Goal: Task Accomplishment & Management: Manage account settings

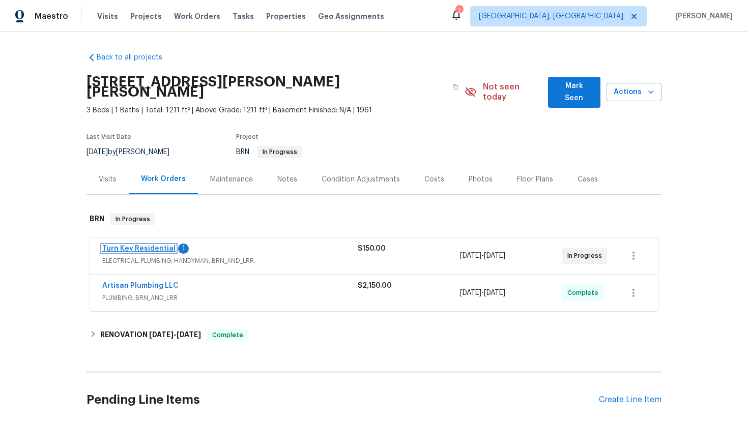
click at [116, 245] on link "Turn Key Residential" at bounding box center [138, 248] width 73 height 7
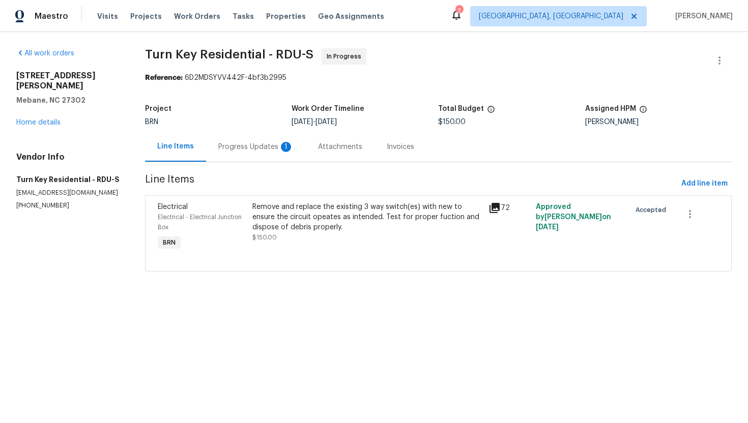
click at [268, 154] on div "Progress Updates 1" at bounding box center [256, 147] width 100 height 30
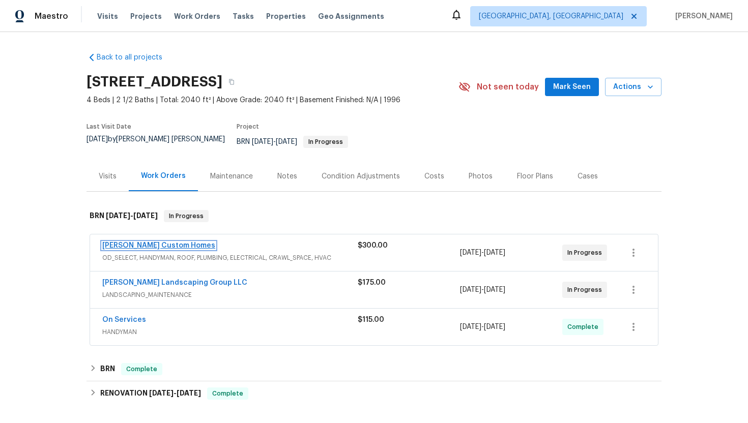
click at [142, 242] on link "[PERSON_NAME] Custom Homes" at bounding box center [158, 245] width 113 height 7
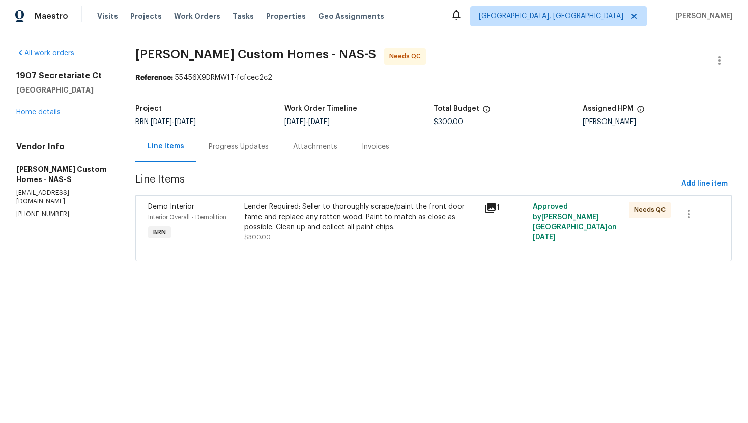
click at [242, 149] on div "Progress Updates" at bounding box center [239, 147] width 60 height 10
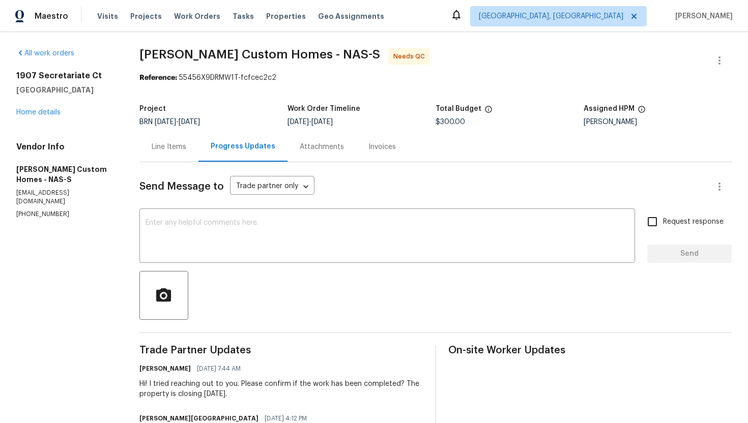
click at [182, 156] on div "Line Items" at bounding box center [168, 147] width 59 height 30
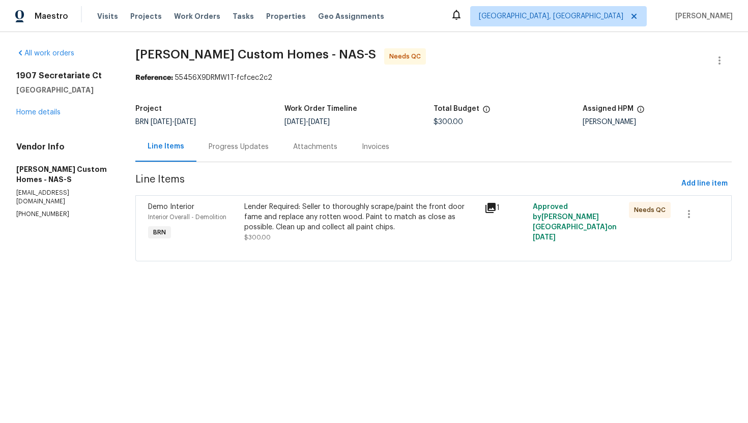
click at [321, 222] on div "Lender Required: Seller to thoroughly scrape/paint the front door fame and repl…" at bounding box center [361, 217] width 234 height 31
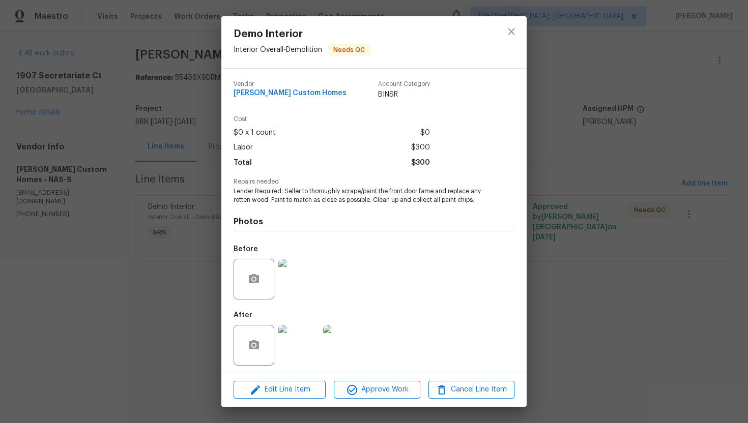
scroll to position [3, 0]
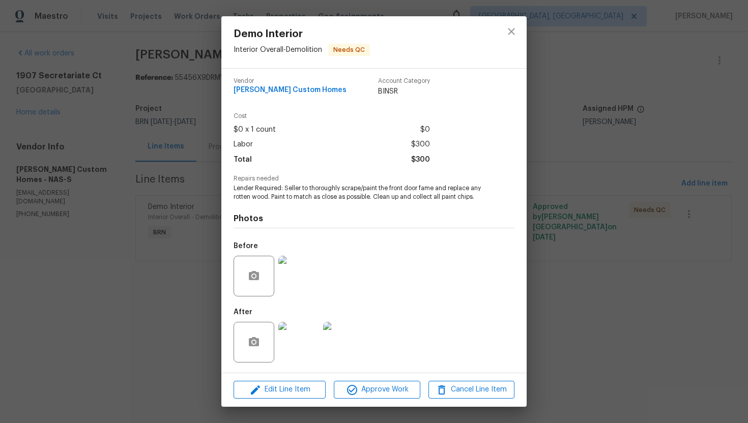
click at [300, 282] on img at bounding box center [298, 276] width 41 height 41
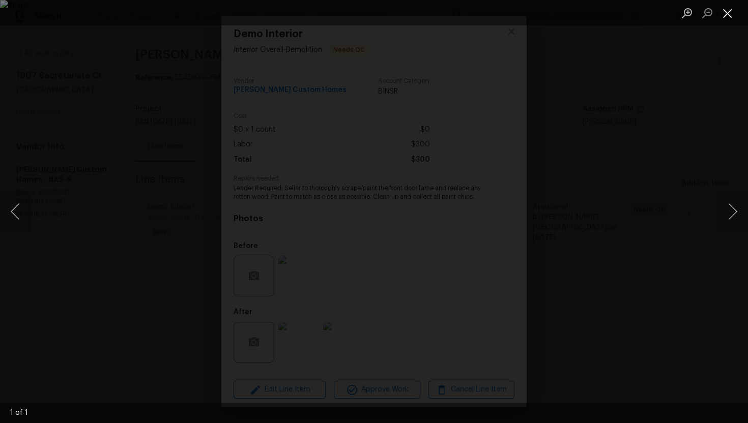
click at [725, 12] on button "Close lightbox" at bounding box center [728, 13] width 20 height 18
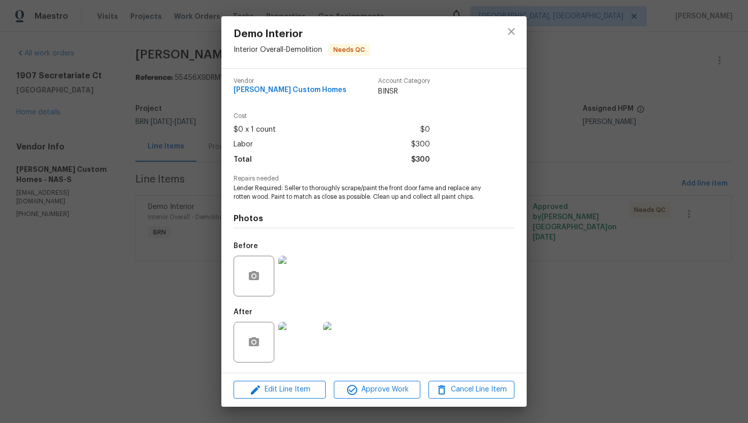
click at [307, 331] on img at bounding box center [298, 342] width 41 height 41
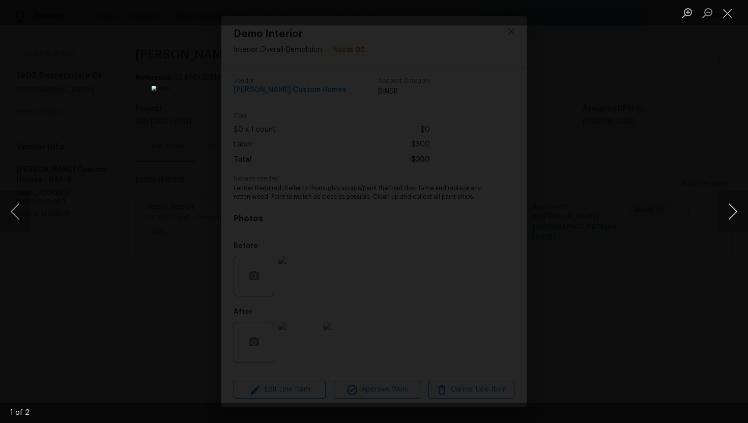
click at [730, 209] on button "Next image" at bounding box center [733, 211] width 31 height 41
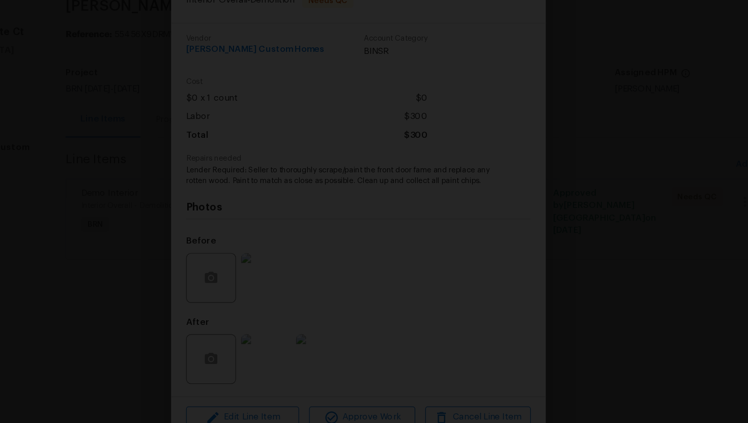
click at [439, 198] on img "Lightbox" at bounding box center [338, 85] width 647 height 366
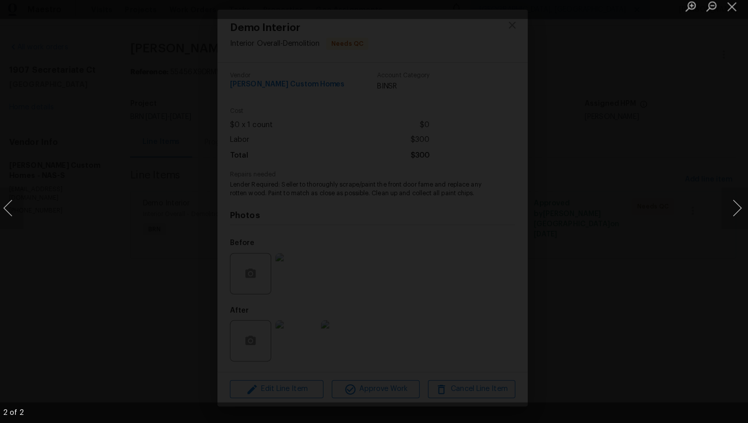
scroll to position [0, 0]
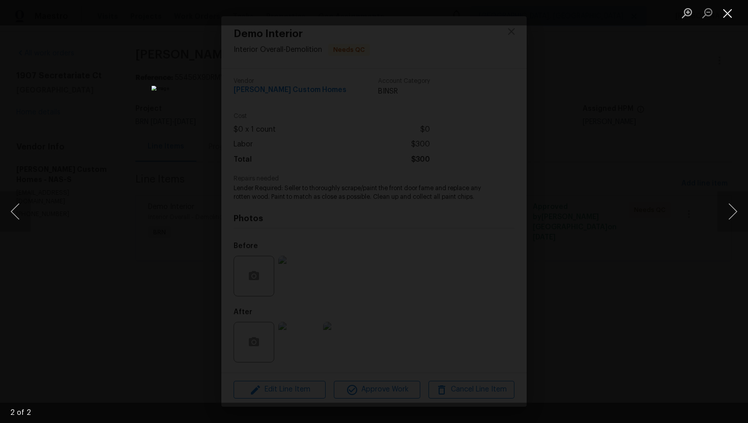
click at [732, 12] on button "Close lightbox" at bounding box center [728, 13] width 20 height 18
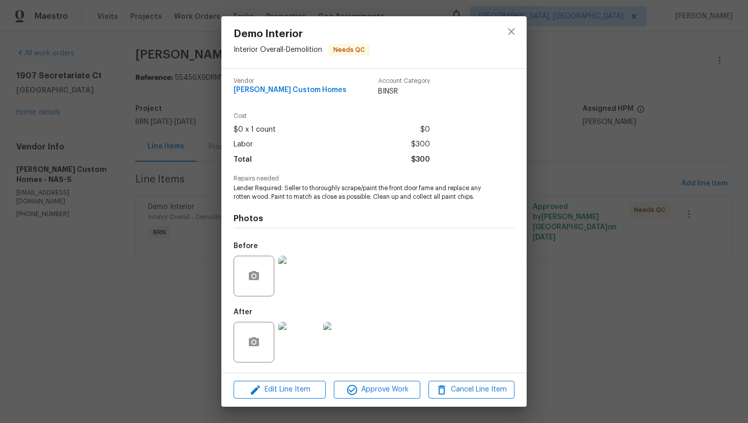
click at [140, 183] on div "Demo Interior Interior Overall - Demolition Needs QC Vendor Rappa Custom Homes …" at bounding box center [374, 211] width 748 height 423
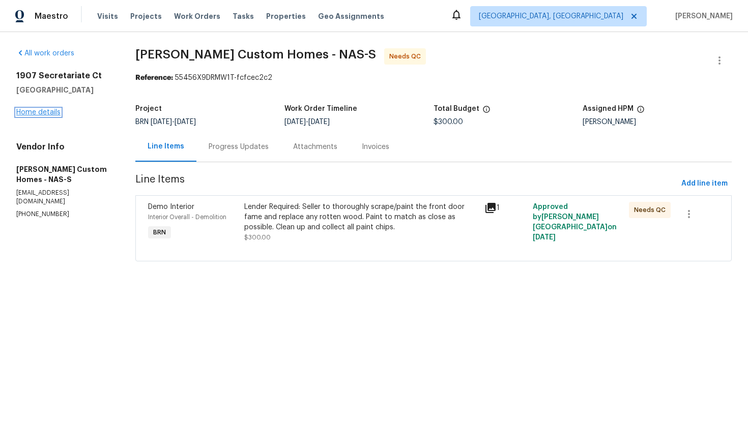
click at [41, 111] on link "Home details" at bounding box center [38, 112] width 44 height 7
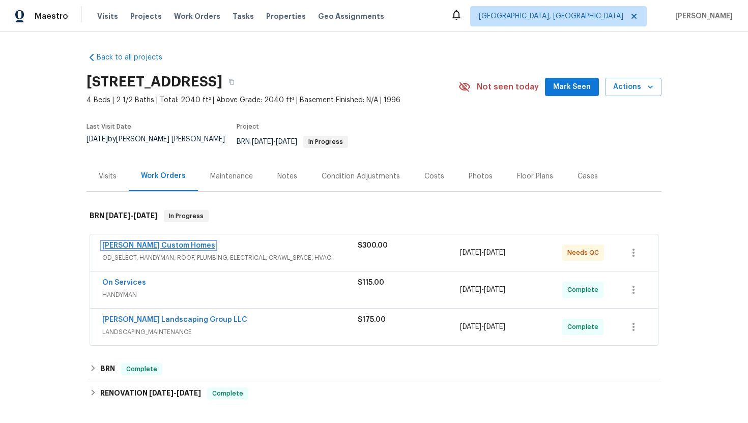
click at [159, 242] on link "Rappa Custom Homes" at bounding box center [158, 245] width 113 height 7
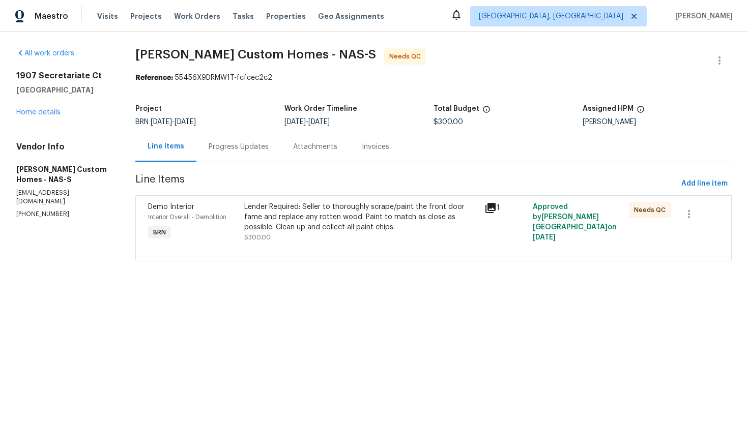
click at [262, 150] on div "Progress Updates" at bounding box center [239, 147] width 60 height 10
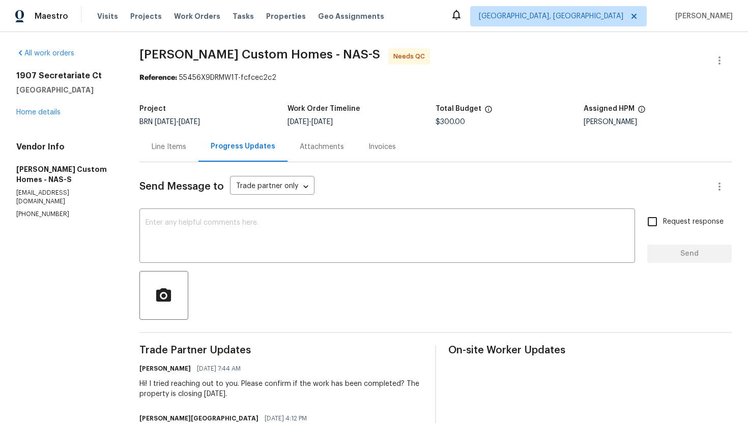
click at [174, 149] on div "Line Items" at bounding box center [169, 147] width 35 height 10
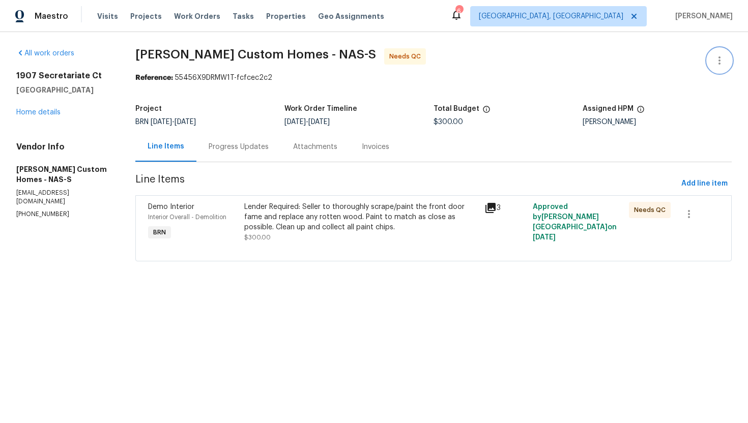
click at [728, 59] on button "button" at bounding box center [719, 60] width 24 height 24
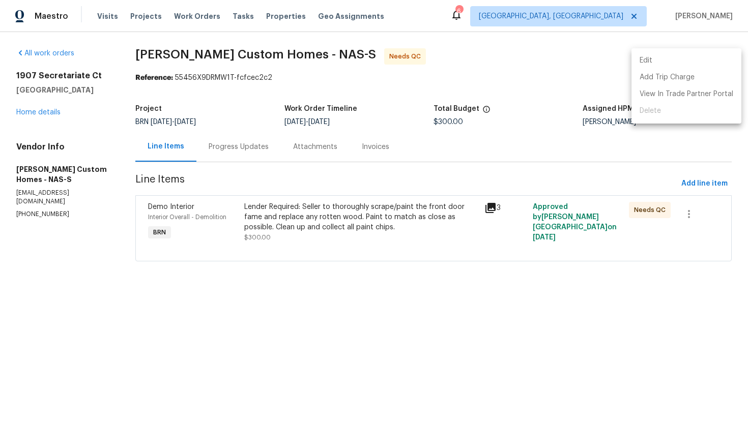
click at [722, 57] on li "Edit" at bounding box center [687, 60] width 110 height 17
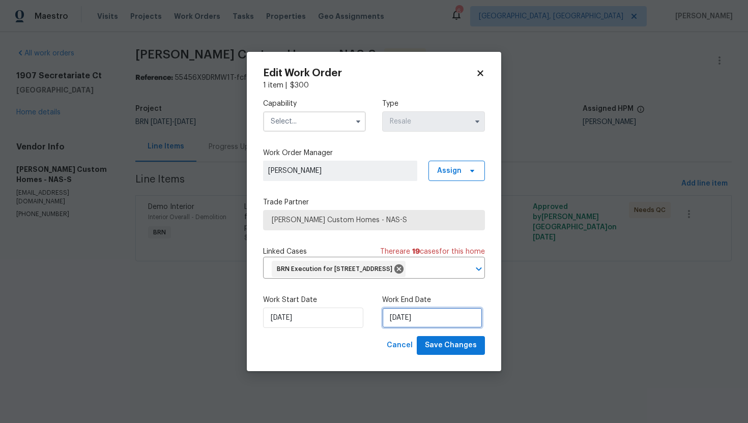
click at [406, 327] on input "[DATE]" at bounding box center [432, 318] width 100 height 20
select select "8"
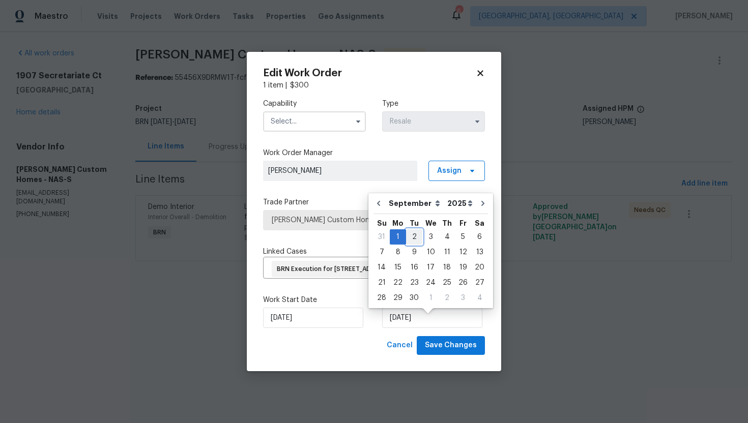
click at [415, 241] on div "2" at bounding box center [414, 237] width 16 height 14
type input "[DATE]"
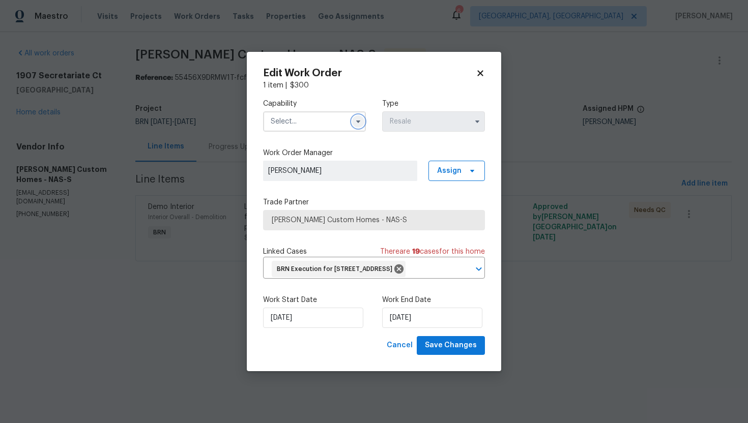
click at [357, 118] on icon "button" at bounding box center [358, 122] width 8 height 8
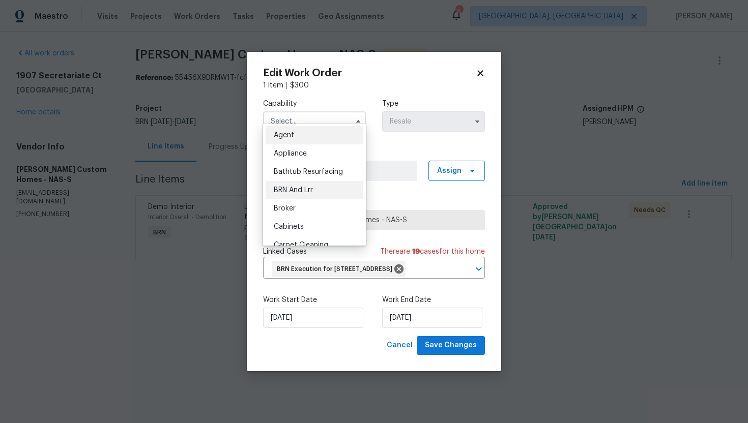
click at [330, 184] on div "BRN And Lrr" at bounding box center [315, 190] width 98 height 18
type input "BRN And Lrr"
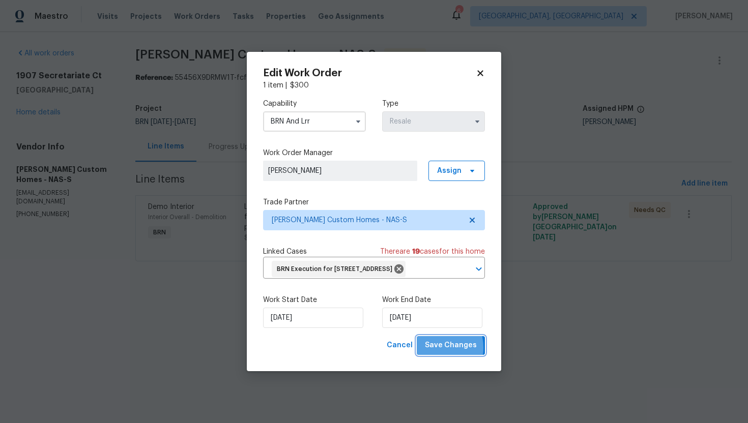
click at [434, 352] on span "Save Changes" at bounding box center [451, 345] width 52 height 13
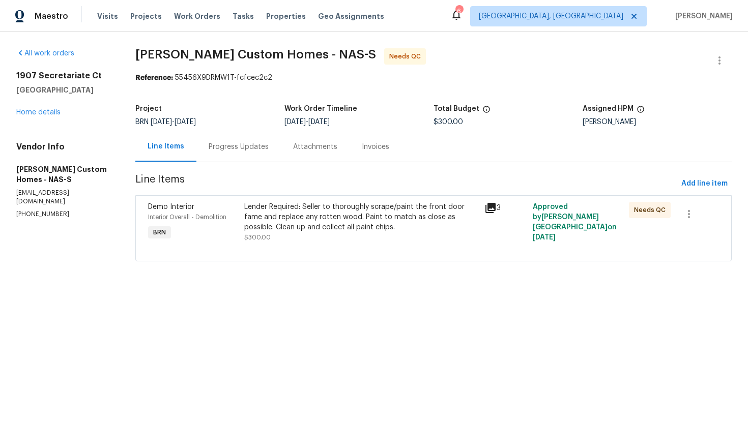
click at [243, 148] on div "Progress Updates" at bounding box center [239, 147] width 60 height 10
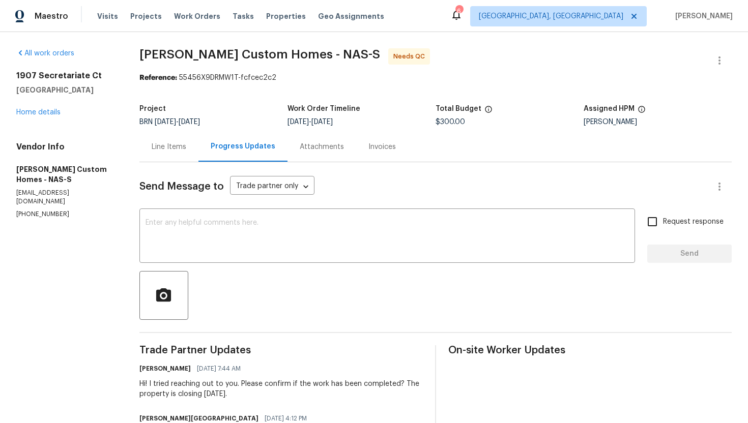
click at [184, 149] on div "Line Items" at bounding box center [169, 147] width 35 height 10
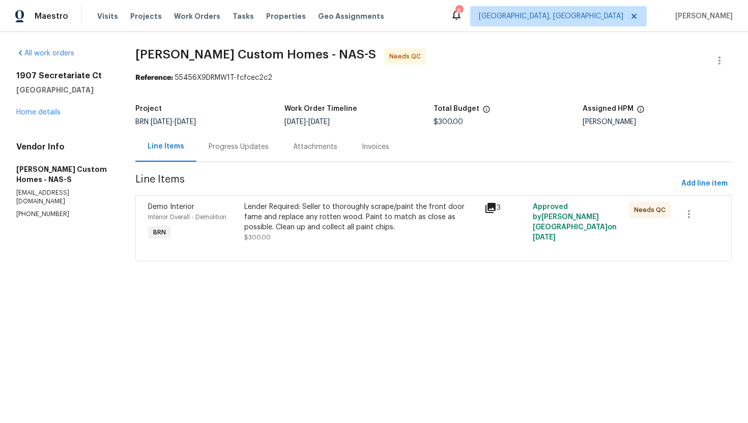
click at [331, 220] on div "Lender Required: Seller to thoroughly scrape/paint the front door fame and repl…" at bounding box center [361, 217] width 235 height 31
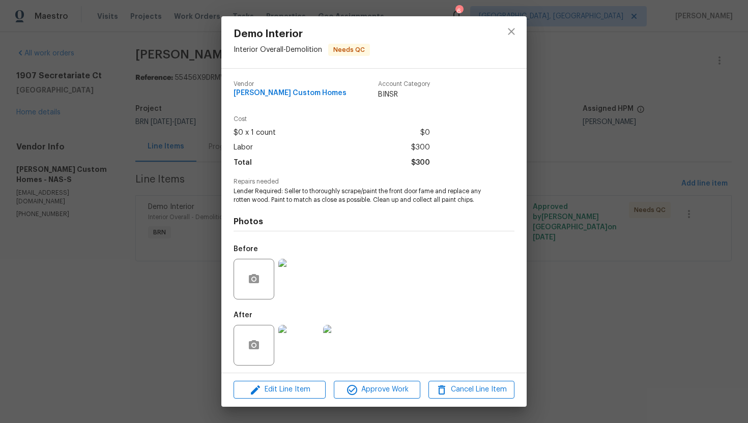
scroll to position [3, 0]
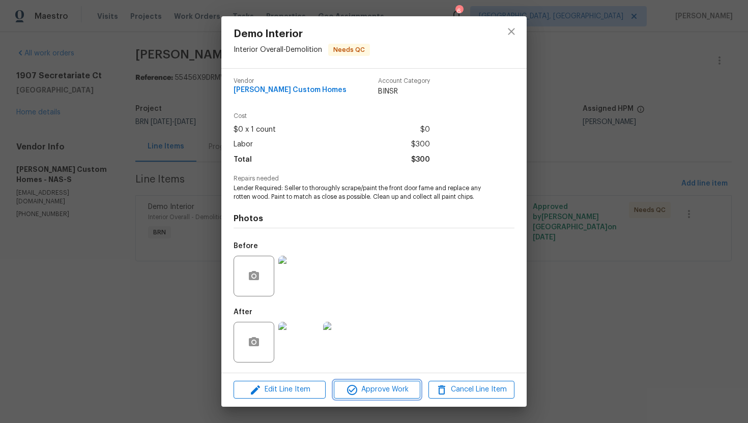
click at [374, 391] on span "Approve Work" at bounding box center [377, 390] width 80 height 13
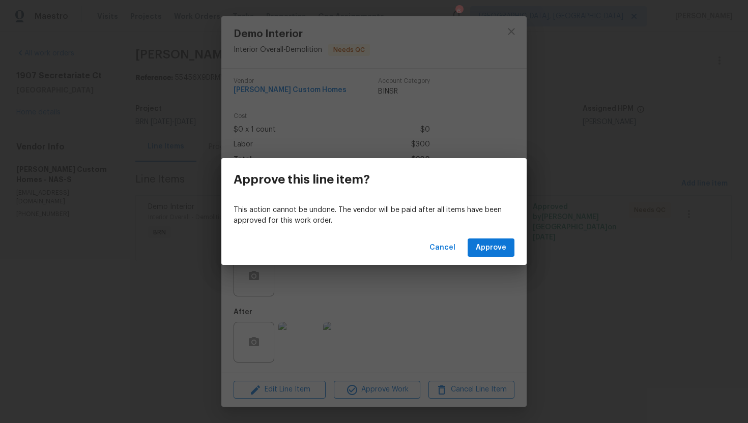
click at [498, 238] on div "Cancel Approve" at bounding box center [373, 248] width 305 height 35
click at [494, 246] on span "Approve" at bounding box center [491, 248] width 31 height 13
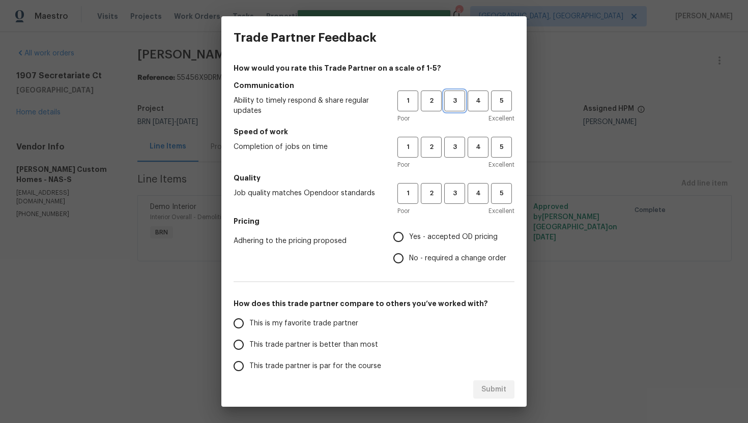
click at [451, 104] on span "3" at bounding box center [454, 101] width 19 height 12
click at [456, 142] on span "3" at bounding box center [454, 147] width 19 height 12
click at [452, 191] on span "3" at bounding box center [454, 194] width 19 height 12
click at [417, 259] on span "No - required a change order" at bounding box center [457, 258] width 97 height 11
click at [409, 259] on input "No - required a change order" at bounding box center [398, 258] width 21 height 21
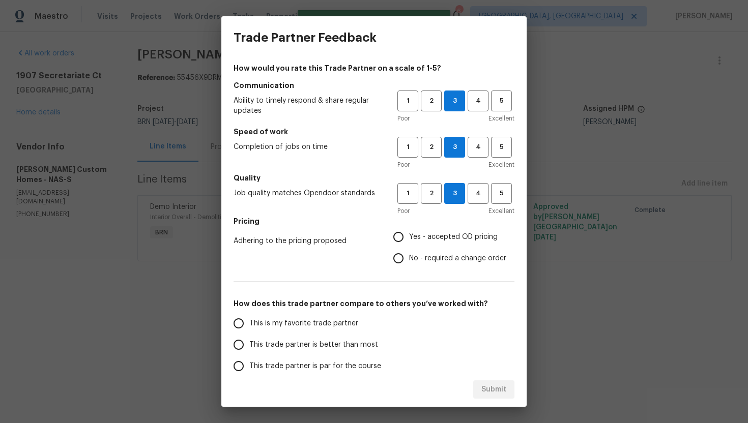
radio input "true"
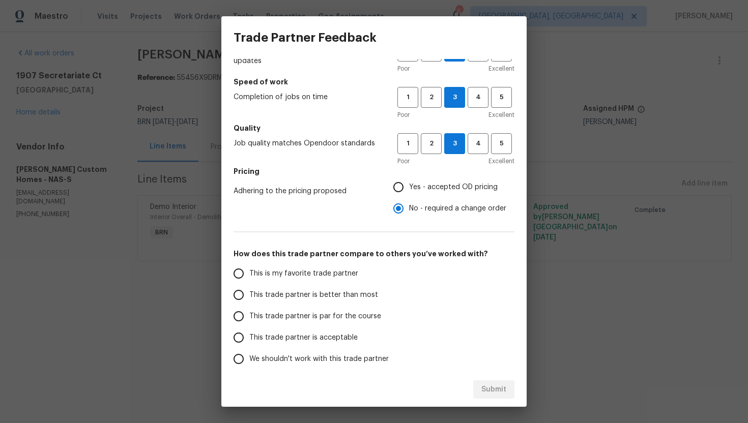
scroll to position [51, 0]
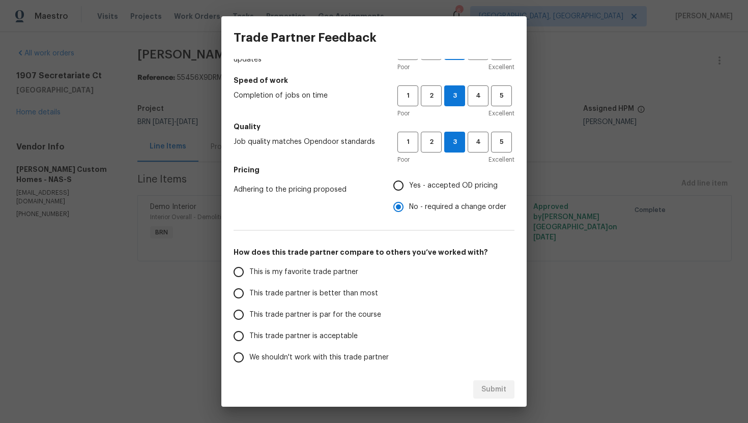
click at [415, 182] on span "Yes - accepted OD pricing" at bounding box center [453, 186] width 89 height 11
click at [409, 182] on input "Yes - accepted OD pricing" at bounding box center [398, 185] width 21 height 21
radio input "true"
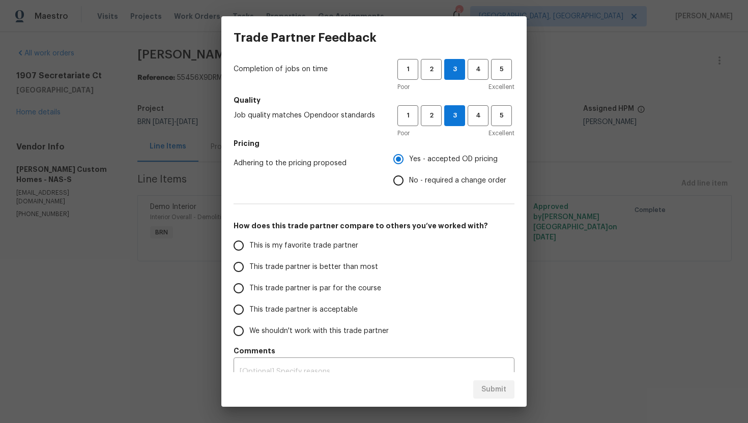
scroll to position [82, 0]
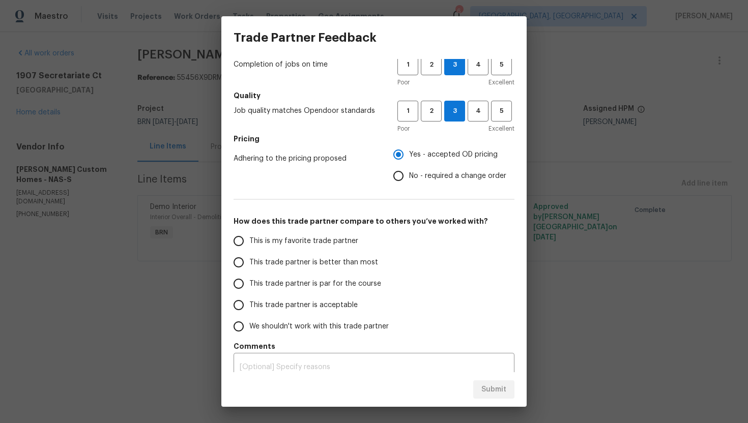
click at [303, 275] on label "This trade partner is par for the course" at bounding box center [308, 283] width 161 height 21
click at [249, 275] on input "This trade partner is par for the course" at bounding box center [238, 283] width 21 height 21
click at [494, 388] on span "Submit" at bounding box center [493, 390] width 25 height 13
radio input "true"
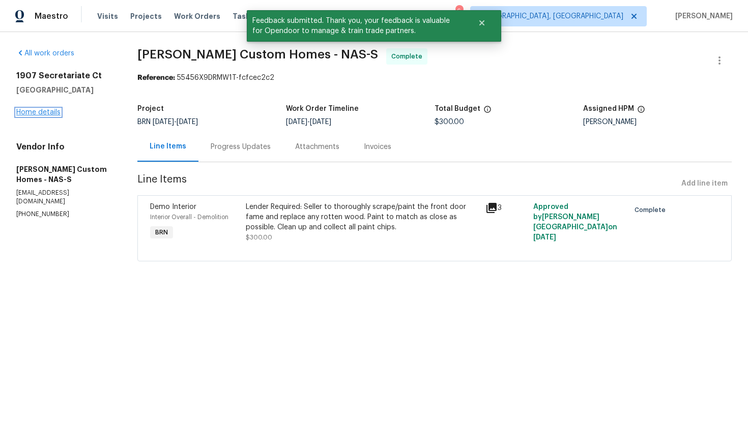
click at [50, 115] on link "Home details" at bounding box center [38, 112] width 44 height 7
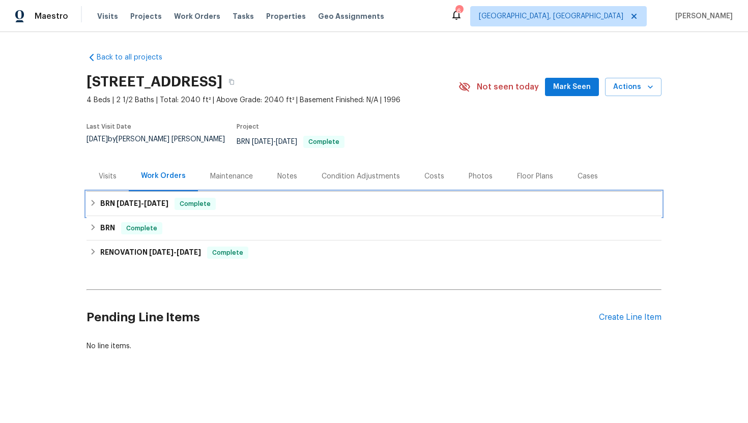
click at [153, 192] on div "BRN 8/28/25 - 9/3/25 Complete" at bounding box center [374, 204] width 575 height 24
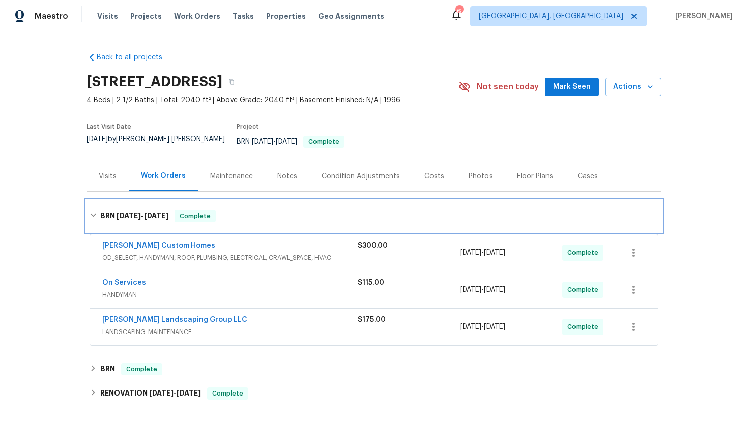
scroll to position [84, 0]
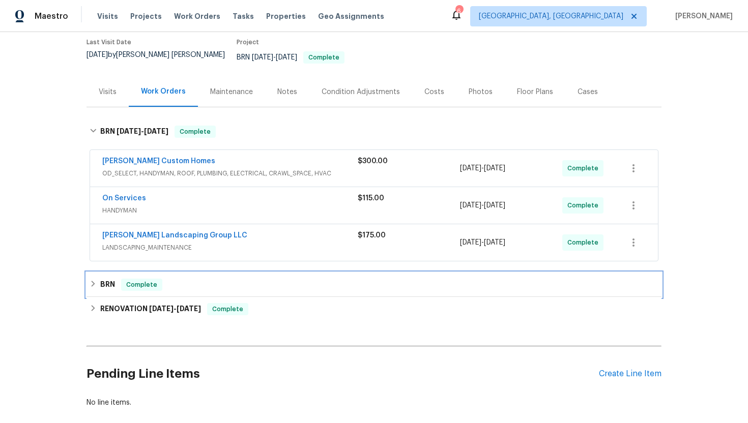
click at [169, 282] on div "BRN Complete" at bounding box center [374, 285] width 569 height 12
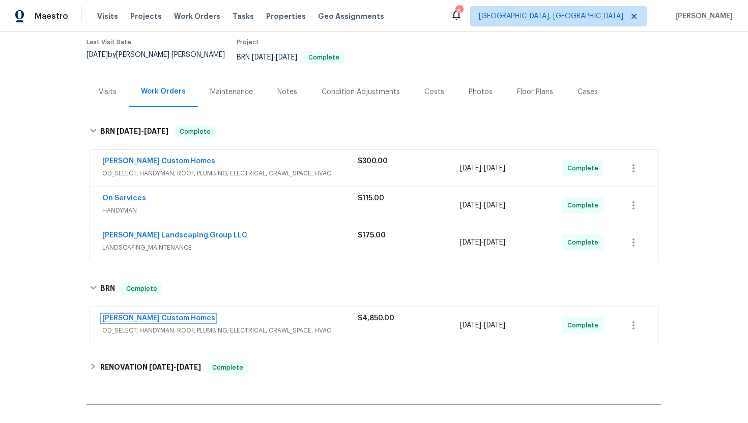
click at [172, 315] on link "Rappa Custom Homes" at bounding box center [158, 318] width 113 height 7
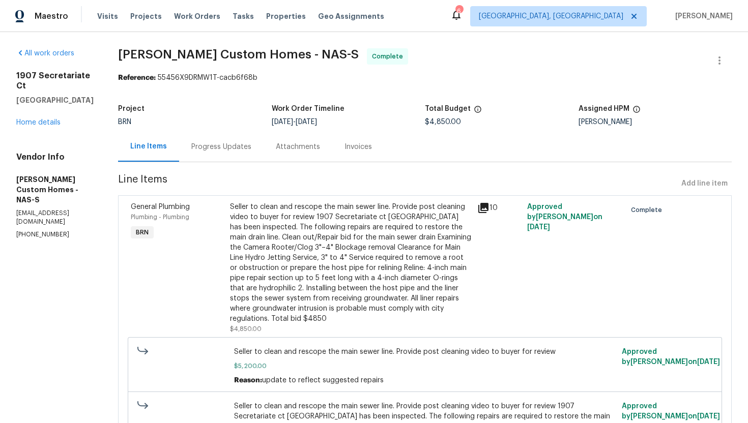
click at [264, 154] on div "Progress Updates" at bounding box center [221, 147] width 84 height 30
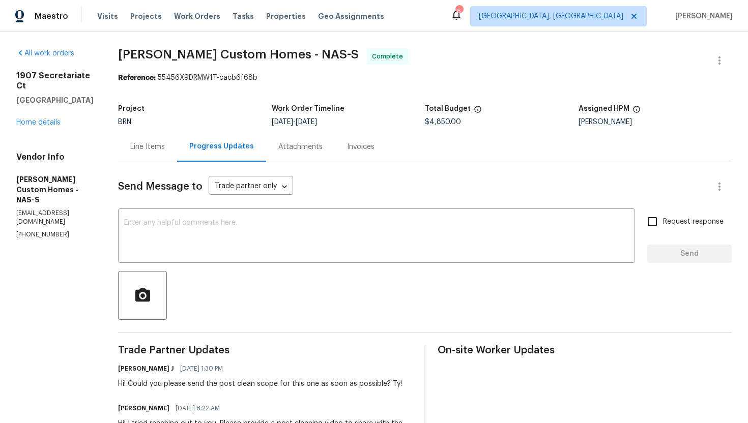
click at [165, 151] on div "Line Items" at bounding box center [147, 147] width 35 height 10
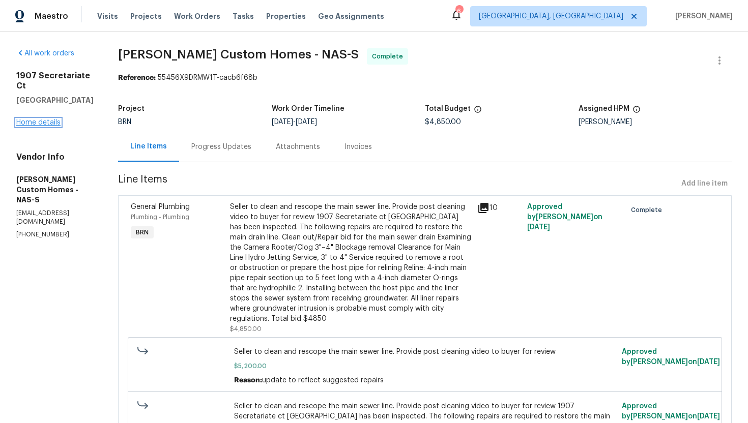
click at [43, 119] on link "Home details" at bounding box center [38, 122] width 44 height 7
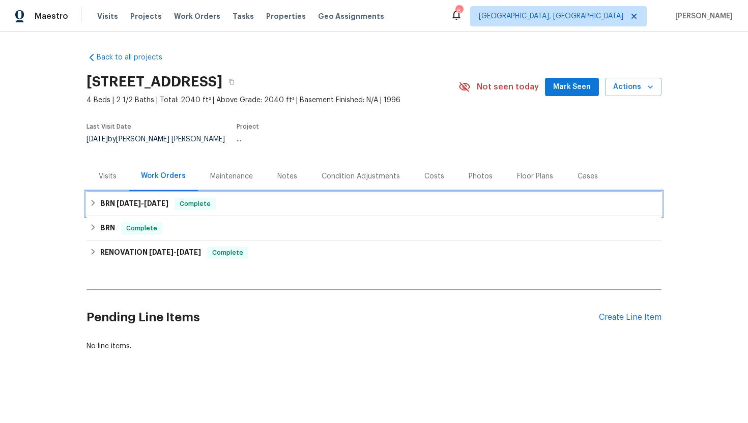
click at [96, 202] on div "BRN 8/28/25 - 9/3/25 Complete" at bounding box center [374, 204] width 569 height 12
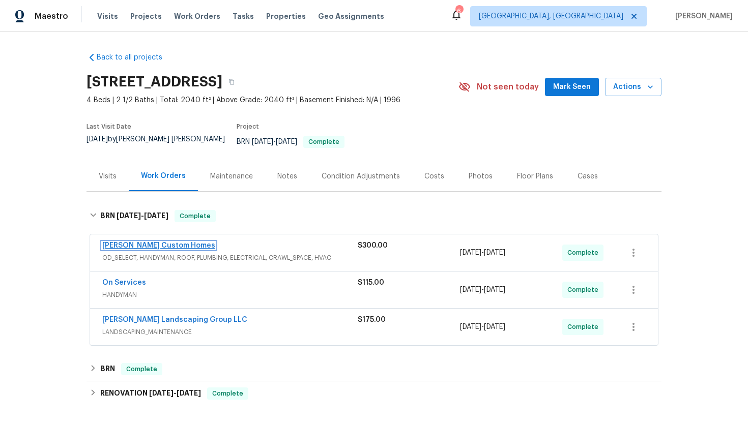
click at [145, 242] on link "Rappa Custom Homes" at bounding box center [158, 245] width 113 height 7
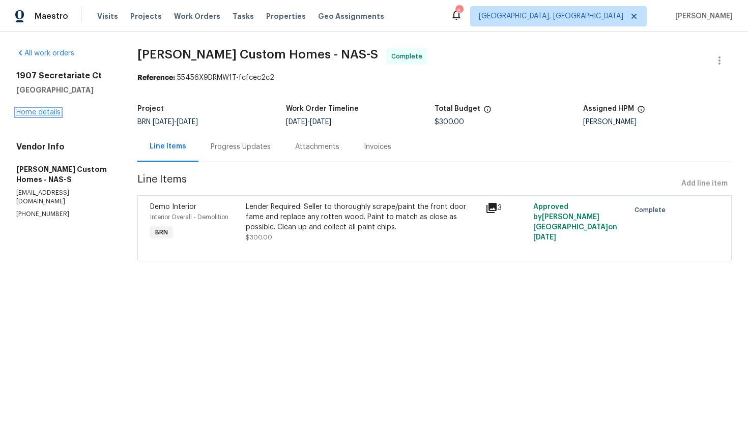
click at [51, 113] on link "Home details" at bounding box center [38, 112] width 44 height 7
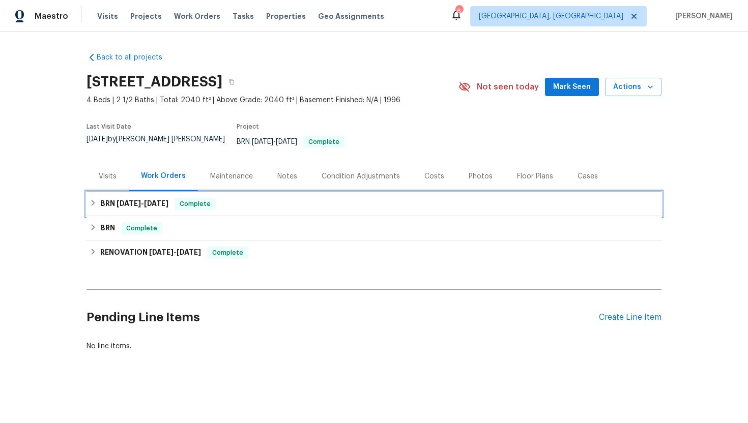
click at [117, 200] on span "8/28/25" at bounding box center [129, 203] width 24 height 7
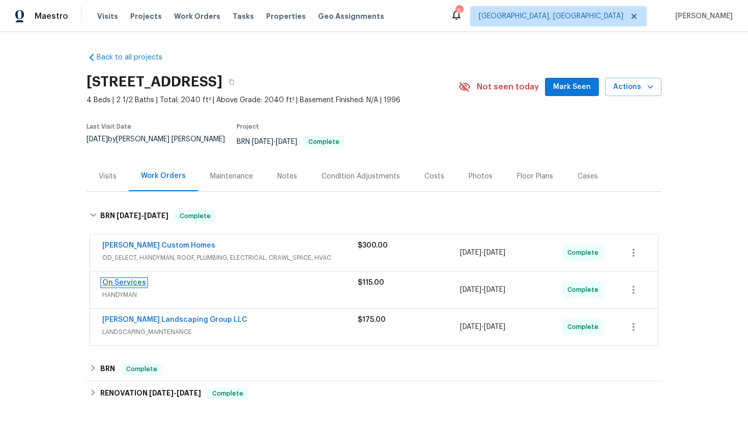
click at [116, 279] on link "On Services" at bounding box center [124, 282] width 44 height 7
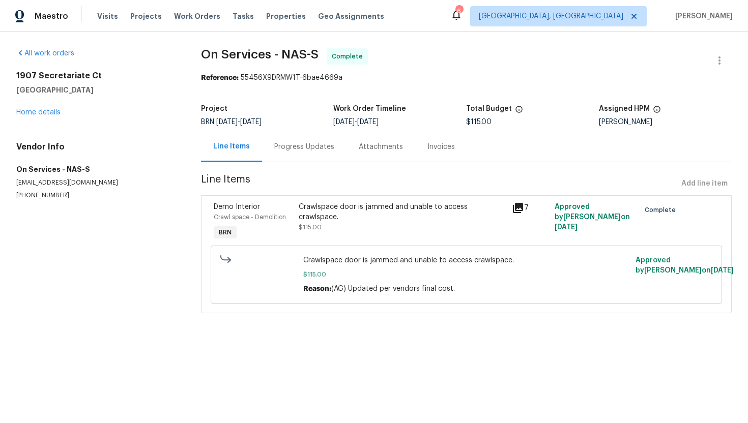
click at [323, 223] on div "Crawlspace door is jammed and unable to access crawlspace. $115.00" at bounding box center [402, 217] width 207 height 31
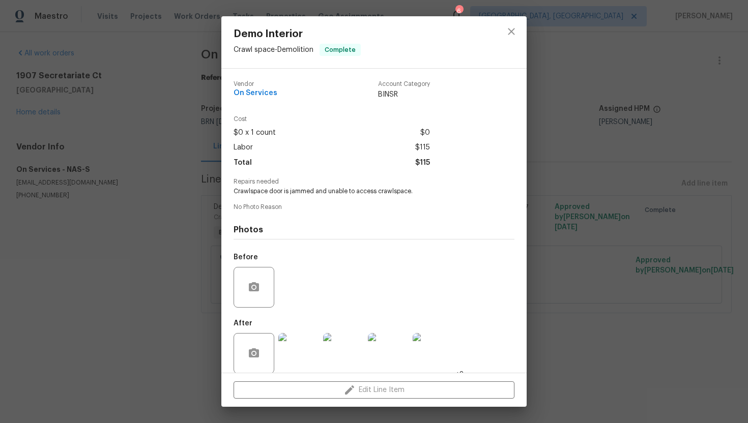
click at [159, 123] on div "Demo Interior Crawl space - Demolition Complete Vendor On Services Account Cate…" at bounding box center [374, 211] width 748 height 423
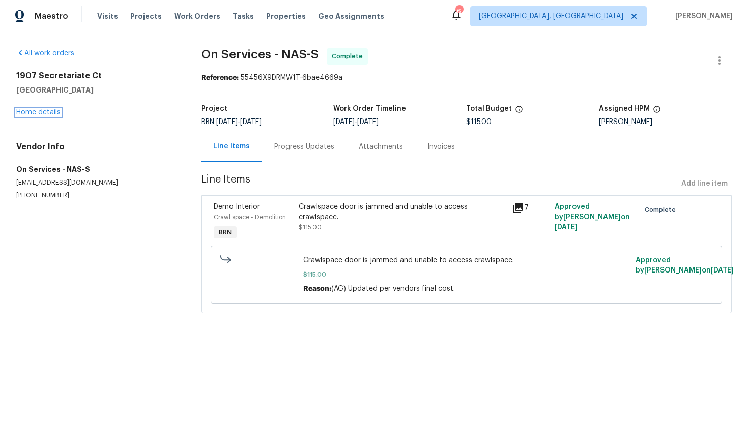
click at [42, 115] on link "Home details" at bounding box center [38, 112] width 44 height 7
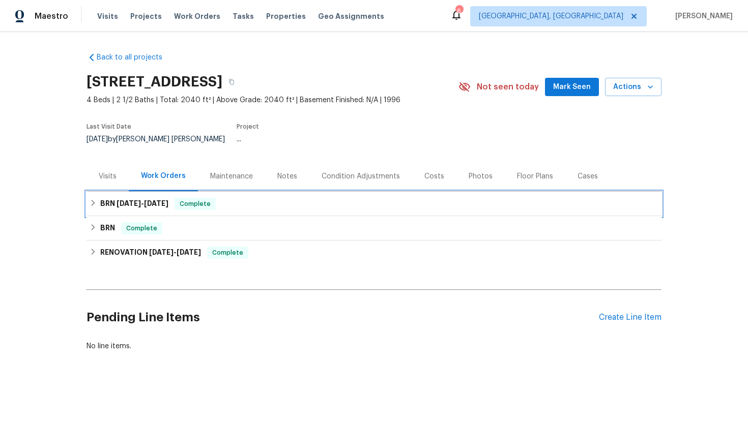
click at [140, 200] on span "8/28/25" at bounding box center [129, 203] width 24 height 7
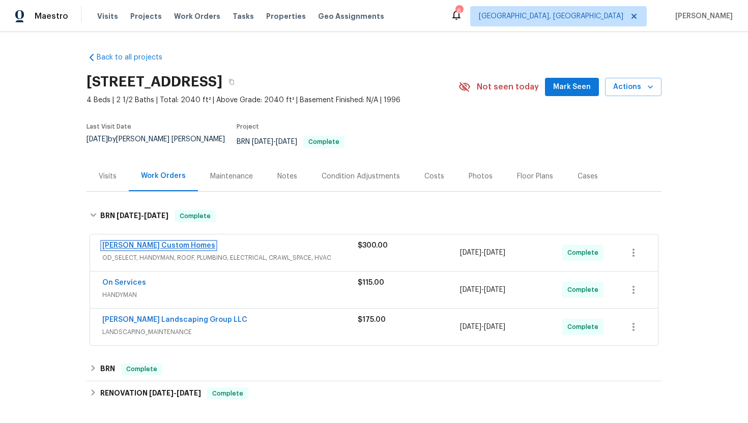
click at [140, 242] on link "Rappa Custom Homes" at bounding box center [158, 245] width 113 height 7
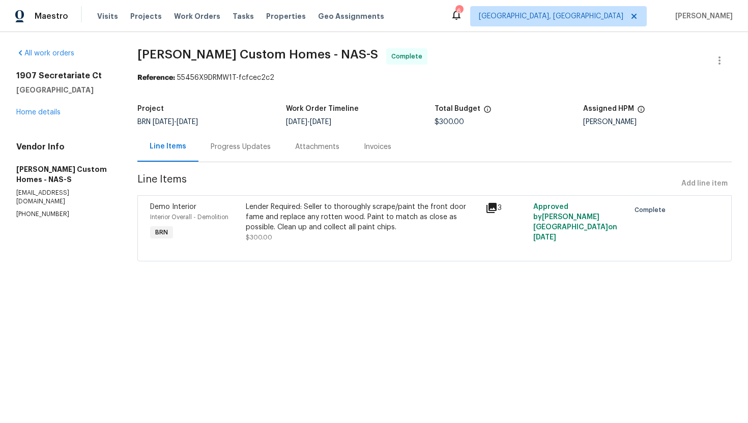
click at [327, 210] on div "Lender Required: Seller to thoroughly scrape/paint the front door fame and repl…" at bounding box center [363, 217] width 234 height 31
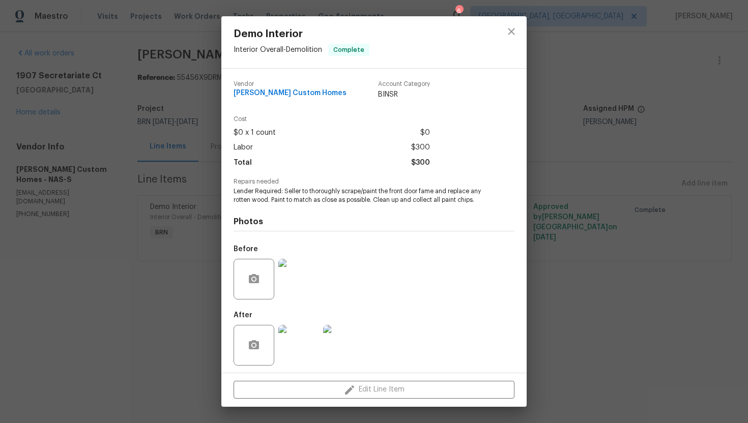
click at [332, 195] on span "Lender Required: Seller to thoroughly scrape/paint the front door fame and repl…" at bounding box center [360, 195] width 253 height 17
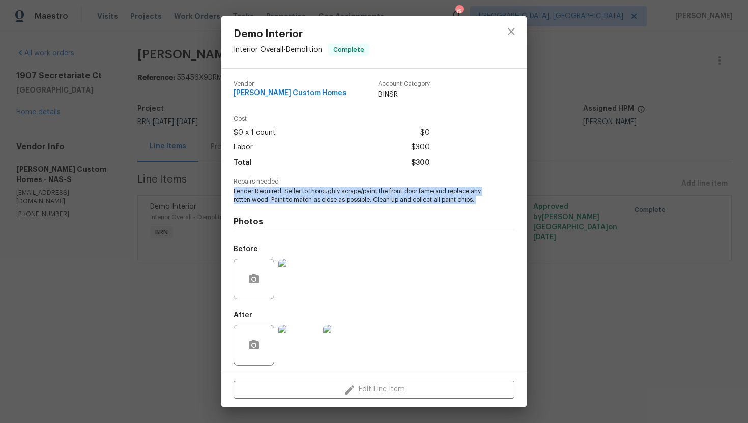
copy span "Lender Required: Seller to thoroughly scrape/paint the front door fame and repl…"
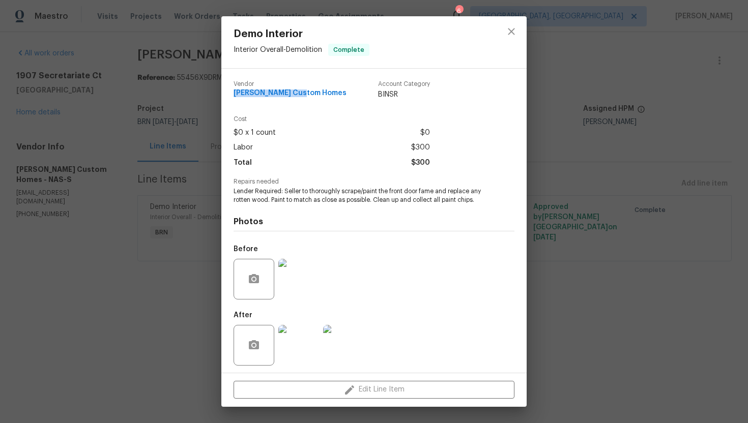
drag, startPoint x: 234, startPoint y: 94, endPoint x: 306, endPoint y: 94, distance: 72.8
click at [306, 94] on span "Rappa Custom Homes" at bounding box center [290, 94] width 113 height 8
click at [314, 94] on div "Vendor Rappa Custom Homes Account Category BINSR" at bounding box center [332, 90] width 196 height 19
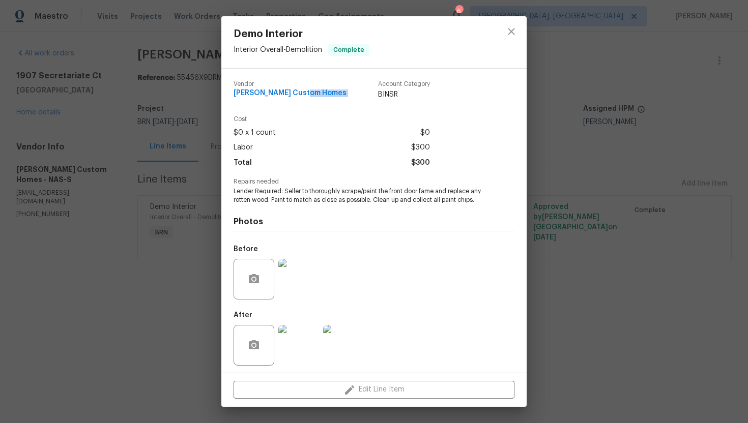
click at [308, 93] on span "Rappa Custom Homes" at bounding box center [290, 94] width 113 height 8
click at [347, 245] on div "Before" at bounding box center [374, 273] width 281 height 66
click at [303, 284] on img at bounding box center [298, 279] width 41 height 41
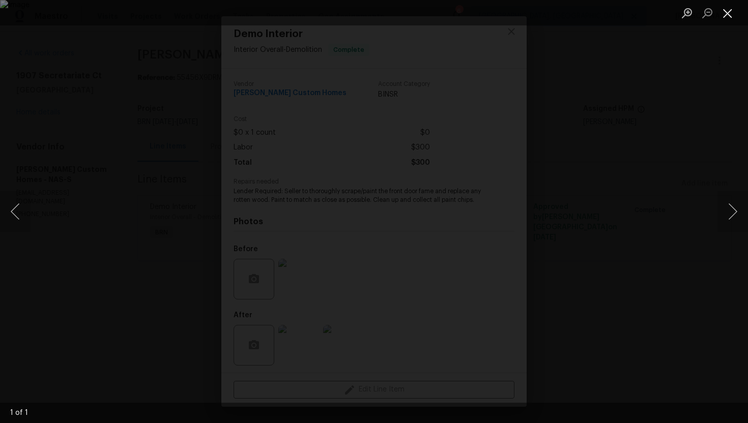
click at [728, 15] on button "Close lightbox" at bounding box center [728, 13] width 20 height 18
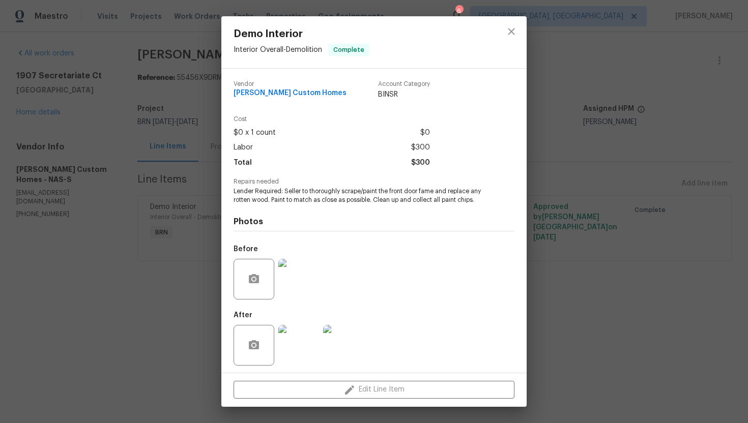
scroll to position [3, 0]
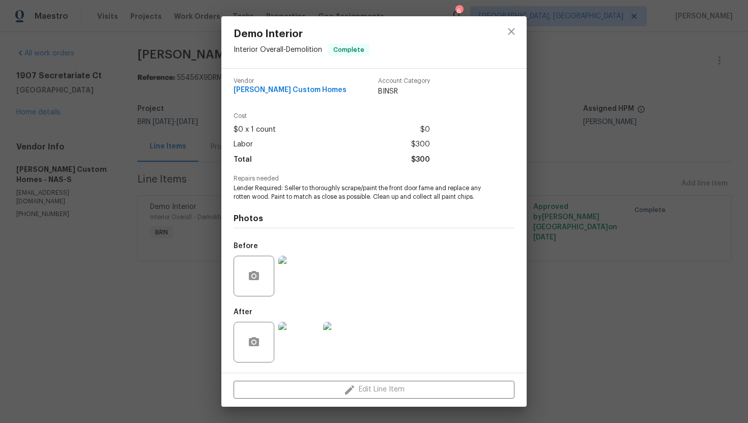
click at [359, 340] on img at bounding box center [343, 342] width 41 height 41
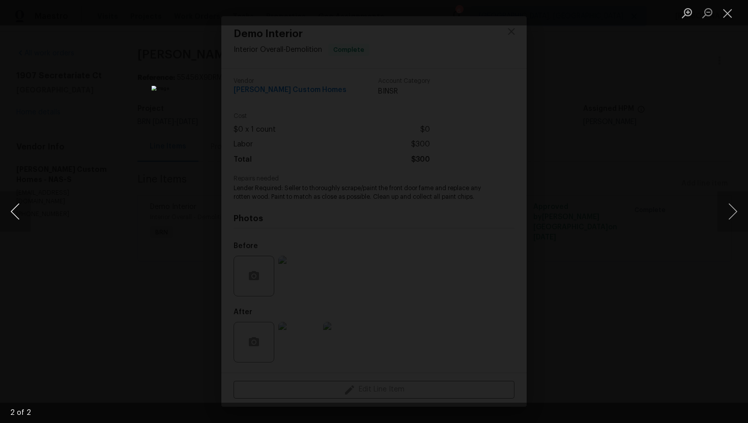
click at [16, 211] on button "Previous image" at bounding box center [15, 211] width 31 height 41
click at [727, 12] on button "Close lightbox" at bounding box center [728, 13] width 20 height 18
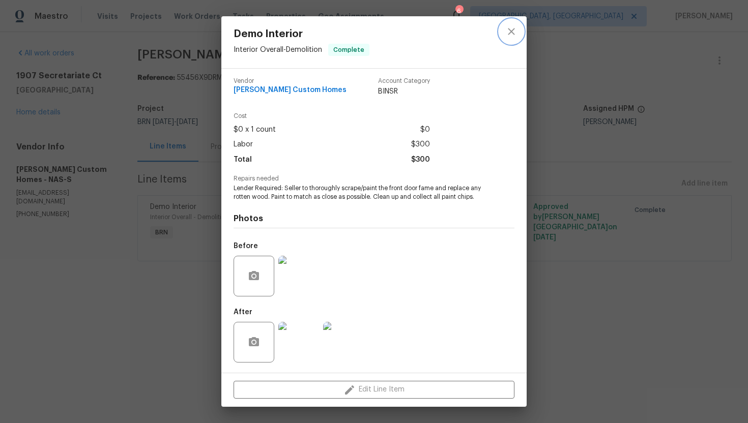
click at [514, 38] on button "close" at bounding box center [511, 31] width 24 height 24
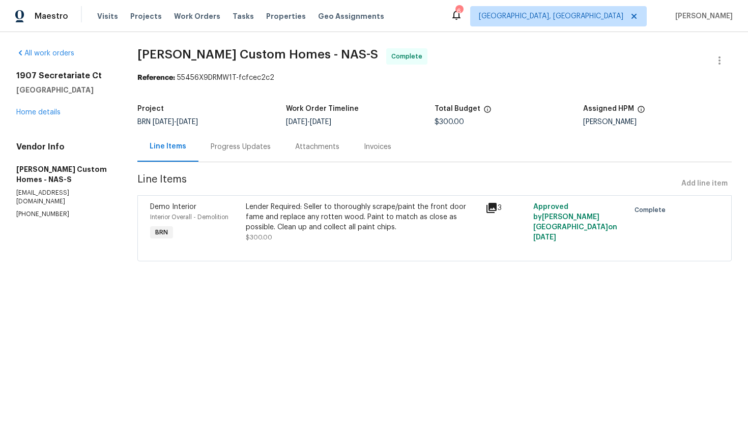
click at [375, 150] on div "Invoices" at bounding box center [377, 147] width 27 height 10
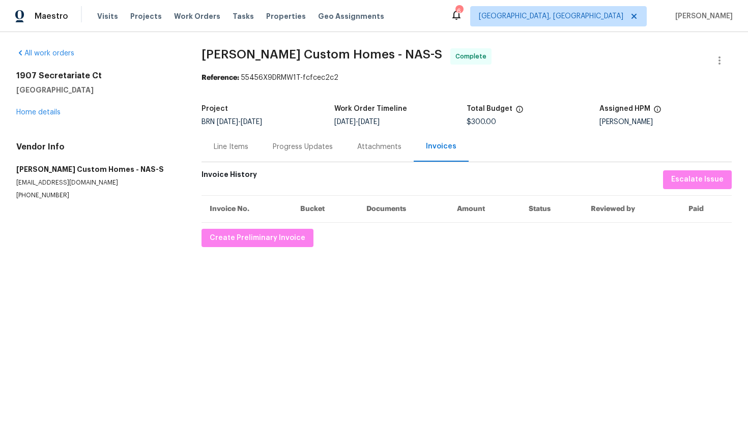
click at [247, 150] on div "Line Items" at bounding box center [231, 147] width 35 height 10
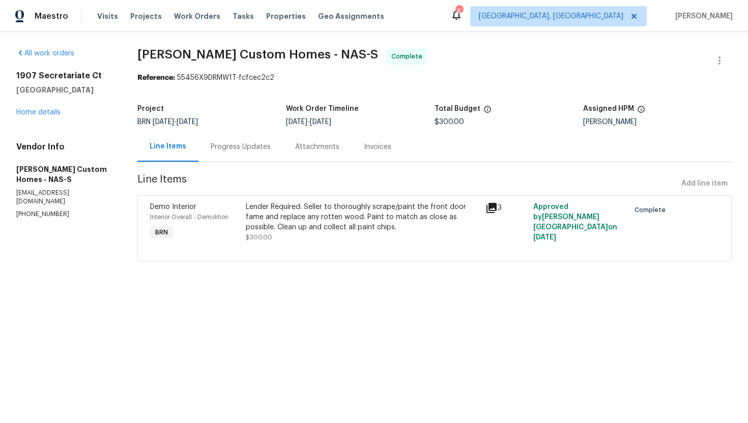
click at [257, 151] on div "Progress Updates" at bounding box center [241, 147] width 60 height 10
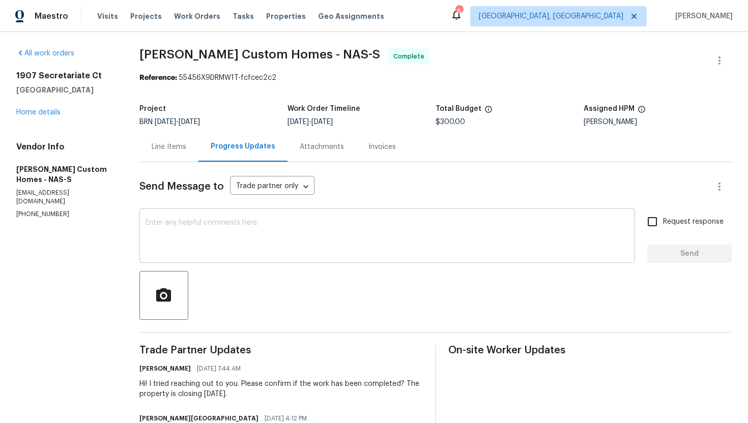
click at [429, 227] on textarea at bounding box center [387, 237] width 483 height 36
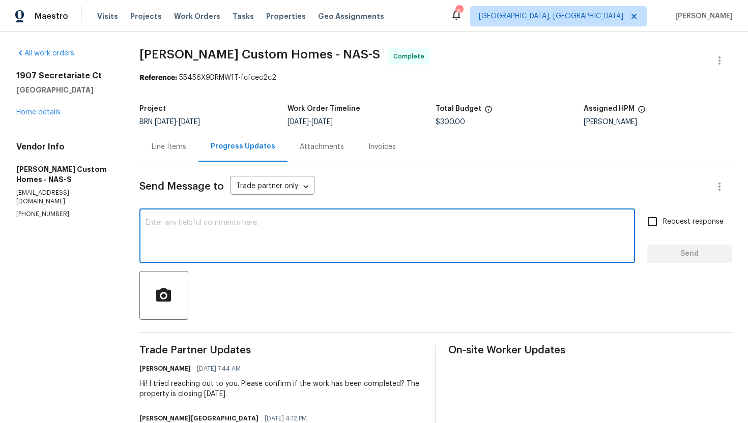
paste textarea "WO is approved. Please upload the invoice under invoice section. Thanks!"
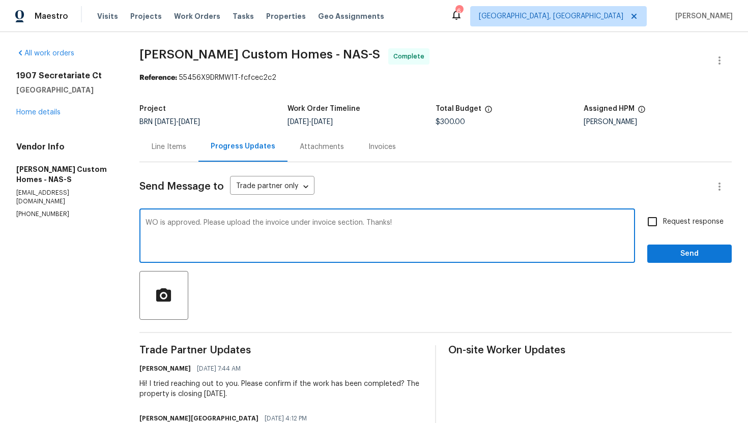
type textarea "WO is approved. Please upload the invoice under invoice section. Thanks!"
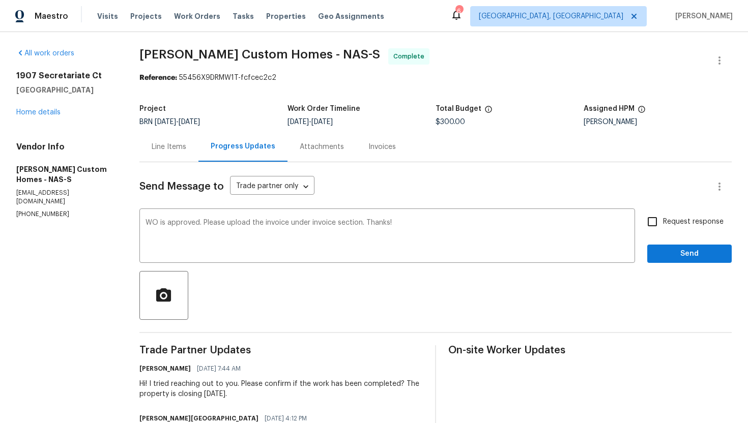
click at [668, 213] on label "Request response" at bounding box center [683, 221] width 82 height 21
click at [663, 213] on input "Request response" at bounding box center [652, 221] width 21 height 21
checkbox input "true"
click at [675, 254] on span "Send" at bounding box center [689, 254] width 68 height 13
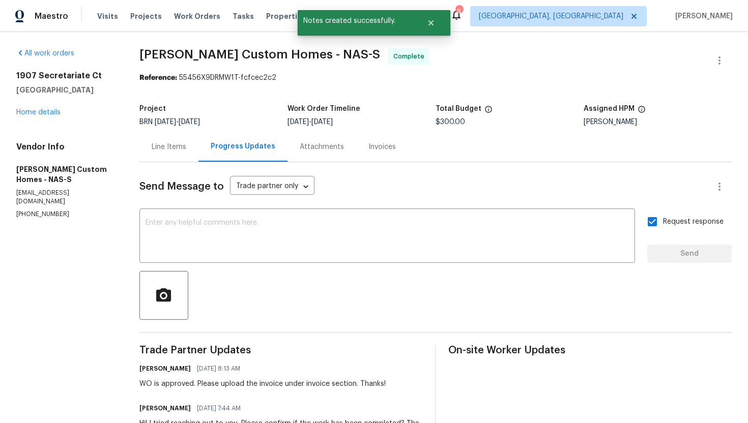
click at [172, 139] on div "Line Items" at bounding box center [168, 147] width 59 height 30
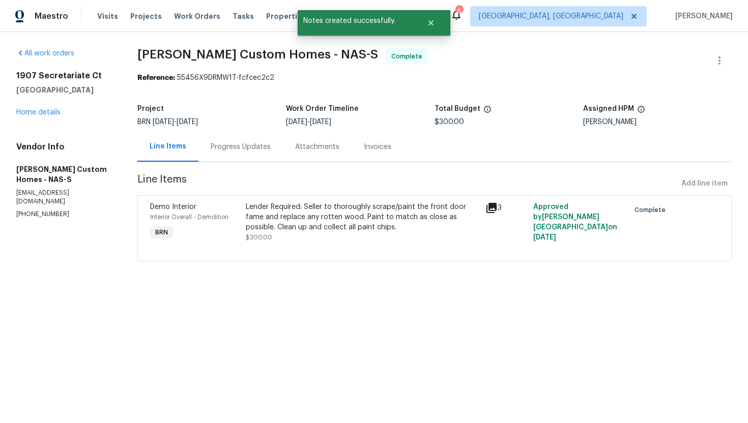
click at [234, 154] on div "Progress Updates" at bounding box center [240, 147] width 84 height 30
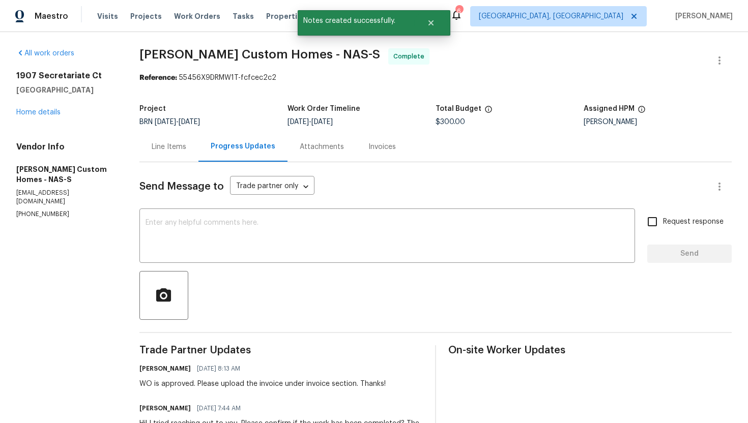
click at [165, 156] on div "Line Items" at bounding box center [168, 147] width 59 height 30
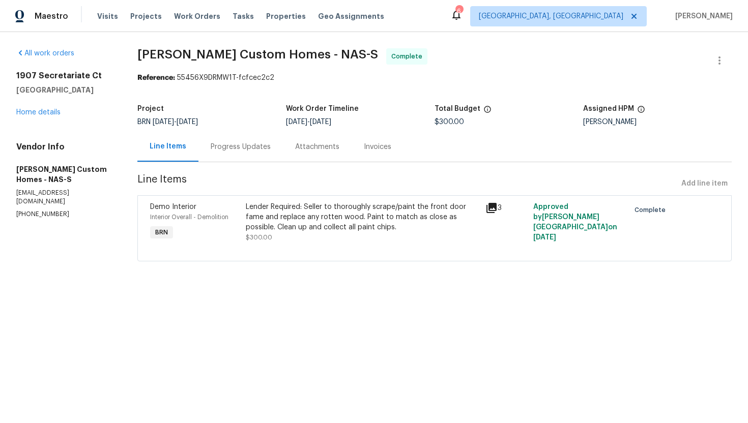
click at [374, 149] on div "Invoices" at bounding box center [377, 147] width 27 height 10
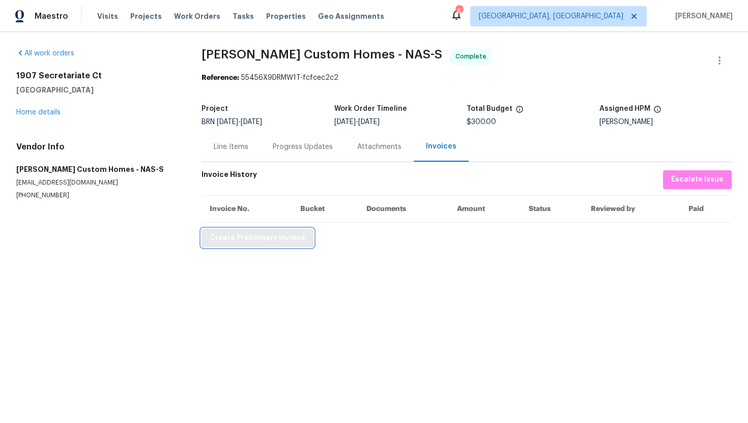
click at [233, 242] on span "Create Preliminary Invoice" at bounding box center [258, 238] width 96 height 13
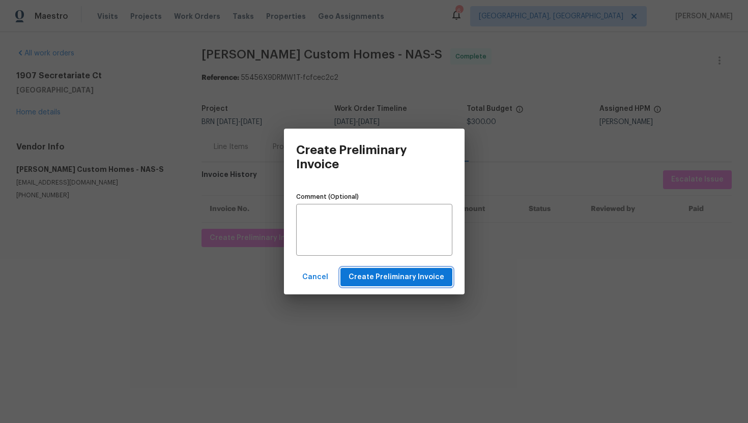
click at [365, 279] on span "Create Preliminary Invoice" at bounding box center [397, 277] width 96 height 13
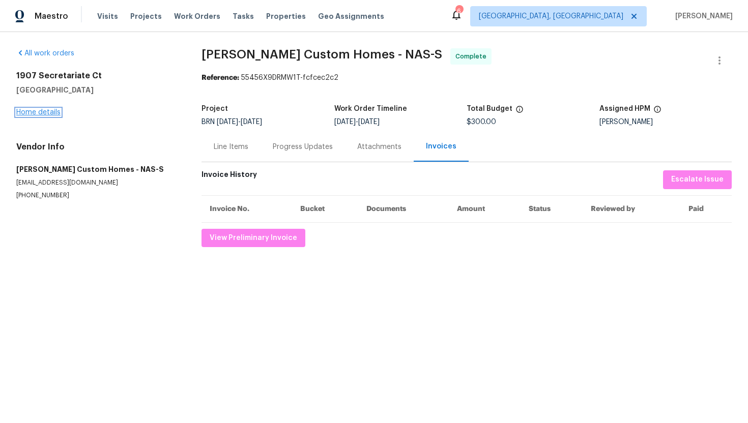
click at [52, 114] on link "Home details" at bounding box center [38, 112] width 44 height 7
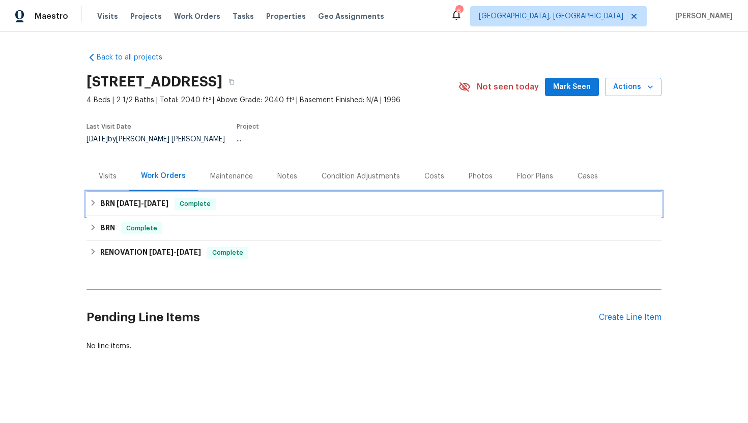
click at [145, 198] on h6 "BRN 8/28/25 - 9/3/25" at bounding box center [134, 204] width 68 height 12
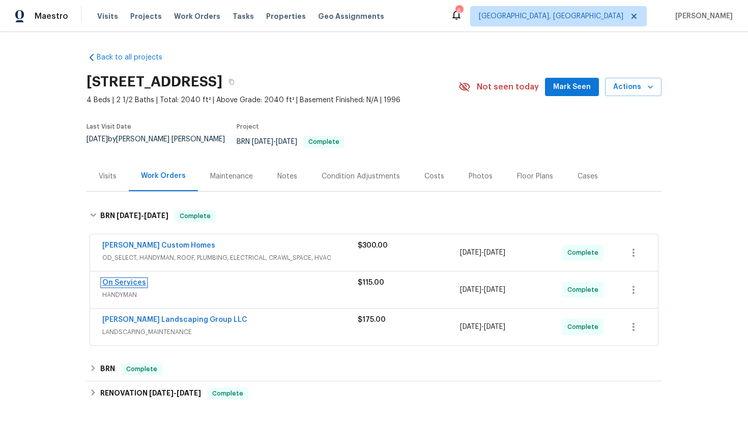
click at [132, 279] on link "On Services" at bounding box center [124, 282] width 44 height 7
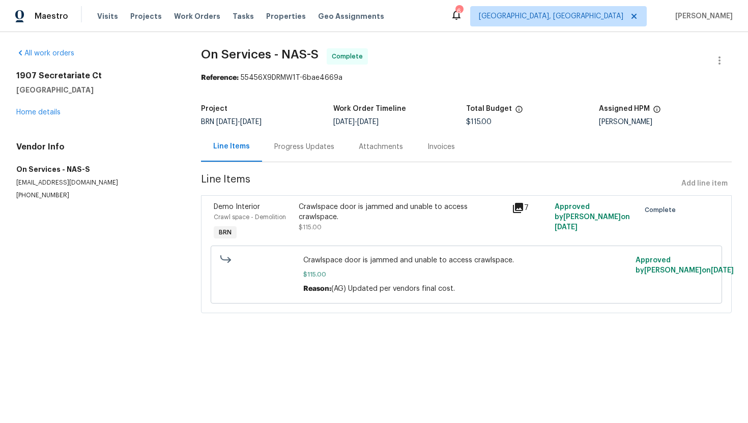
click at [350, 229] on div "Crawlspace door is jammed and unable to access crawlspace. $115.00" at bounding box center [402, 217] width 207 height 31
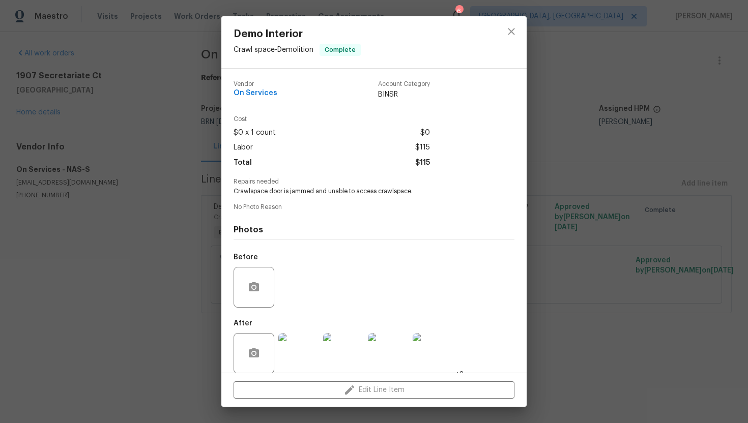
click at [344, 191] on span "Crawlspace door is jammed and unable to access crawlspace." at bounding box center [360, 191] width 253 height 9
copy span "Crawlspace door is jammed and unable to access crawlspace."
drag, startPoint x: 233, startPoint y: 94, endPoint x: 281, endPoint y: 94, distance: 48.3
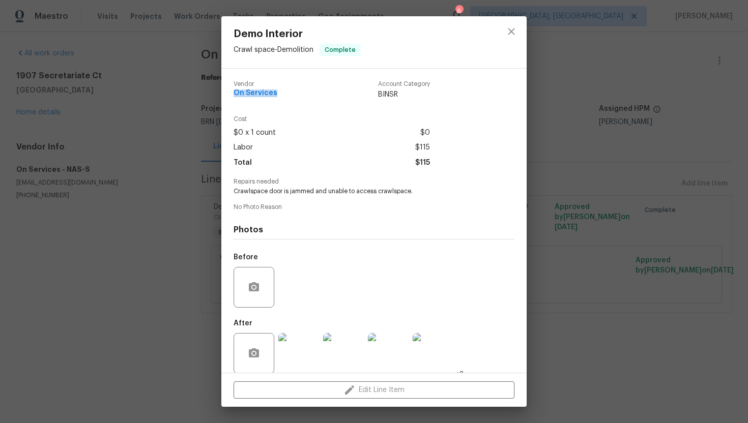
click at [281, 94] on div "Vendor On Services Account Category BINSR Cost $0 x 1 count $0 Labor $115 Total…" at bounding box center [373, 221] width 305 height 304
copy span "On Services"
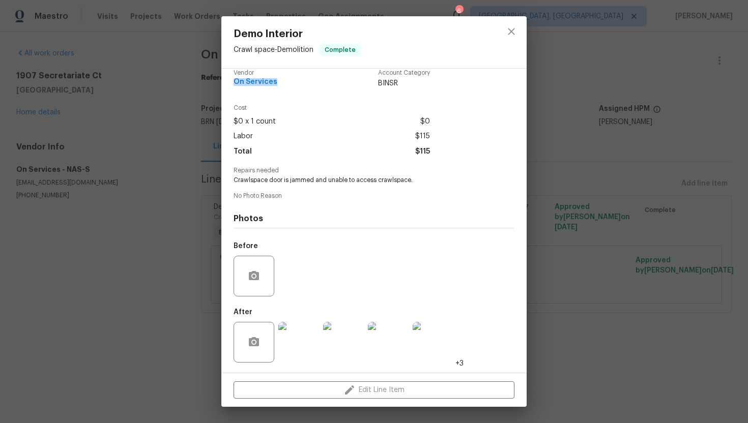
click at [294, 333] on img at bounding box center [298, 342] width 41 height 41
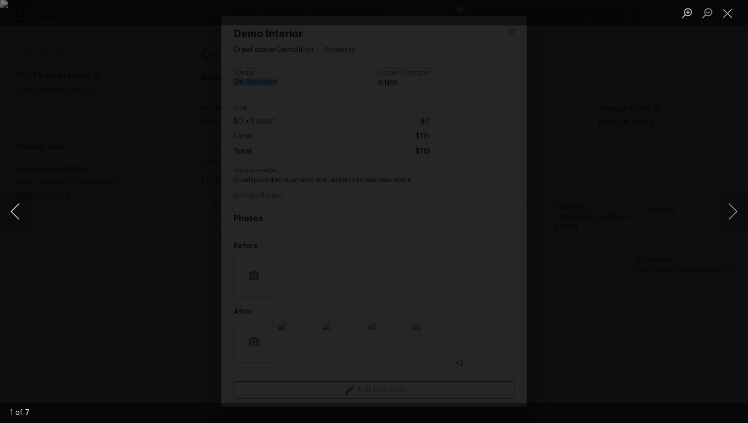
click at [20, 206] on button "Previous image" at bounding box center [15, 211] width 31 height 41
click at [739, 213] on button "Next image" at bounding box center [733, 211] width 31 height 41
click at [739, 212] on button "Next image" at bounding box center [733, 211] width 31 height 41
click at [728, 13] on button "Close lightbox" at bounding box center [728, 13] width 20 height 18
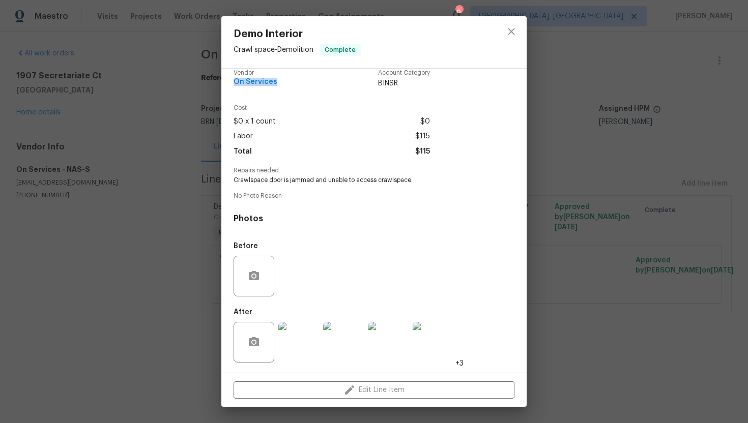
click at [295, 342] on img at bounding box center [298, 342] width 41 height 41
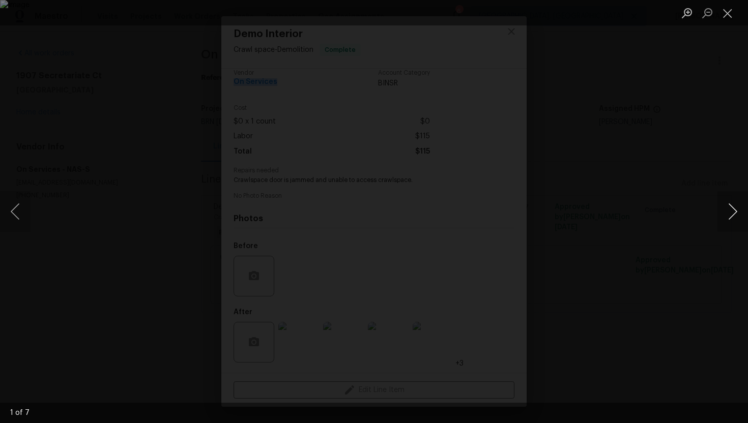
click at [740, 222] on button "Next image" at bounding box center [733, 211] width 31 height 41
click at [733, 210] on button "Next image" at bounding box center [733, 211] width 31 height 41
click at [733, 208] on button "Next image" at bounding box center [733, 211] width 31 height 41
click at [737, 216] on button "Next image" at bounding box center [733, 211] width 31 height 41
click at [726, 222] on button "Next image" at bounding box center [733, 211] width 31 height 41
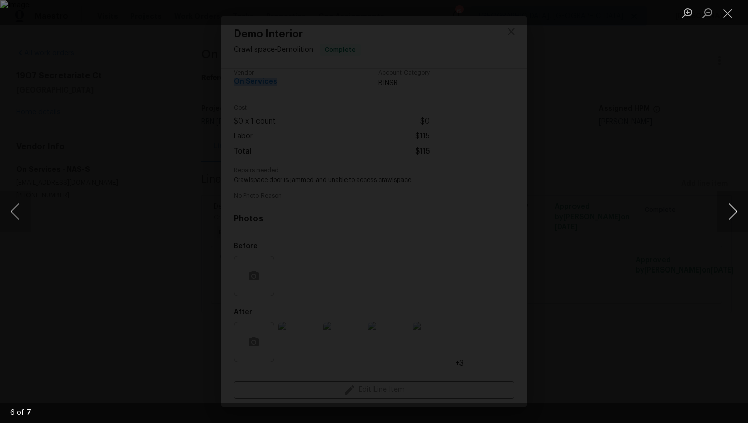
click at [737, 213] on button "Next image" at bounding box center [733, 211] width 31 height 41
click at [724, 10] on button "Close lightbox" at bounding box center [728, 13] width 20 height 18
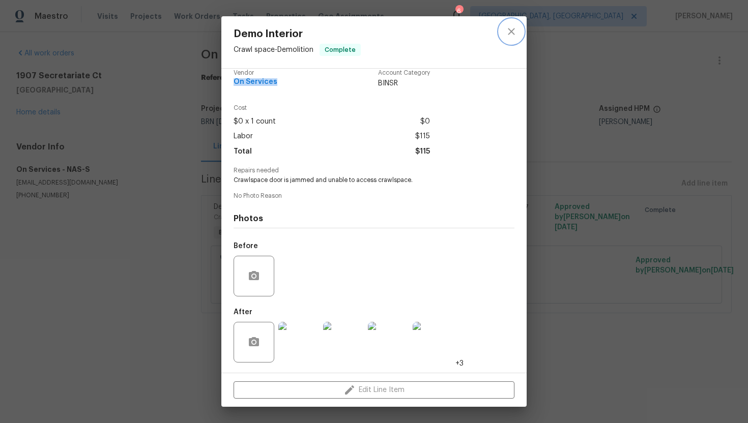
click at [515, 34] on icon "close" at bounding box center [511, 31] width 7 height 7
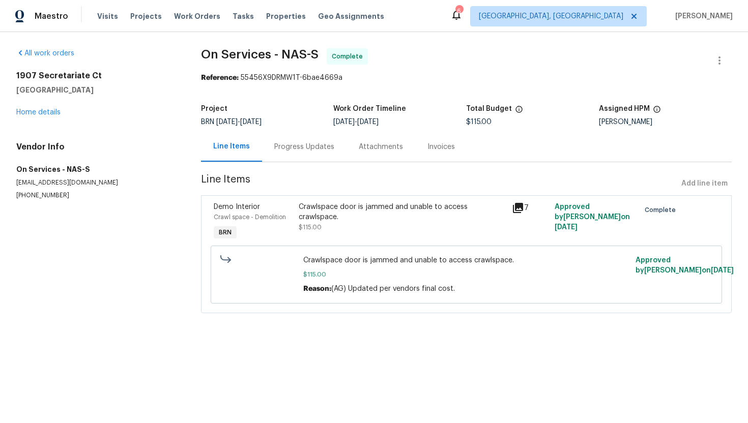
click at [429, 147] on div "Invoices" at bounding box center [440, 147] width 27 height 10
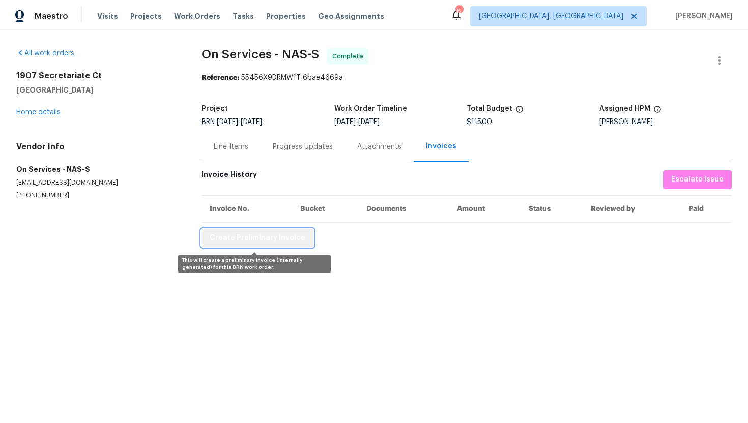
click at [269, 242] on span "Create Preliminary Invoice" at bounding box center [258, 238] width 96 height 13
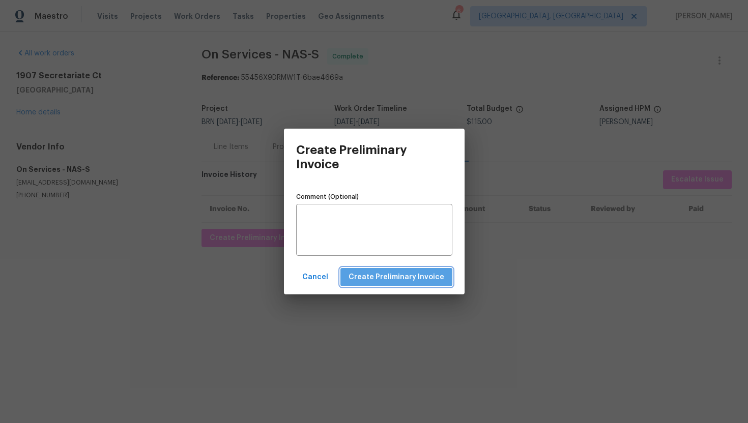
click at [423, 273] on span "Create Preliminary Invoice" at bounding box center [397, 277] width 96 height 13
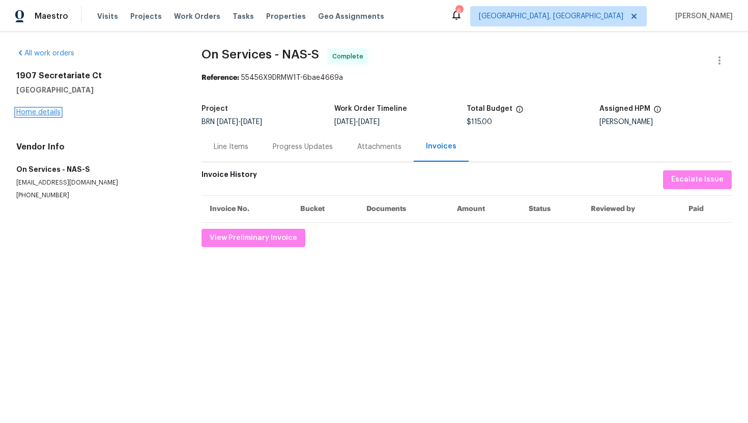
click at [42, 113] on link "Home details" at bounding box center [38, 112] width 44 height 7
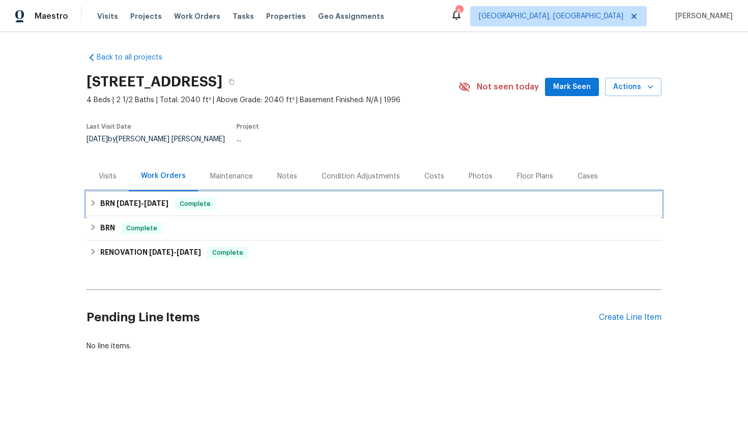
click at [125, 201] on h6 "BRN 8/28/25 - 9/3/25" at bounding box center [134, 204] width 68 height 12
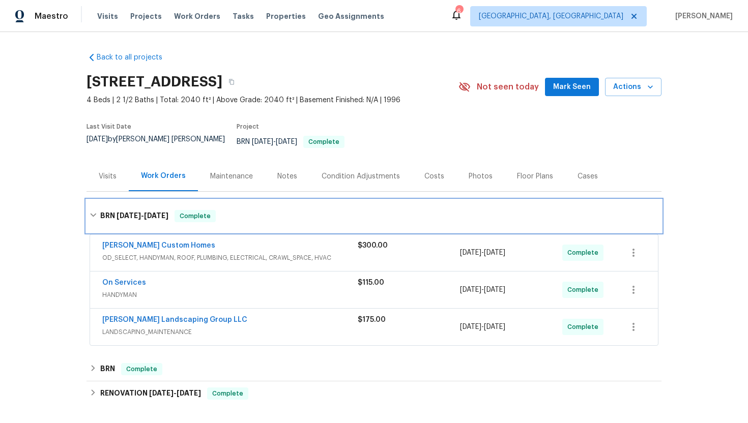
scroll to position [51, 0]
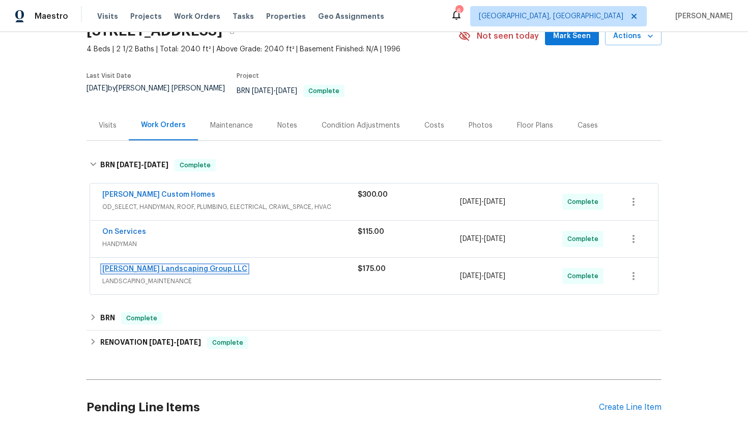
click at [143, 266] on link "Sandoval Landscaping Group LLC" at bounding box center [174, 269] width 145 height 7
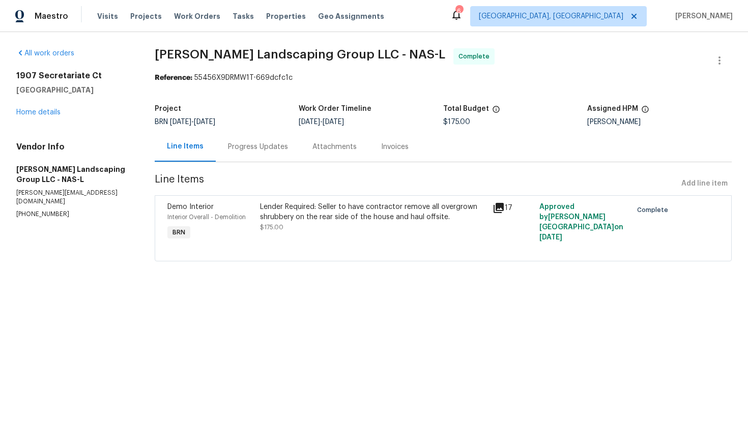
click at [306, 222] on div "Lender Required: Seller to have contractor remove all overgrown shrubbery on th…" at bounding box center [373, 212] width 226 height 20
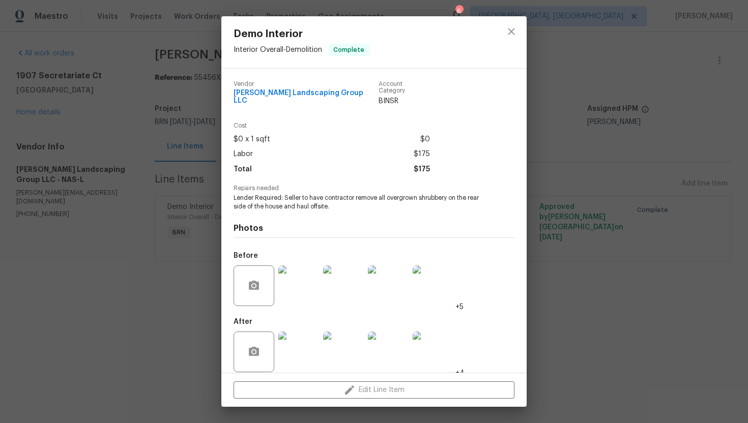
click at [297, 201] on span "Lender Required: Seller to have contractor remove all overgrown shrubbery on th…" at bounding box center [360, 202] width 253 height 17
copy span "Lender Required: Seller to have contractor remove all overgrown shrubbery on th…"
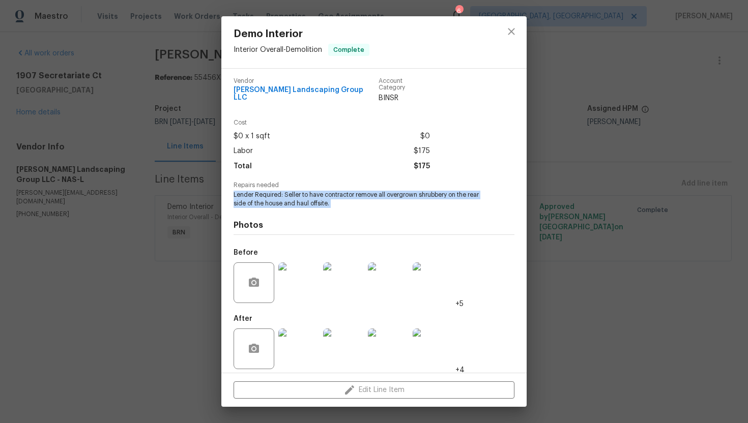
click at [329, 91] on span "Sandoval Landscaping Group LLC" at bounding box center [306, 94] width 145 height 15
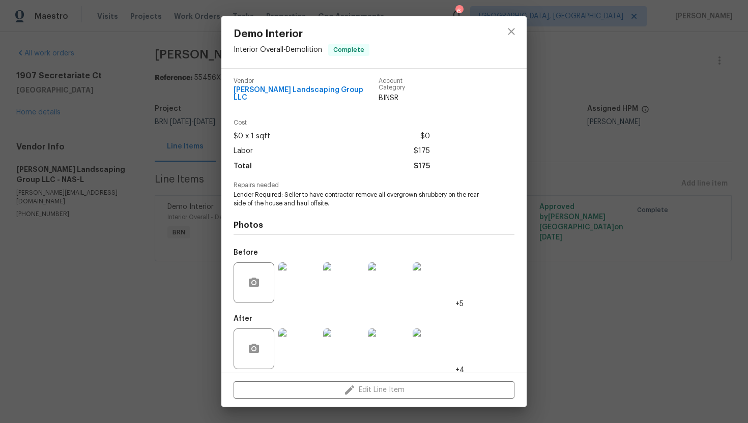
click at [329, 91] on span "Sandoval Landscaping Group LLC" at bounding box center [306, 94] width 145 height 15
copy span "Sandoval Landscaping Group LLC"
click at [293, 278] on img at bounding box center [298, 283] width 41 height 41
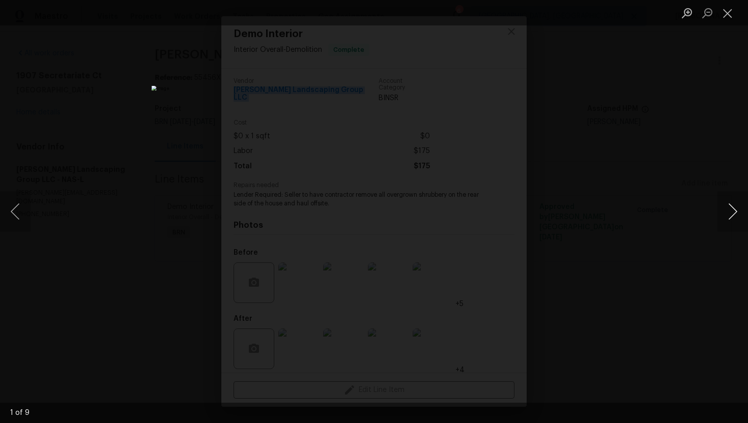
click at [729, 211] on button "Next image" at bounding box center [733, 211] width 31 height 41
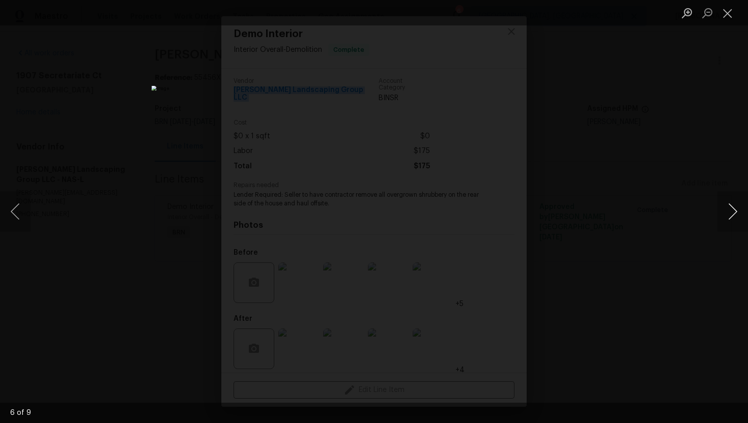
click at [729, 211] on button "Next image" at bounding box center [733, 211] width 31 height 41
click at [12, 207] on button "Previous image" at bounding box center [15, 211] width 31 height 41
click at [8, 210] on button "Previous image" at bounding box center [15, 211] width 31 height 41
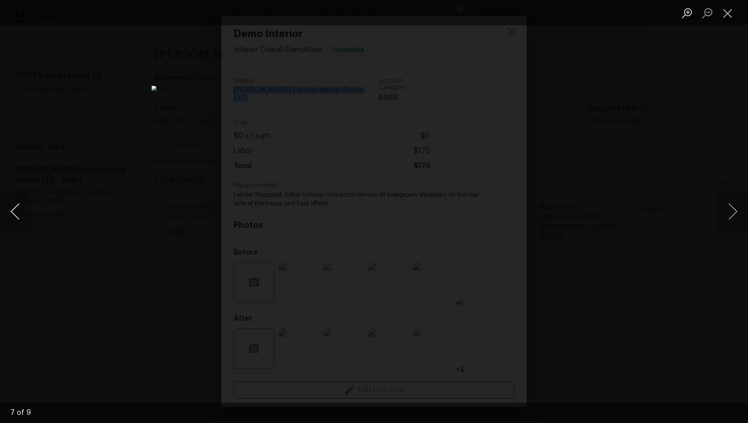
click at [13, 214] on button "Previous image" at bounding box center [15, 211] width 31 height 41
click at [13, 207] on button "Previous image" at bounding box center [15, 211] width 31 height 41
click at [11, 221] on button "Previous image" at bounding box center [15, 211] width 31 height 41
click at [17, 217] on button "Previous image" at bounding box center [15, 211] width 31 height 41
click at [9, 212] on button "Previous image" at bounding box center [15, 211] width 31 height 41
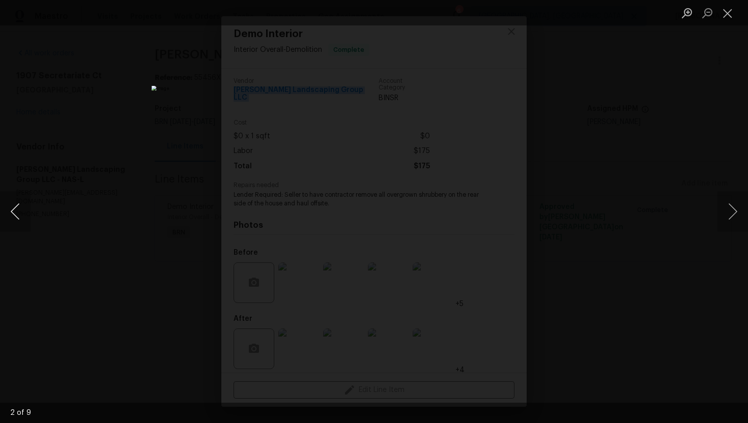
click at [21, 220] on button "Previous image" at bounding box center [15, 211] width 31 height 41
click at [731, 11] on button "Close lightbox" at bounding box center [728, 13] width 20 height 18
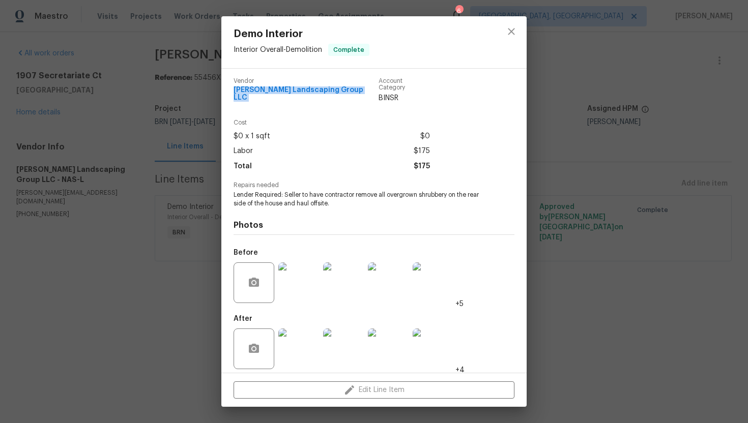
click at [299, 349] on img at bounding box center [298, 349] width 41 height 41
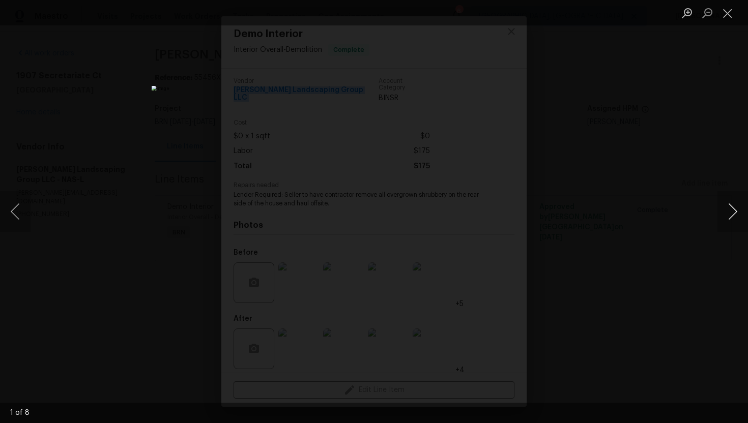
click at [728, 215] on button "Next image" at bounding box center [733, 211] width 31 height 41
click at [735, 216] on button "Next image" at bounding box center [733, 211] width 31 height 41
click at [732, 206] on button "Next image" at bounding box center [733, 211] width 31 height 41
click at [732, 219] on button "Next image" at bounding box center [733, 211] width 31 height 41
click at [734, 217] on button "Next image" at bounding box center [733, 211] width 31 height 41
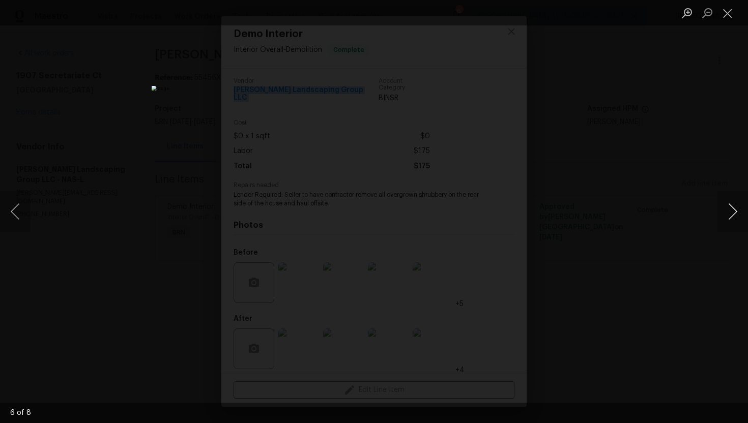
click at [739, 209] on button "Next image" at bounding box center [733, 211] width 31 height 41
click at [727, 214] on button "Next image" at bounding box center [733, 211] width 31 height 41
click at [726, 16] on button "Close lightbox" at bounding box center [728, 13] width 20 height 18
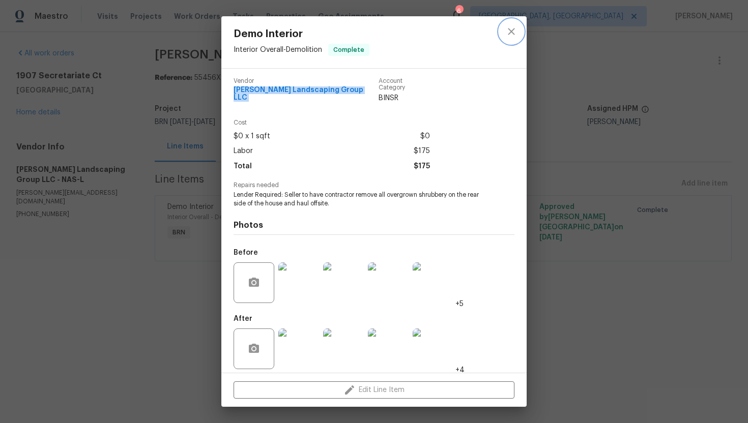
click at [506, 20] on button "close" at bounding box center [511, 31] width 24 height 24
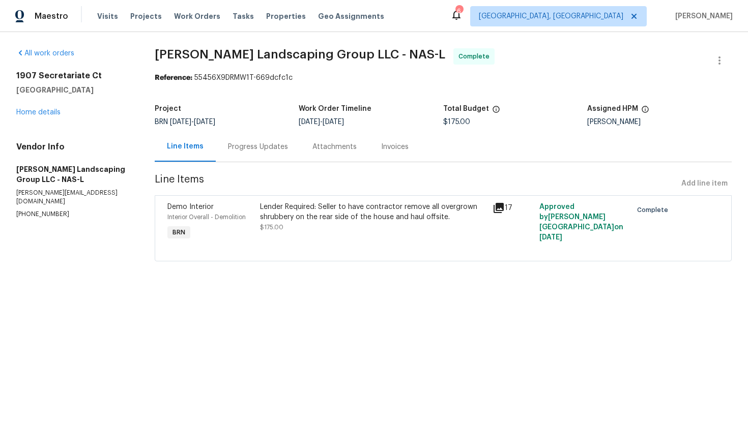
click at [385, 151] on div "Invoices" at bounding box center [394, 147] width 27 height 10
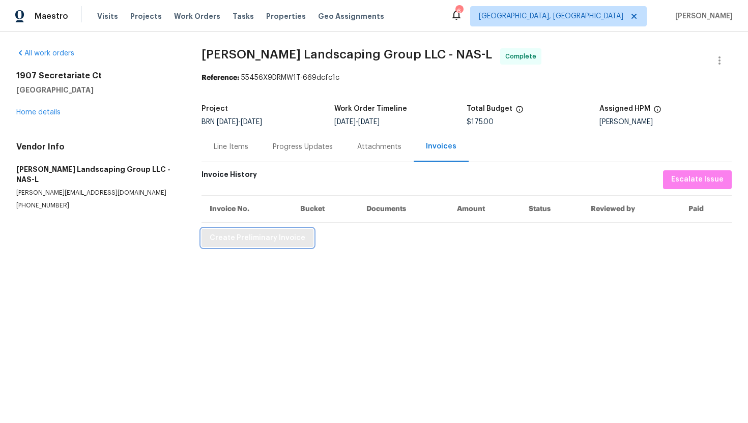
click at [280, 233] on span "Create Preliminary Invoice" at bounding box center [258, 238] width 96 height 13
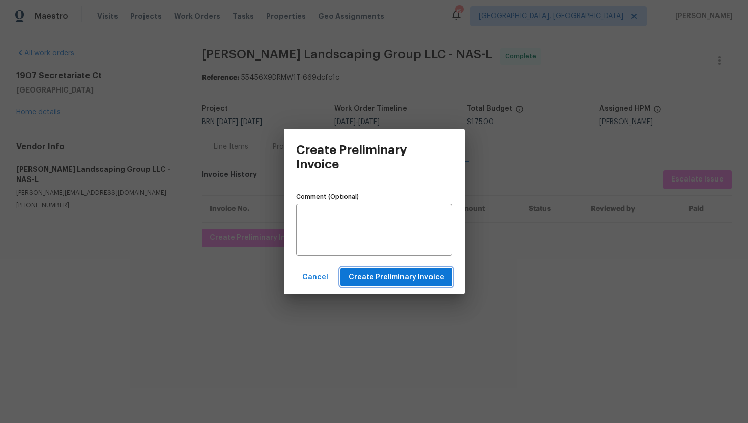
click at [369, 281] on span "Create Preliminary Invoice" at bounding box center [397, 277] width 96 height 13
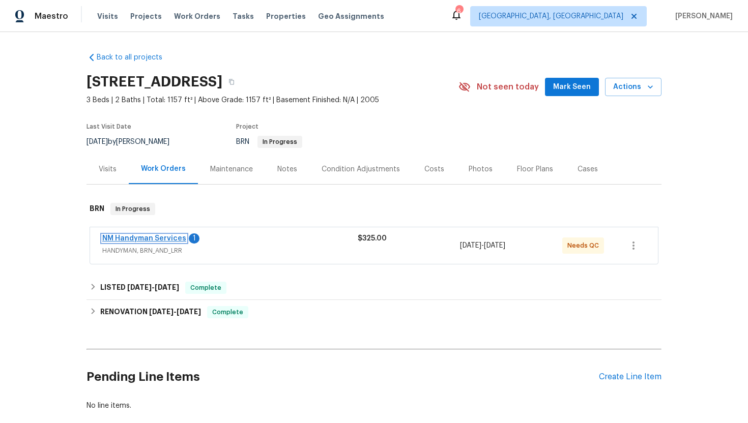
click at [165, 237] on link "NM Handyman Services" at bounding box center [144, 238] width 84 height 7
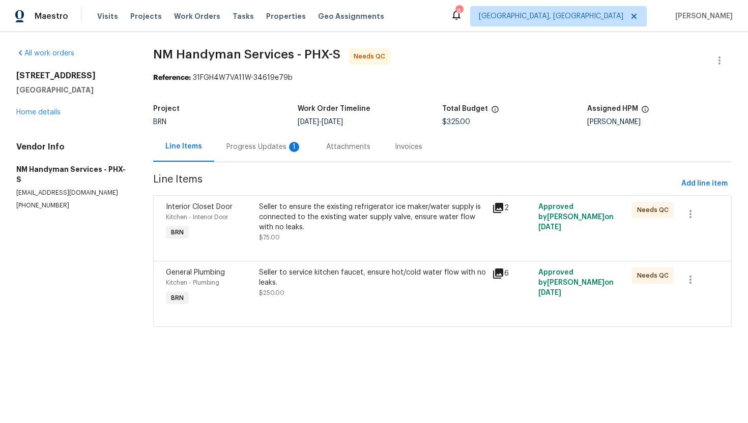
click at [271, 150] on div "Progress Updates 1" at bounding box center [263, 147] width 75 height 10
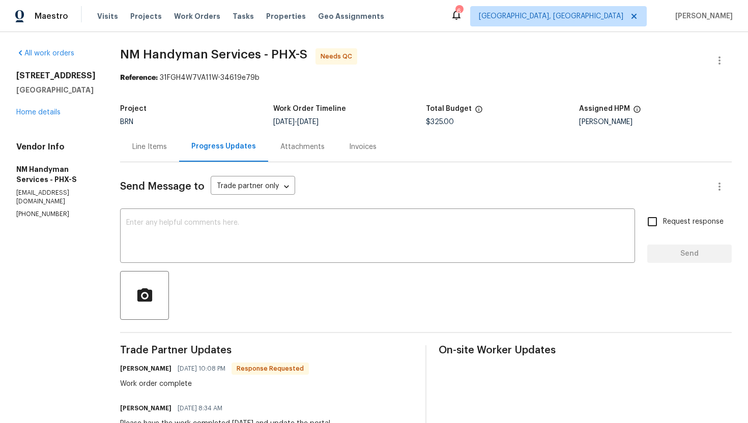
click at [170, 152] on div "Line Items" at bounding box center [149, 147] width 59 height 30
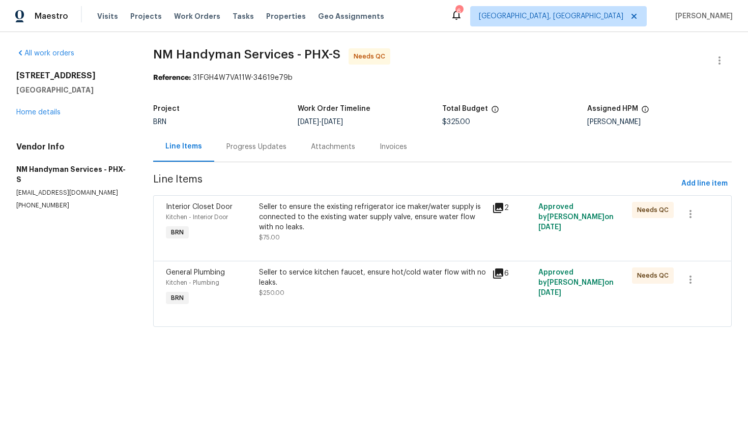
click at [362, 213] on div "Seller to ensure the existing refrigerator ice maker/water supply is connected …" at bounding box center [372, 217] width 227 height 31
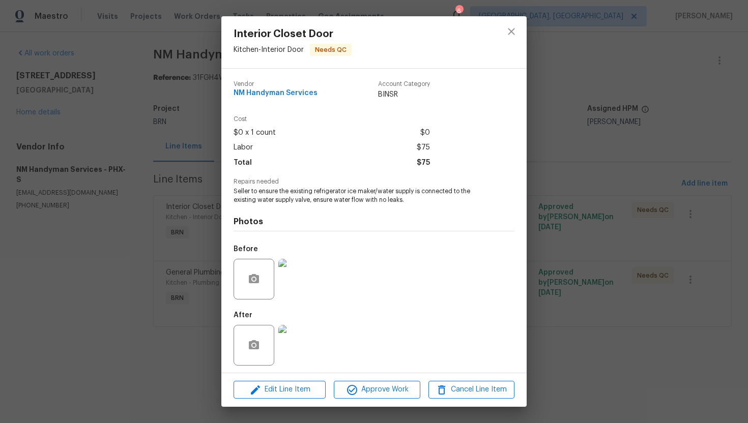
click at [305, 276] on img at bounding box center [298, 279] width 41 height 41
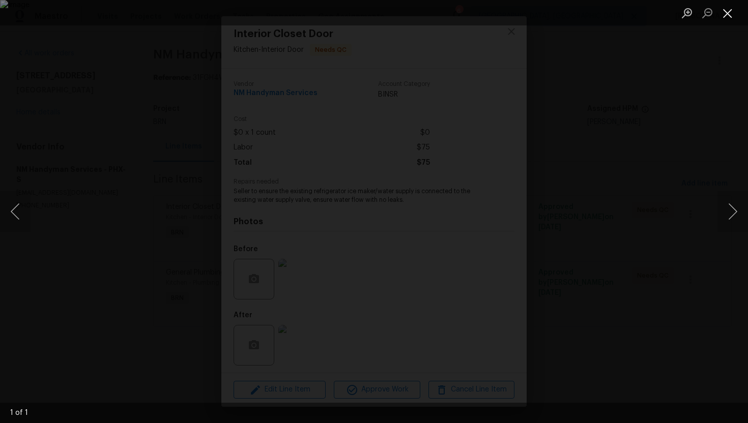
click at [729, 15] on button "Close lightbox" at bounding box center [728, 13] width 20 height 18
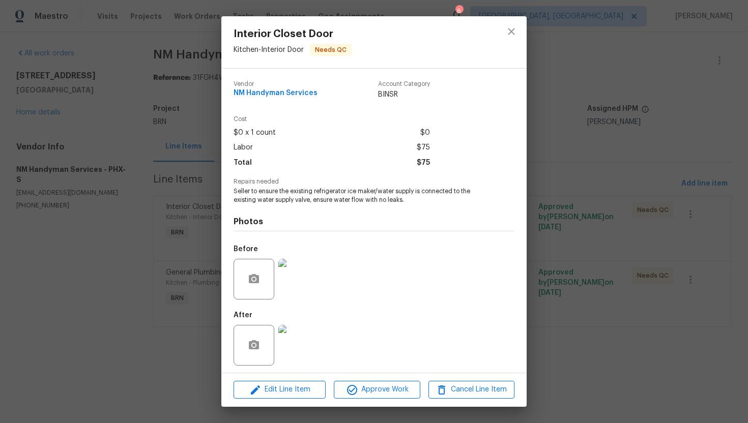
click at [309, 343] on img at bounding box center [298, 345] width 41 height 41
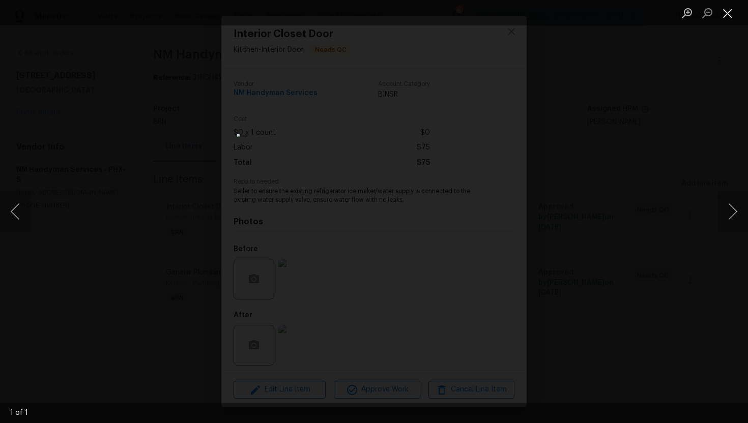
click at [727, 7] on button "Close lightbox" at bounding box center [728, 13] width 20 height 18
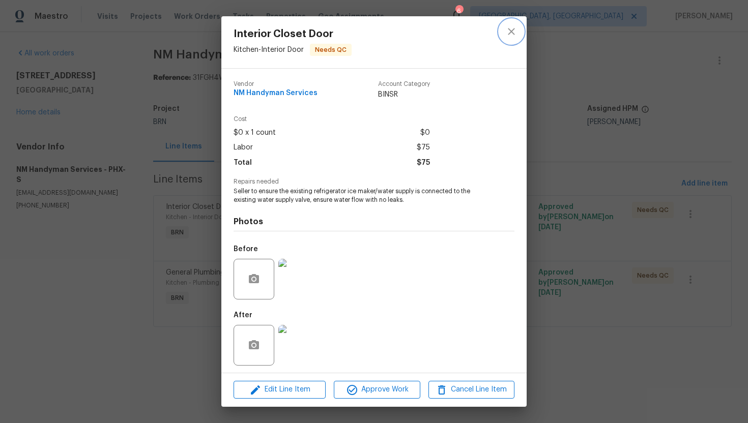
click at [508, 29] on icon "close" at bounding box center [511, 31] width 12 height 12
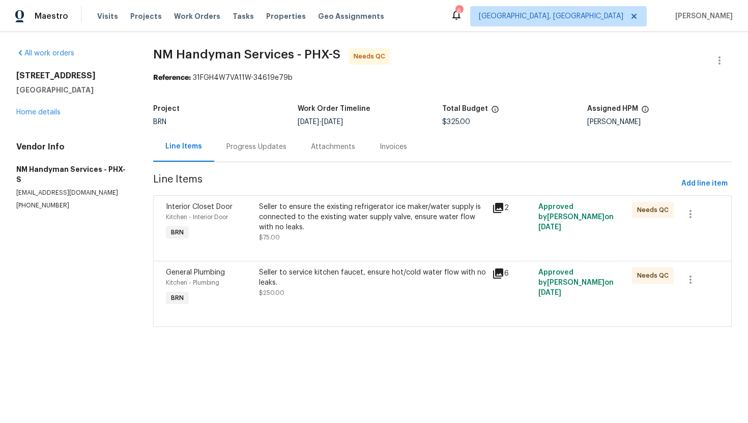
click at [338, 273] on div "Seller to service kitchen faucet, ensure hot/cold water flow with no leaks." at bounding box center [372, 278] width 227 height 20
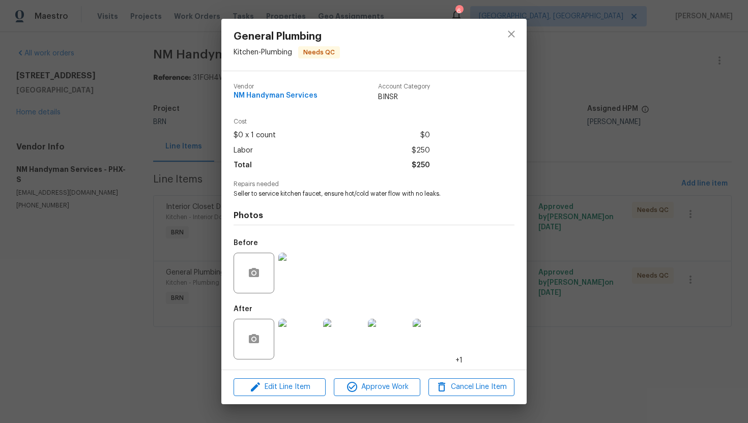
click at [299, 270] on img at bounding box center [298, 273] width 41 height 41
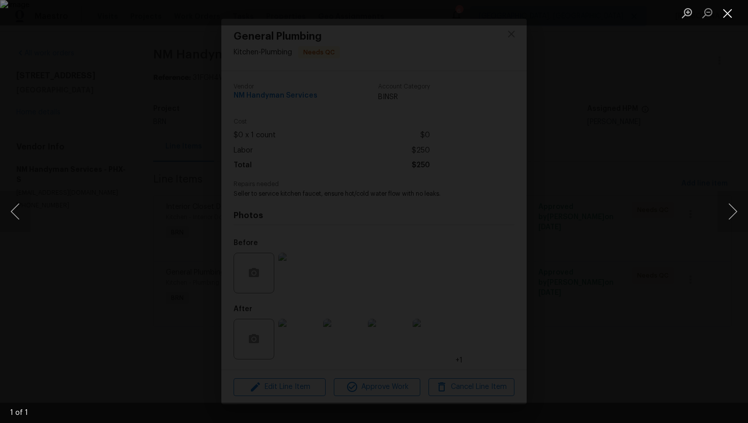
click at [729, 17] on button "Close lightbox" at bounding box center [728, 13] width 20 height 18
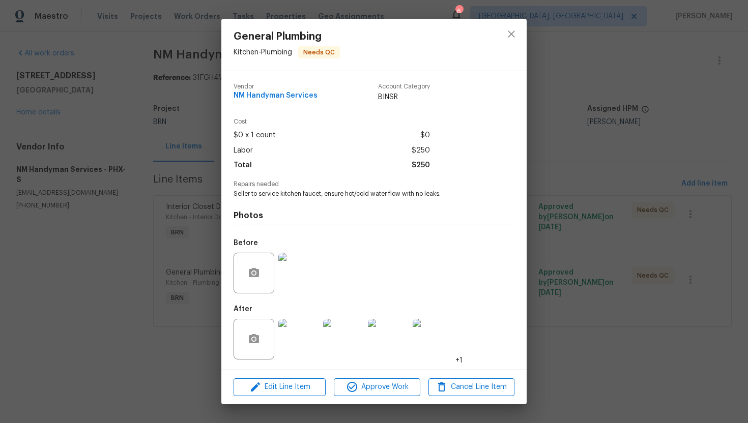
click at [292, 341] on img at bounding box center [298, 339] width 41 height 41
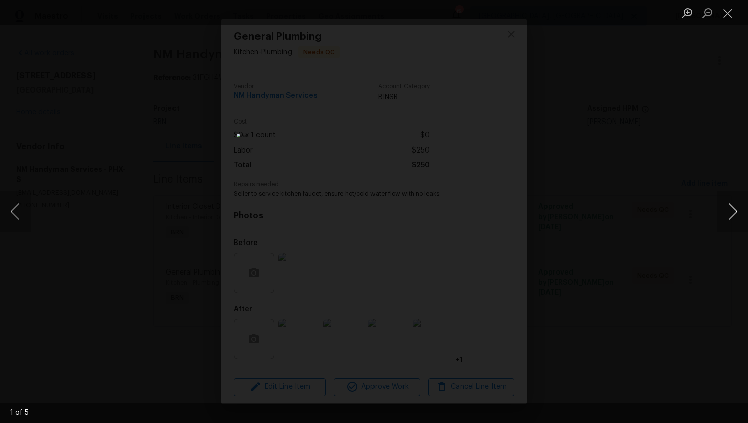
click at [734, 212] on button "Next image" at bounding box center [733, 211] width 31 height 41
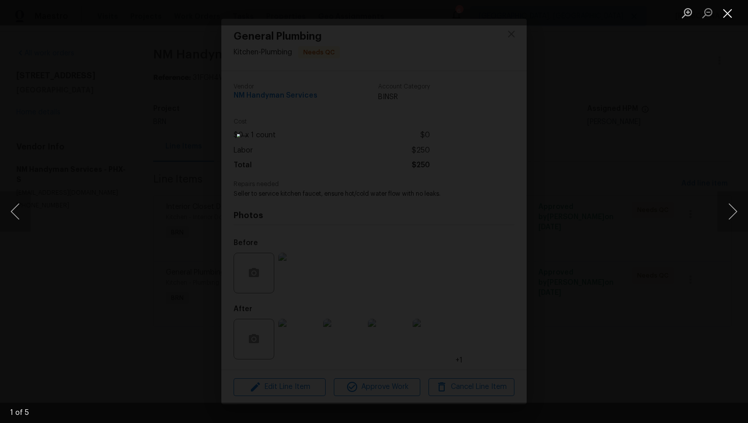
click at [726, 13] on button "Close lightbox" at bounding box center [728, 13] width 20 height 18
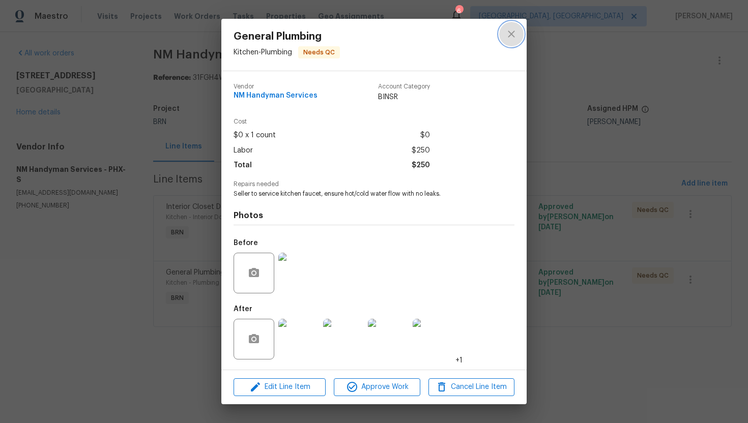
click at [515, 27] on button "close" at bounding box center [511, 34] width 24 height 24
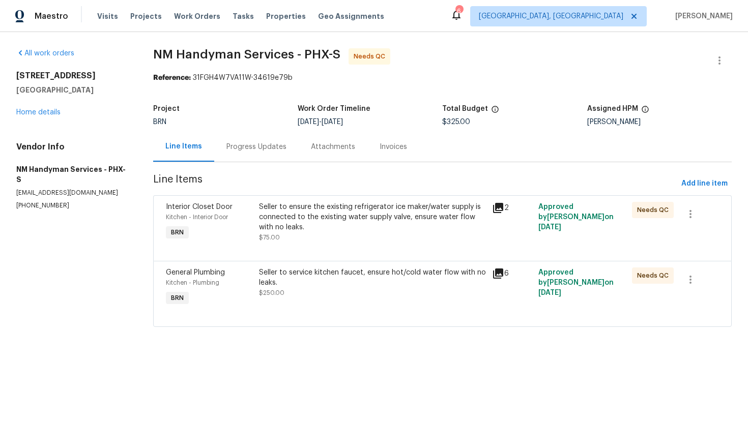
click at [338, 214] on div "Seller to ensure the existing refrigerator ice maker/water supply is connected …" at bounding box center [372, 217] width 227 height 31
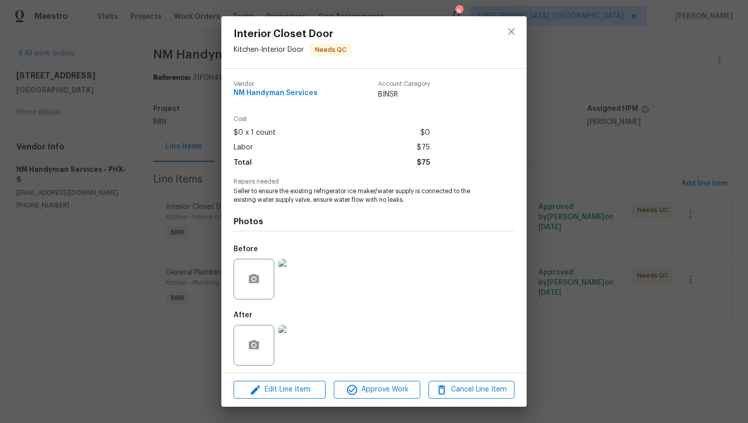
scroll to position [3, 0]
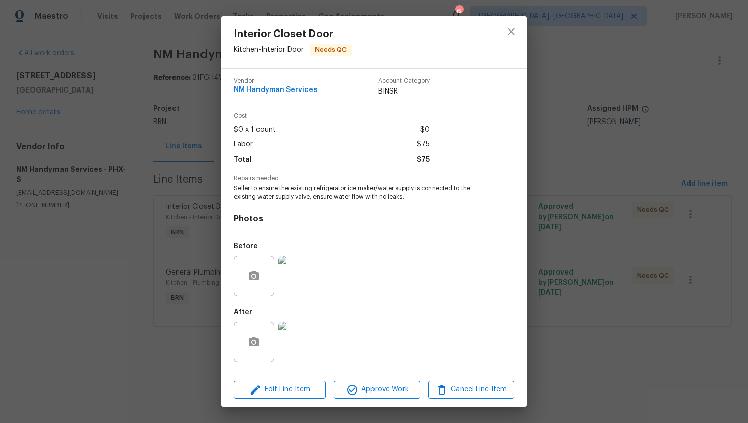
click at [295, 287] on img at bounding box center [298, 276] width 41 height 41
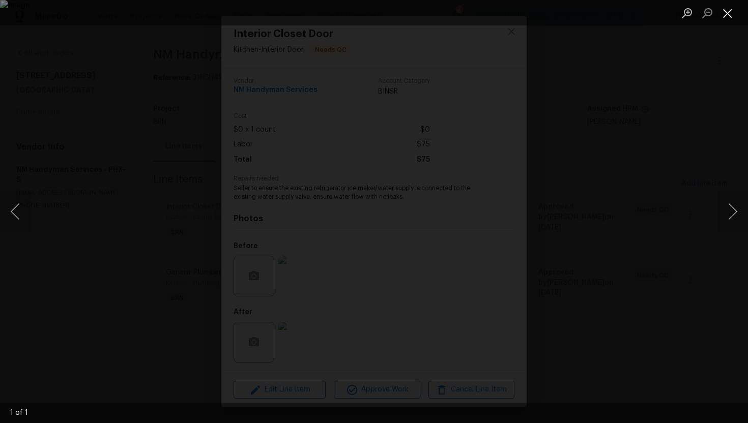
click at [725, 16] on button "Close lightbox" at bounding box center [728, 13] width 20 height 18
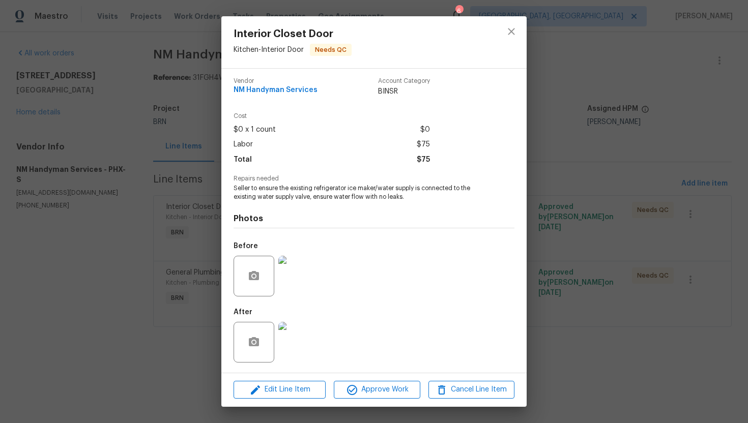
click at [313, 339] on img at bounding box center [298, 342] width 41 height 41
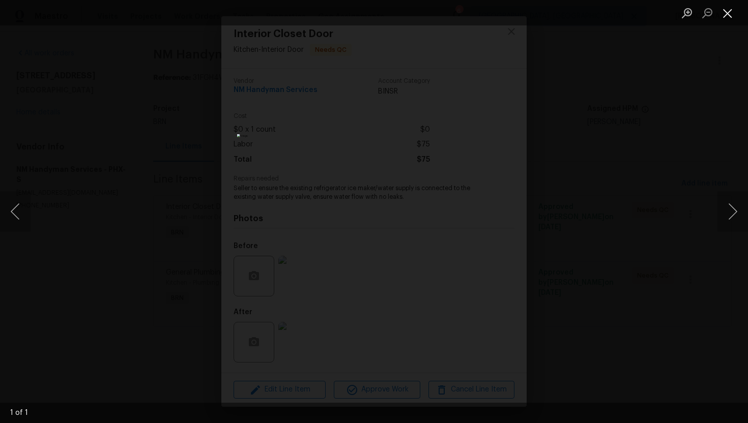
click at [731, 14] on button "Close lightbox" at bounding box center [728, 13] width 20 height 18
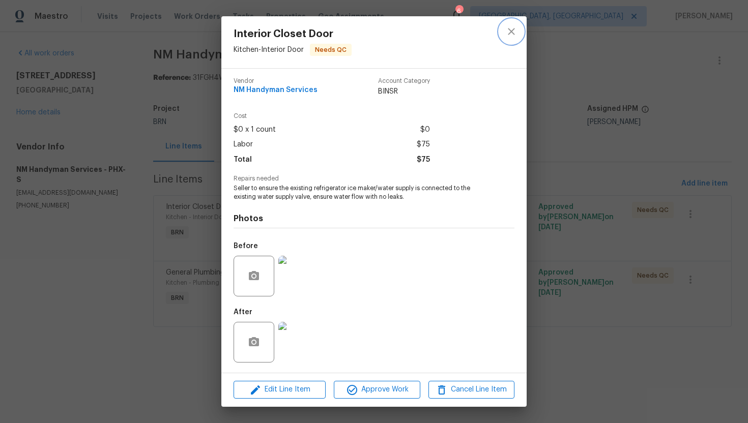
click at [504, 32] on button "close" at bounding box center [511, 31] width 24 height 24
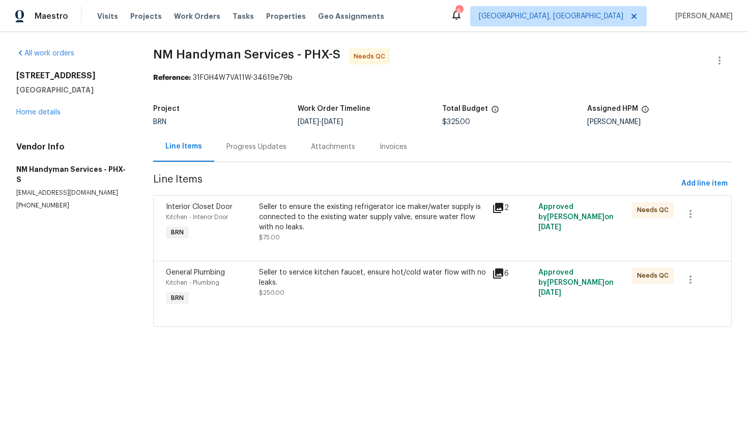
click at [244, 157] on div "Progress Updates" at bounding box center [256, 147] width 84 height 30
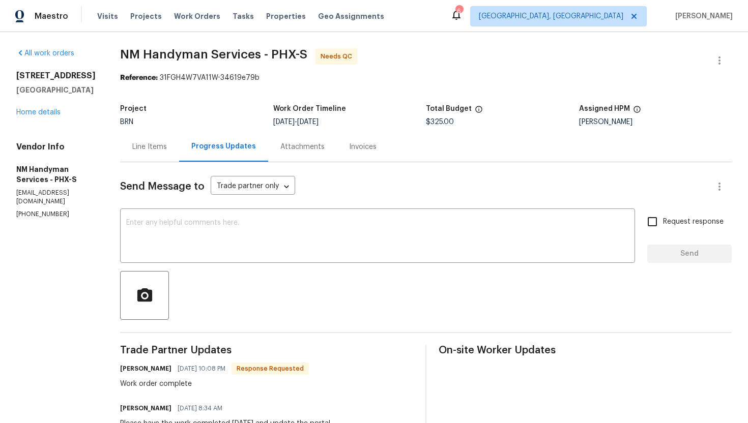
click at [152, 147] on div "Line Items" at bounding box center [149, 147] width 35 height 10
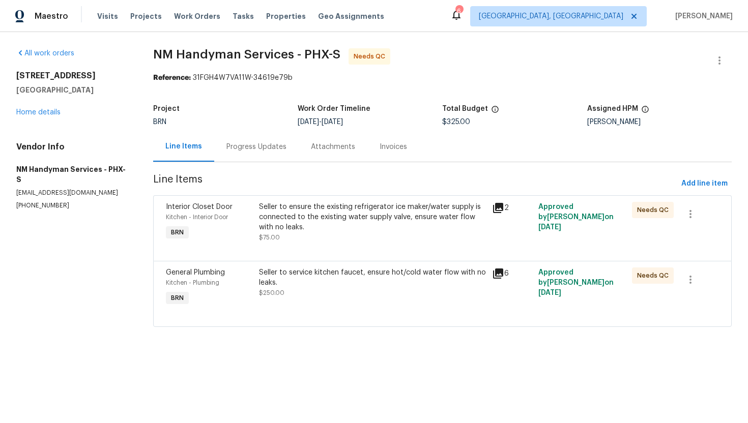
click at [236, 145] on div "Progress Updates" at bounding box center [256, 147] width 60 height 10
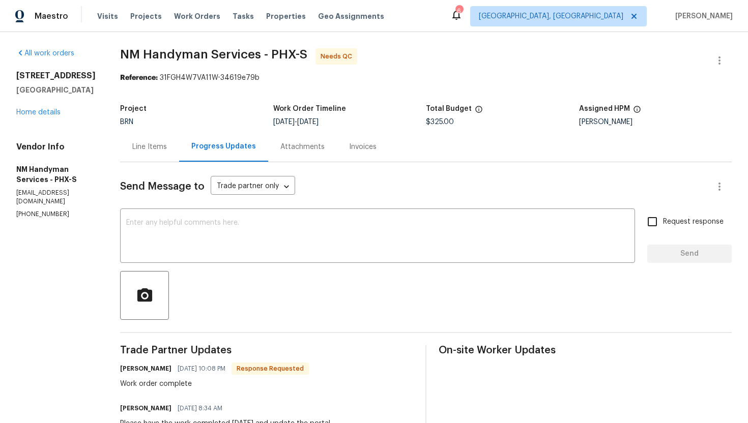
click at [158, 150] on div "Line Items" at bounding box center [149, 147] width 35 height 10
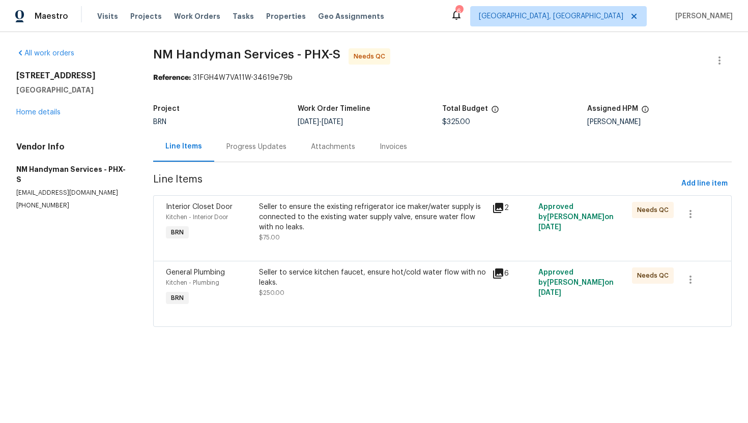
click at [301, 216] on div "Seller to ensure the existing refrigerator ice maker/water supply is connected …" at bounding box center [372, 217] width 227 height 31
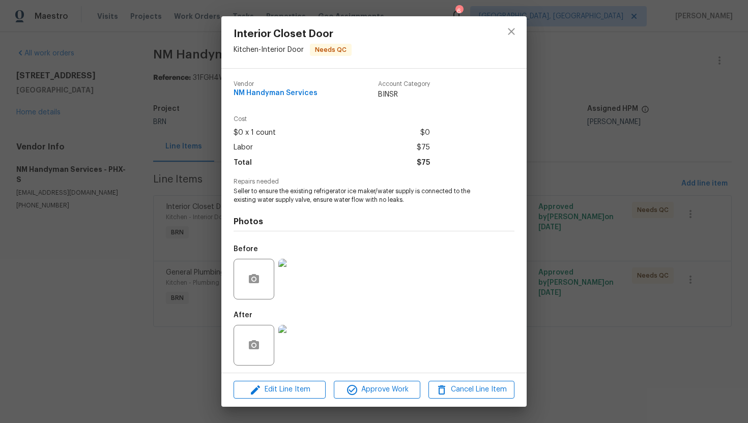
scroll to position [3, 0]
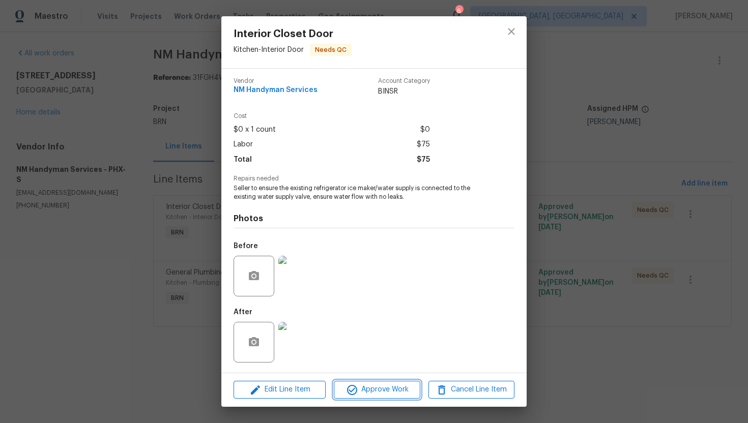
click at [365, 388] on span "Approve Work" at bounding box center [377, 390] width 80 height 13
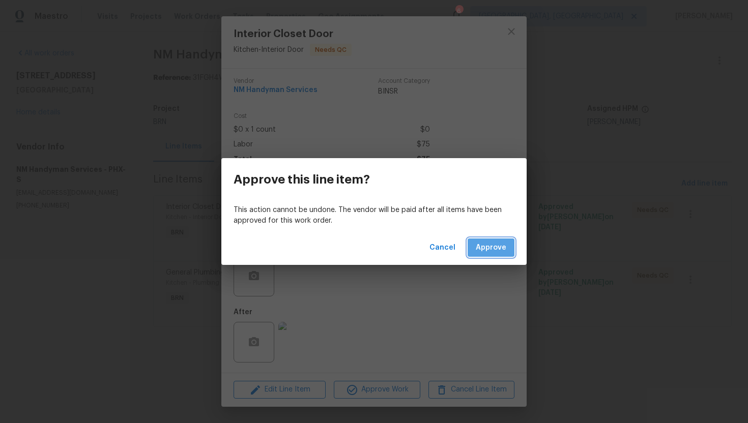
click at [497, 253] on span "Approve" at bounding box center [491, 248] width 31 height 13
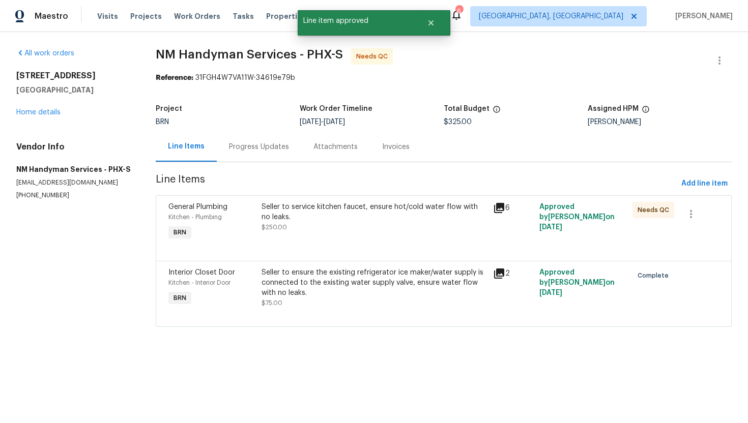
click at [348, 227] on div "Seller to service kitchen faucet, ensure hot/cold water flow with no leaks. $25…" at bounding box center [375, 217] width 226 height 31
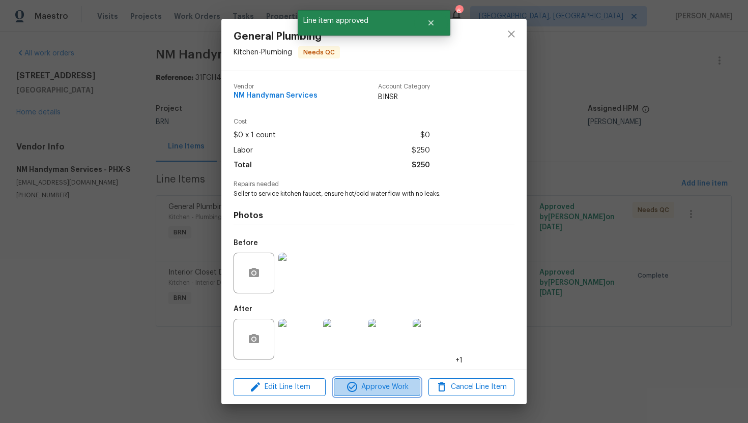
click at [383, 389] on span "Approve Work" at bounding box center [377, 387] width 80 height 13
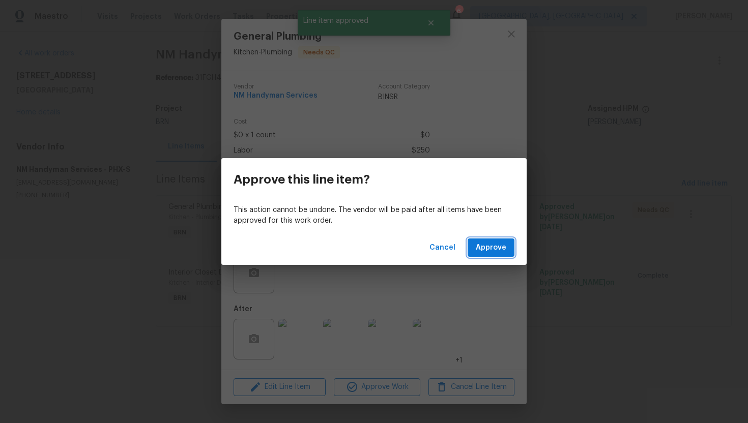
click at [492, 243] on span "Approve" at bounding box center [491, 248] width 31 height 13
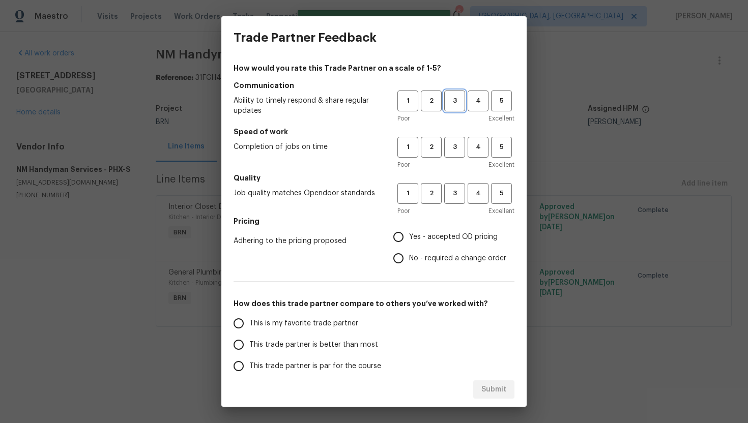
click at [454, 104] on span "3" at bounding box center [454, 101] width 19 height 12
click at [459, 147] on span "3" at bounding box center [454, 147] width 19 height 12
click at [459, 183] on button "3" at bounding box center [454, 193] width 21 height 21
click at [423, 237] on span "Yes - accepted OD pricing" at bounding box center [453, 237] width 89 height 11
click at [409, 237] on input "Yes - accepted OD pricing" at bounding box center [398, 236] width 21 height 21
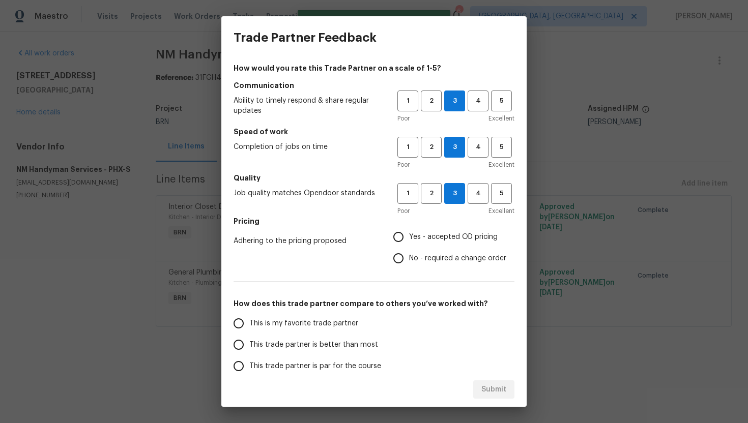
radio input "true"
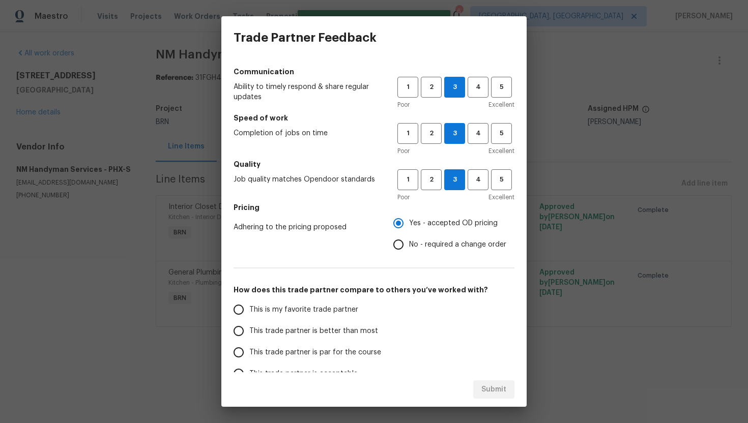
scroll to position [24, 0]
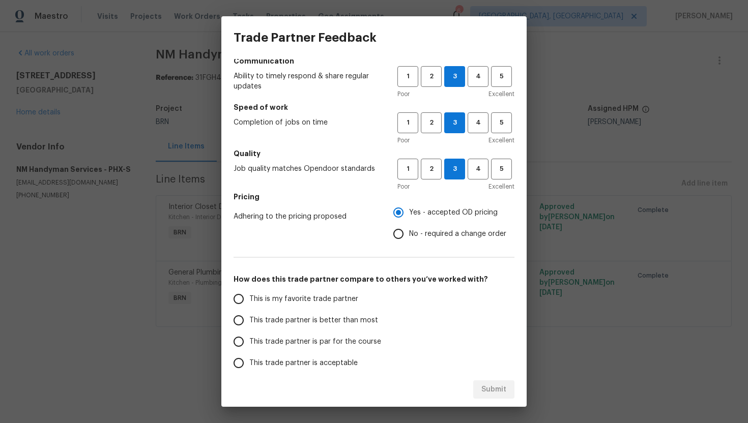
click at [297, 337] on span "This trade partner is par for the course" at bounding box center [315, 342] width 132 height 11
click at [249, 337] on input "This trade partner is par for the course" at bounding box center [238, 341] width 21 height 21
click at [492, 384] on span "Submit" at bounding box center [493, 390] width 25 height 13
radio input "true"
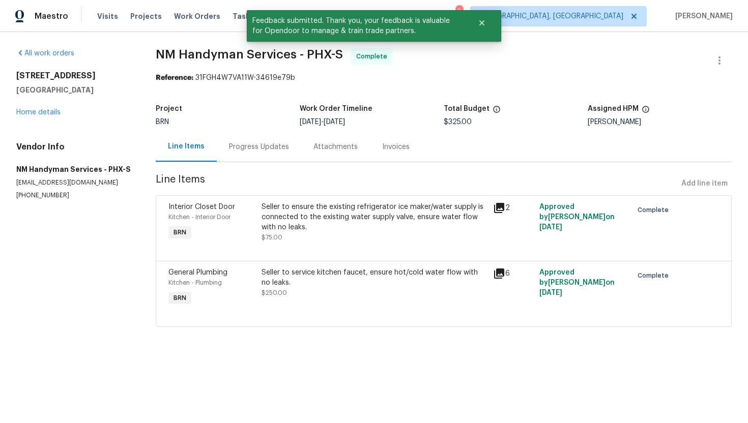
click at [271, 153] on div "Progress Updates" at bounding box center [259, 147] width 84 height 30
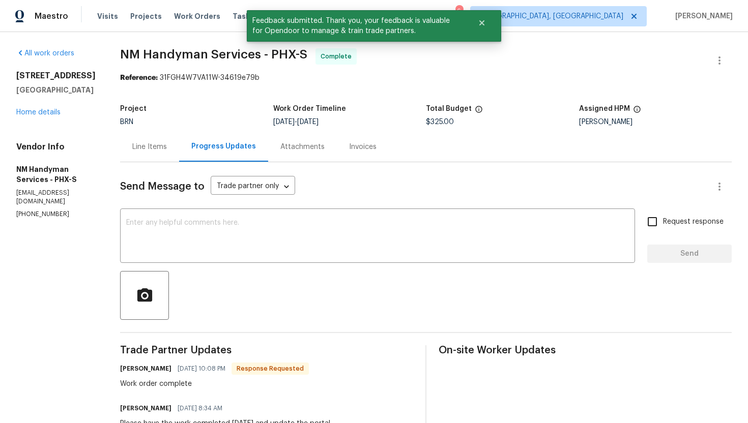
click at [148, 153] on div "Line Items" at bounding box center [149, 147] width 59 height 30
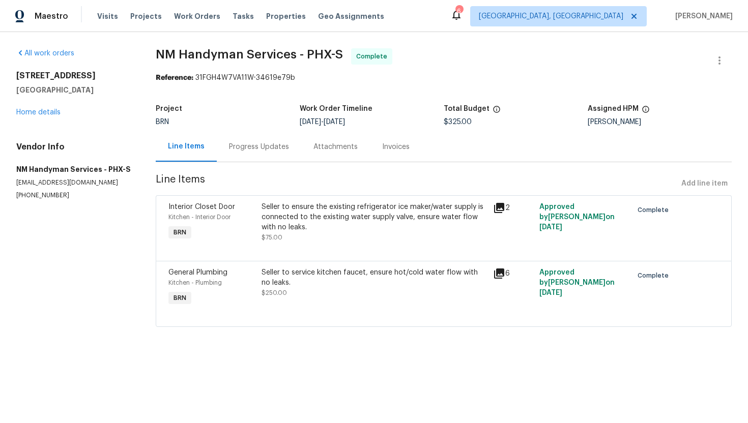
click at [274, 150] on div "Progress Updates" at bounding box center [259, 147] width 60 height 10
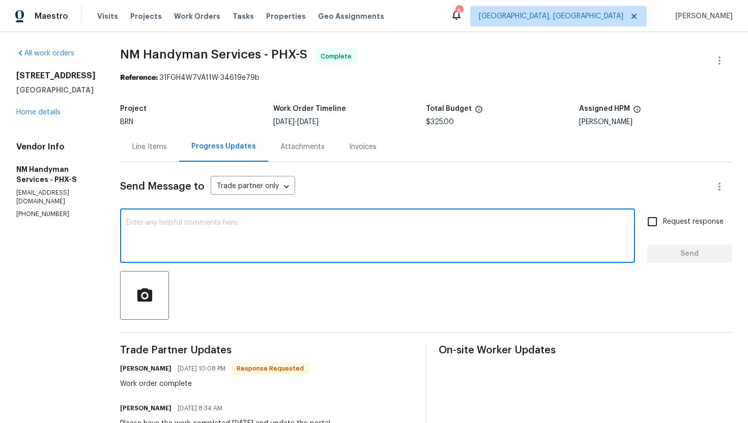
click at [305, 231] on textarea at bounding box center [377, 237] width 503 height 36
paste textarea "WO is approved. Please upload the invoice under invoice section. Thanks!"
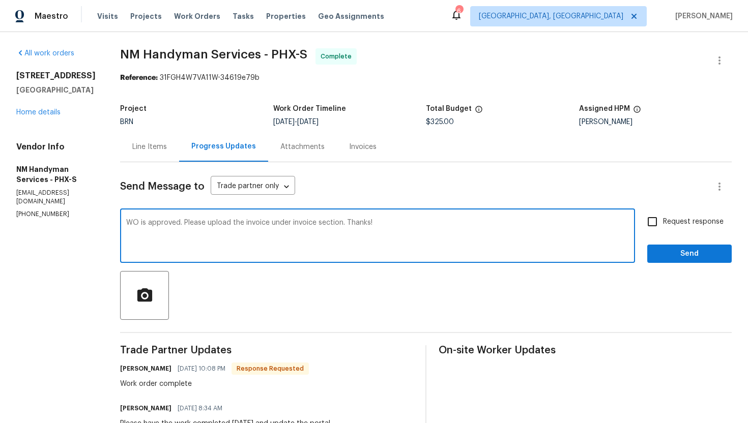
type textarea "WO is approved. Please upload the invoice under invoice section. Thanks!"
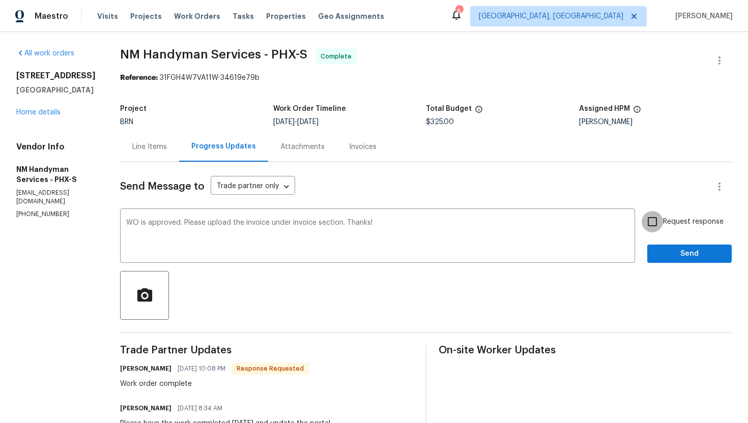
click at [660, 224] on input "Request response" at bounding box center [652, 221] width 21 height 21
checkbox input "true"
click at [671, 254] on span "Send" at bounding box center [689, 254] width 68 height 13
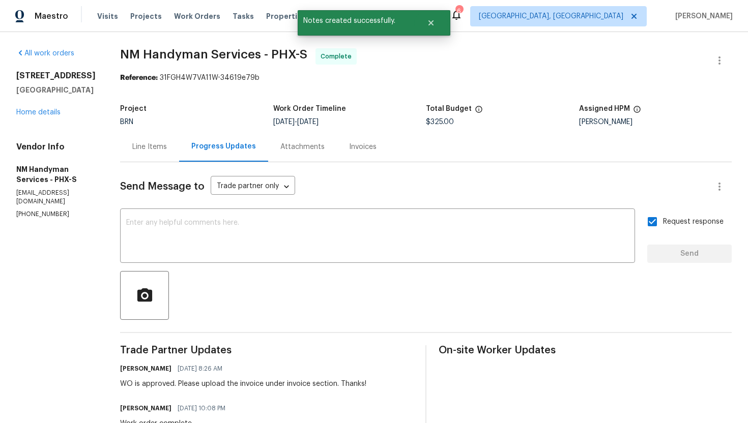
click at [149, 141] on div "Line Items" at bounding box center [149, 147] width 59 height 30
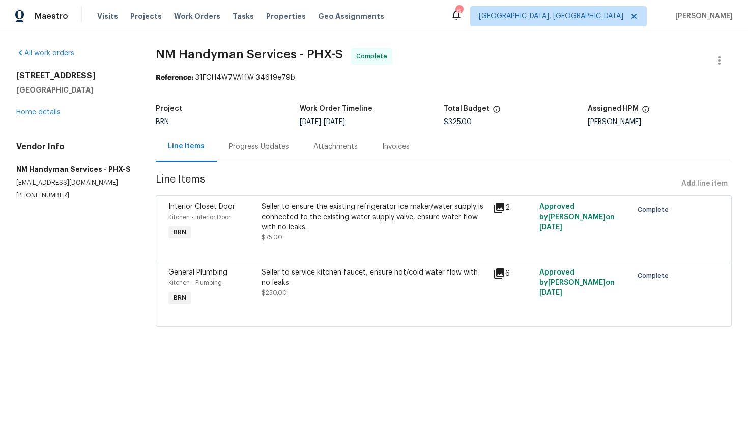
click at [266, 151] on div "Progress Updates" at bounding box center [259, 147] width 60 height 10
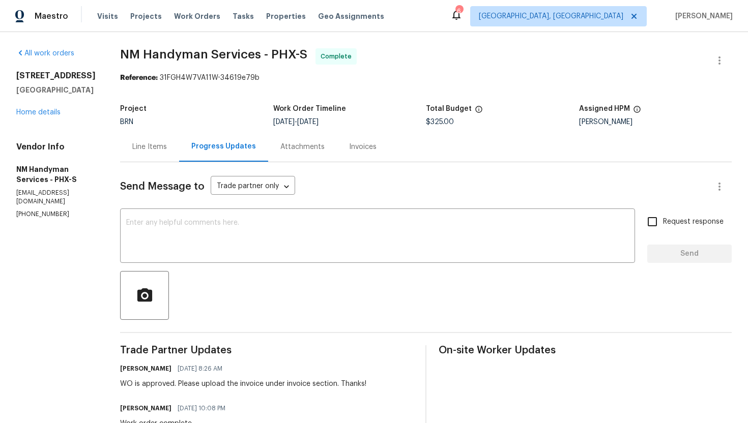
click at [157, 148] on div "Line Items" at bounding box center [149, 147] width 35 height 10
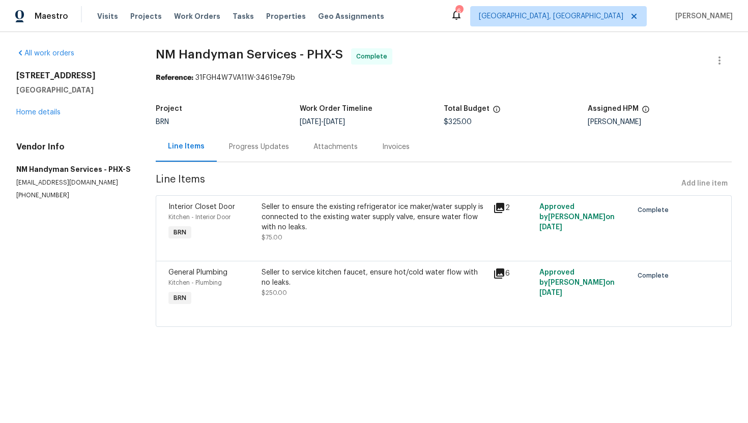
click at [311, 212] on div "Seller to ensure the existing refrigerator ice maker/water supply is connected …" at bounding box center [375, 217] width 226 height 31
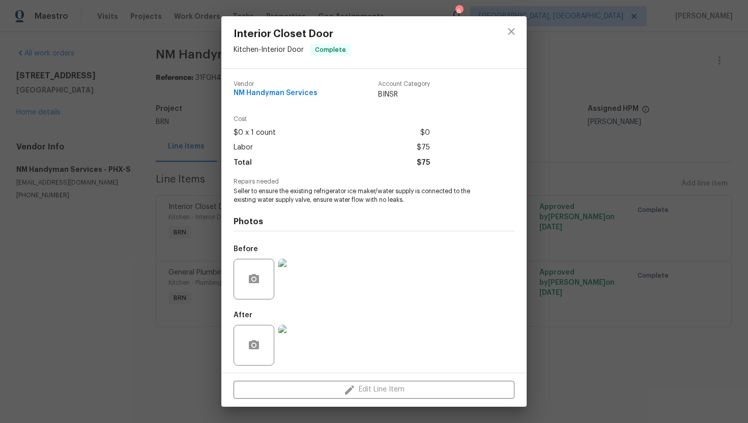
click at [273, 93] on span "NM Handyman Services" at bounding box center [276, 94] width 84 height 8
copy span "NM Handyman Services"
click at [302, 175] on div "Cost $0 x 1 count $0 Labor $75 Total $75" at bounding box center [374, 147] width 281 height 63
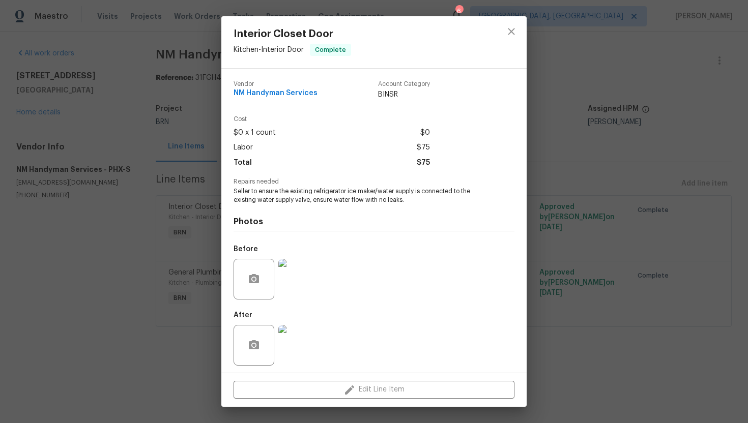
click at [291, 196] on span "Seller to ensure the existing refrigerator ice maker/water supply is connected …" at bounding box center [360, 195] width 253 height 17
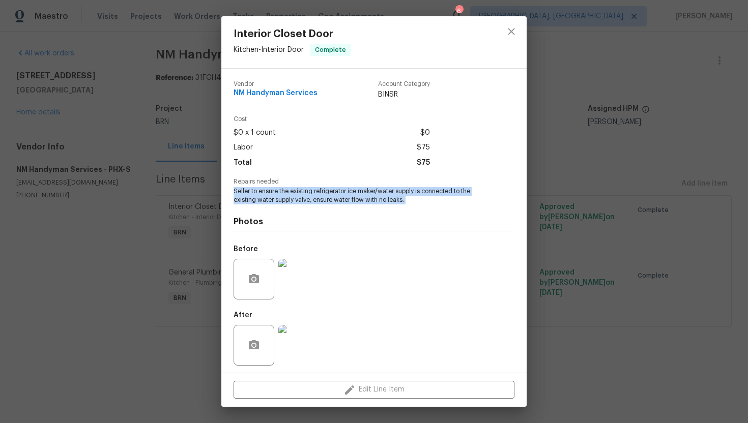
copy span "Seller to ensure the existing refrigerator ice maker/water supply is connected …"
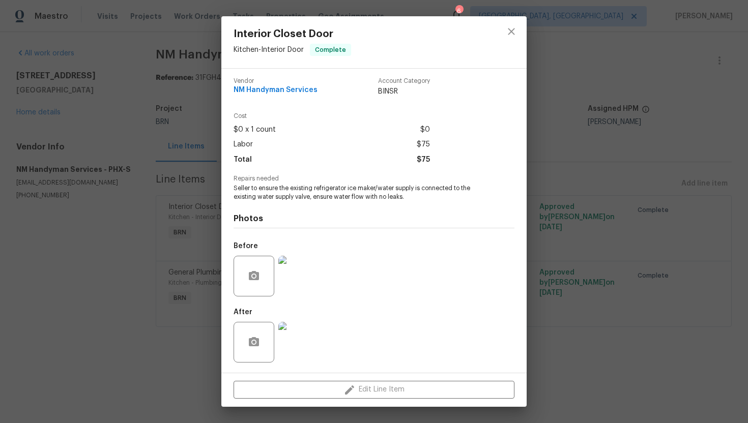
click at [333, 249] on div "Before" at bounding box center [374, 270] width 281 height 66
click at [298, 283] on img at bounding box center [298, 276] width 41 height 41
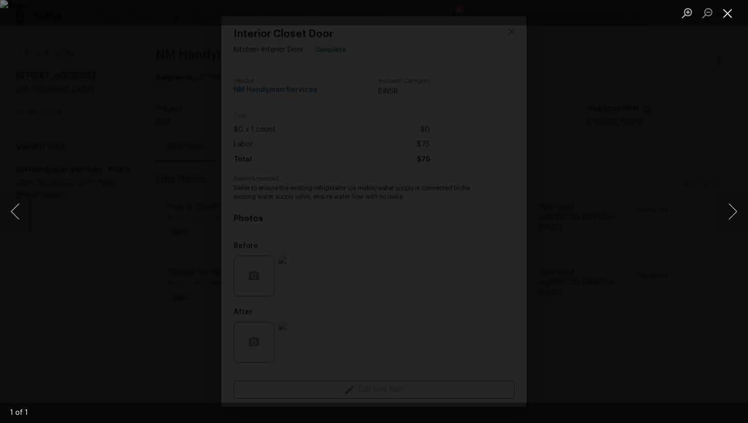
click at [727, 14] on button "Close lightbox" at bounding box center [728, 13] width 20 height 18
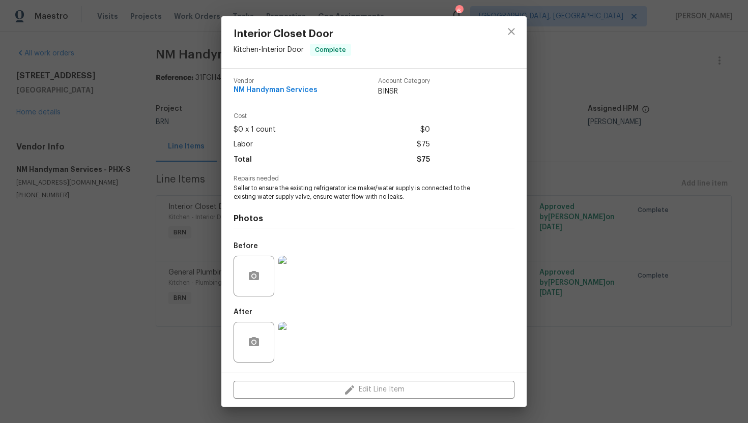
click at [304, 343] on img at bounding box center [298, 342] width 41 height 41
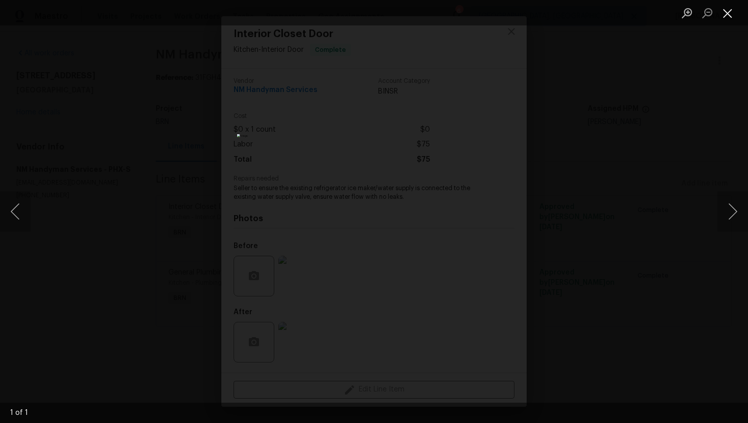
click at [733, 17] on button "Close lightbox" at bounding box center [728, 13] width 20 height 18
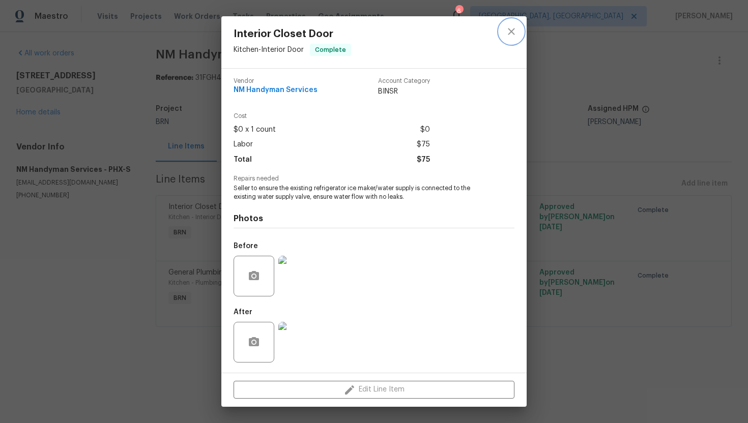
click at [518, 31] on button "close" at bounding box center [511, 31] width 24 height 24
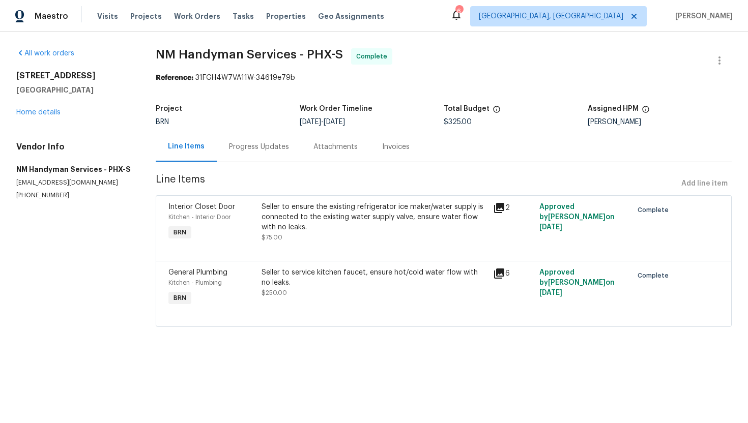
click at [311, 282] on div "Seller to service kitchen faucet, ensure hot/cold water flow with no leaks." at bounding box center [375, 278] width 226 height 20
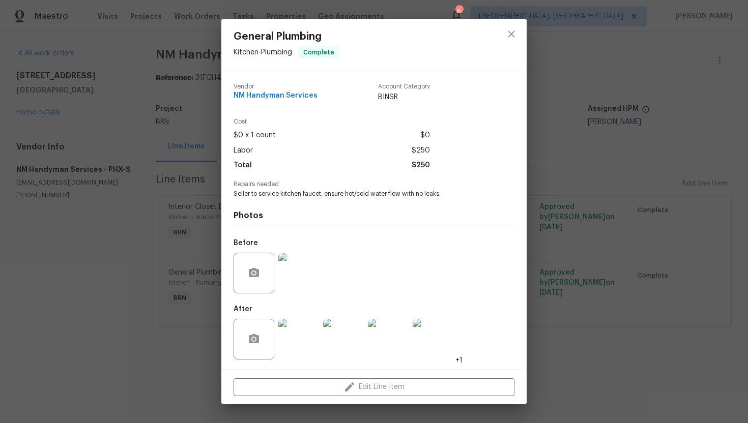
click at [336, 194] on span "Seller to service kitchen faucet, ensure hot/cold water flow with no leaks." at bounding box center [360, 194] width 253 height 9
copy span "Seller to service kitchen faucet, ensure hot/cold water flow with no leaks."
click at [329, 194] on span "Seller to service kitchen faucet, ensure hot/cold water flow with no leaks." at bounding box center [360, 194] width 253 height 9
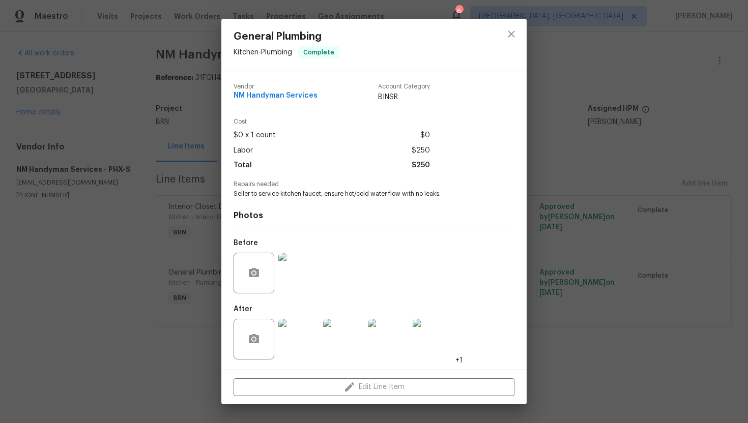
click at [294, 276] on img at bounding box center [298, 273] width 41 height 41
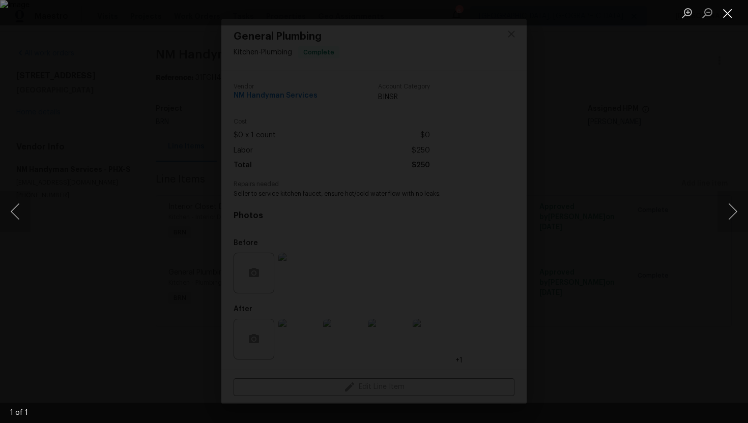
click at [724, 5] on button "Close lightbox" at bounding box center [728, 13] width 20 height 18
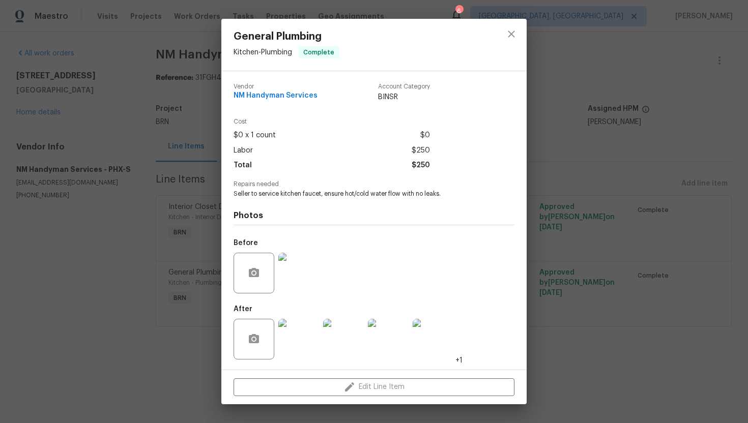
click at [310, 327] on img at bounding box center [298, 339] width 41 height 41
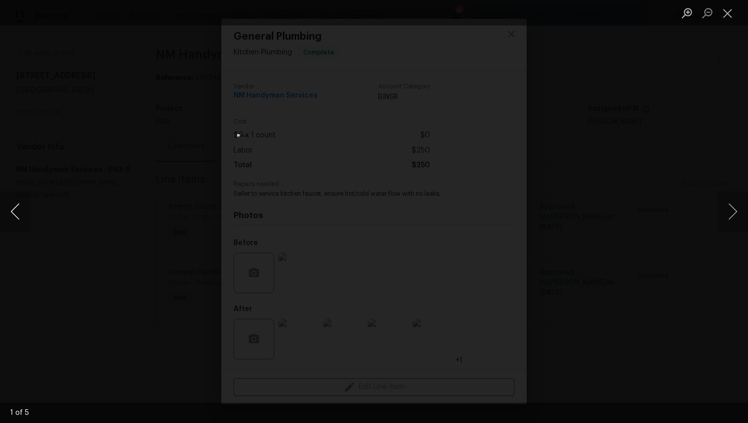
click at [20, 216] on button "Previous image" at bounding box center [15, 211] width 31 height 41
click at [17, 211] on button "Previous image" at bounding box center [15, 211] width 31 height 41
click at [18, 207] on button "Previous image" at bounding box center [15, 211] width 31 height 41
click at [13, 209] on button "Previous image" at bounding box center [15, 211] width 31 height 41
click at [17, 211] on button "Previous image" at bounding box center [15, 211] width 31 height 41
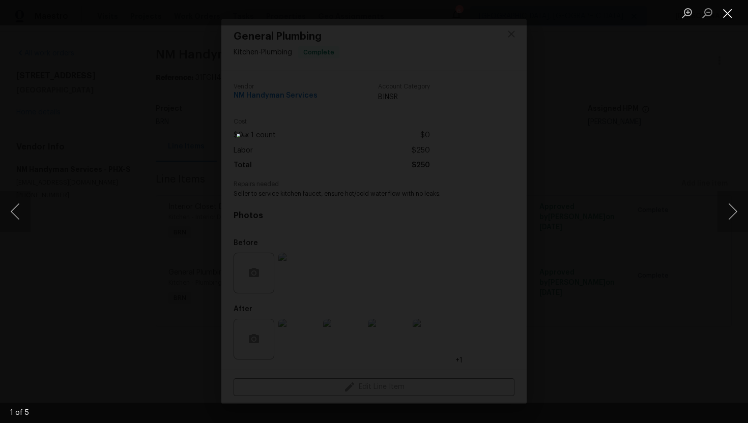
click at [729, 11] on button "Close lightbox" at bounding box center [728, 13] width 20 height 18
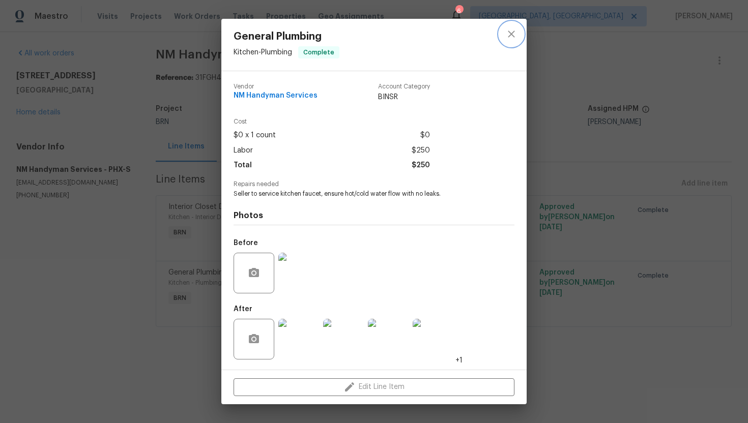
click at [509, 39] on icon "close" at bounding box center [511, 34] width 12 height 12
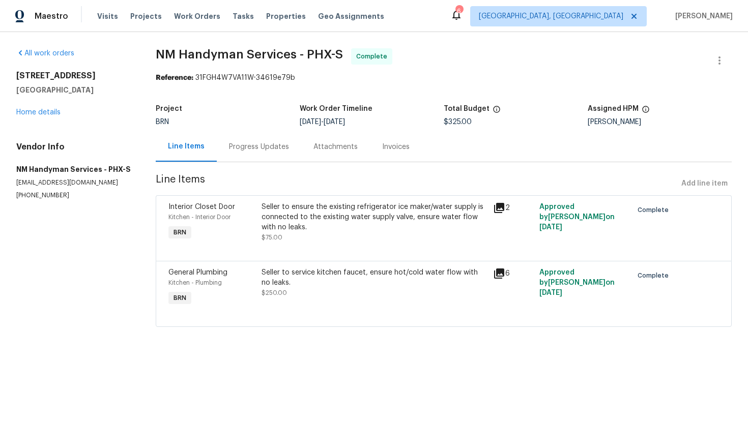
click at [393, 152] on div "Invoices" at bounding box center [396, 147] width 52 height 30
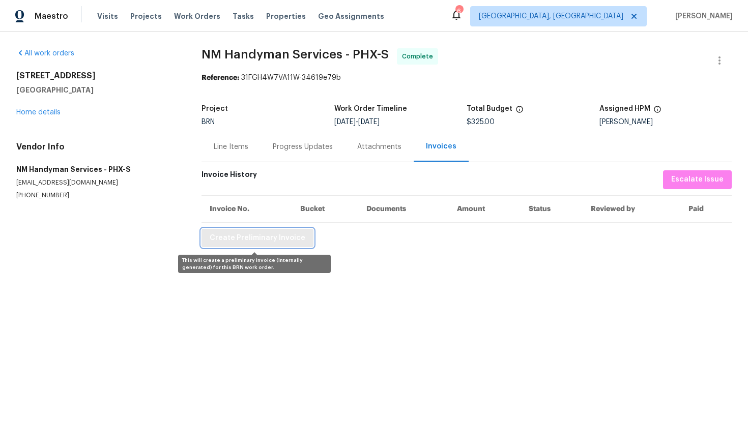
click at [281, 241] on span "Create Preliminary Invoice" at bounding box center [258, 238] width 96 height 13
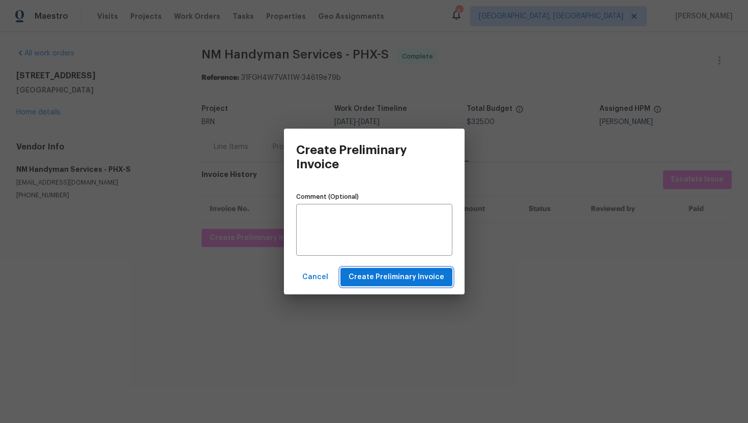
click at [361, 275] on span "Create Preliminary Invoice" at bounding box center [397, 277] width 96 height 13
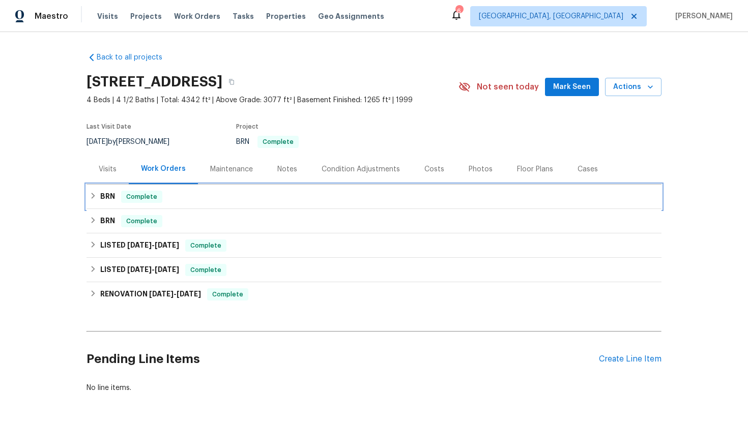
click at [118, 201] on div "BRN Complete" at bounding box center [374, 197] width 569 height 12
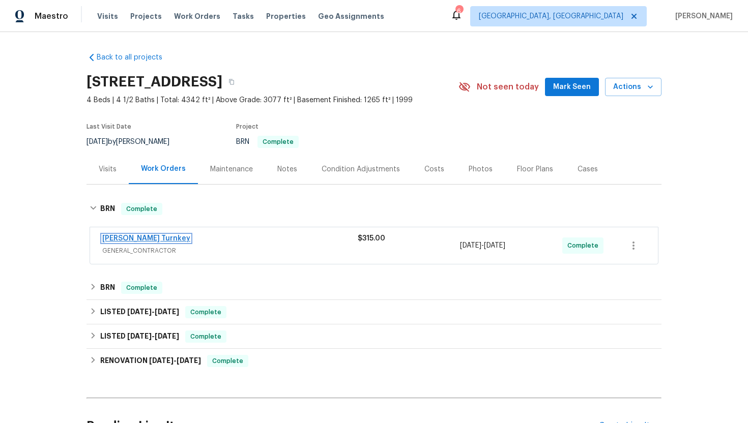
click at [127, 238] on link "[PERSON_NAME] Turnkey" at bounding box center [146, 238] width 88 height 7
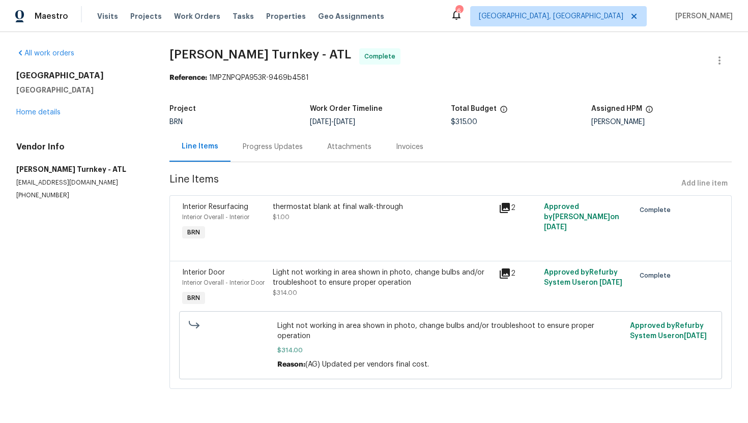
click at [265, 149] on div "Progress Updates" at bounding box center [273, 147] width 60 height 10
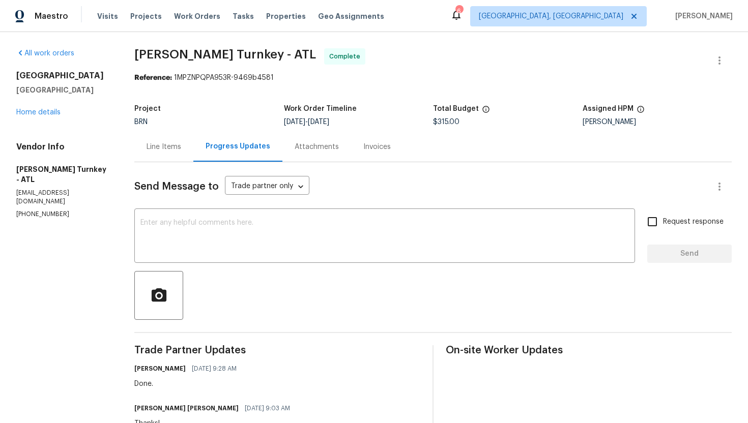
click at [160, 143] on div "Line Items" at bounding box center [164, 147] width 35 height 10
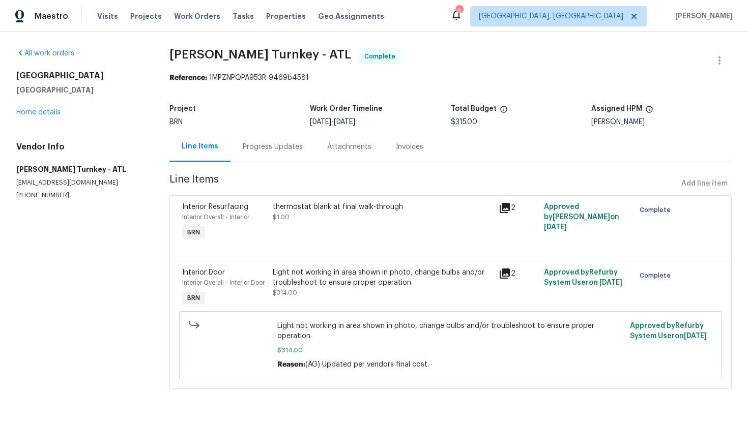
click at [368, 227] on div "thermostat blank at final walk-through $1.00" at bounding box center [383, 222] width 226 height 47
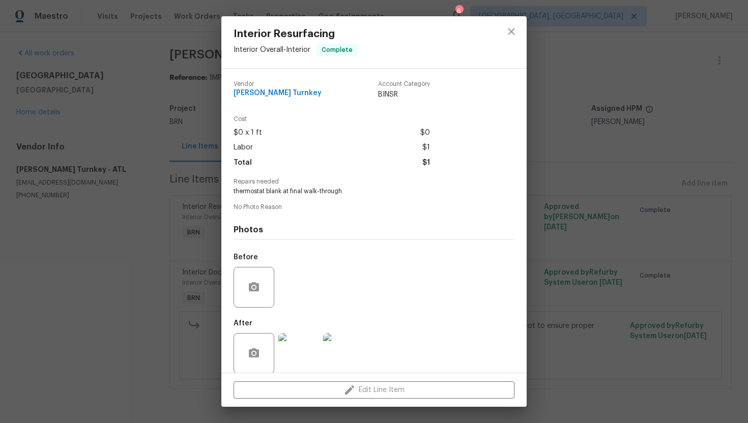
scroll to position [11, 0]
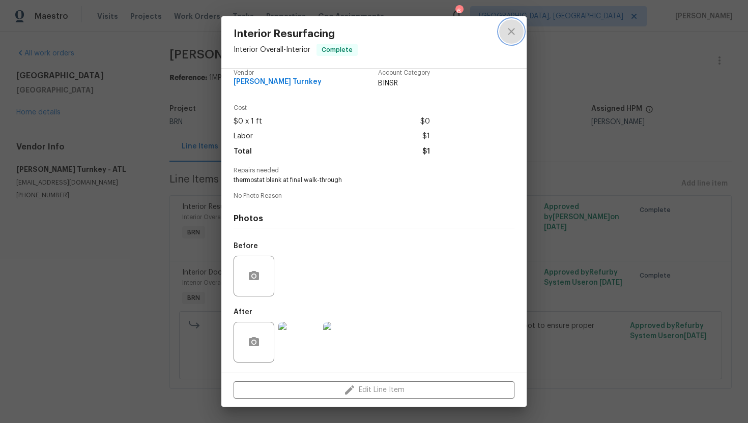
click at [506, 36] on icon "close" at bounding box center [511, 31] width 12 height 12
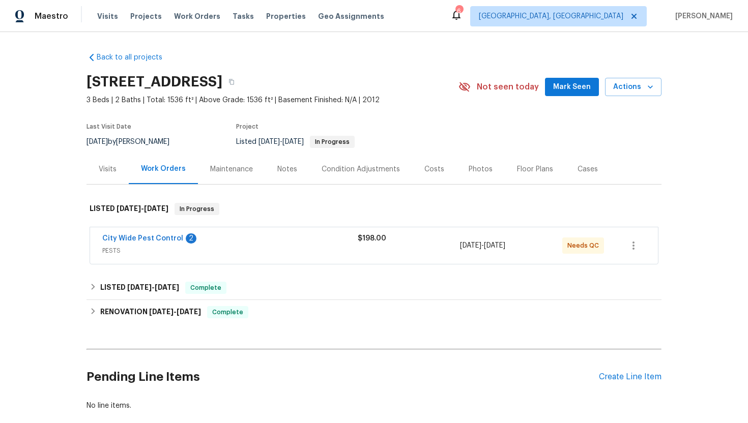
click at [160, 243] on span "City Wide Pest Control" at bounding box center [142, 239] width 81 height 10
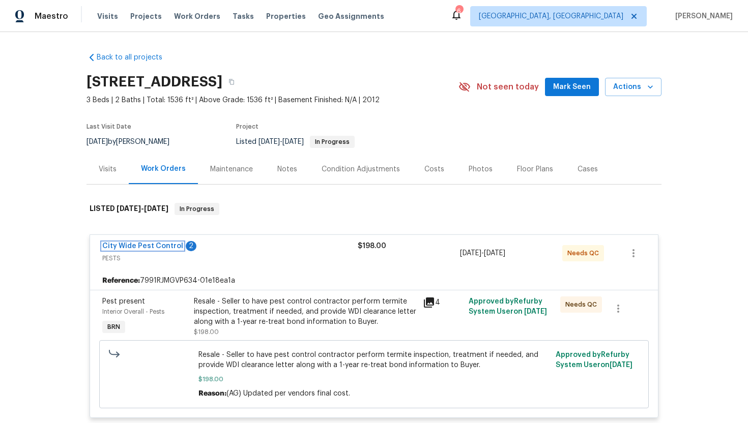
click at [159, 246] on link "City Wide Pest Control" at bounding box center [142, 246] width 81 height 7
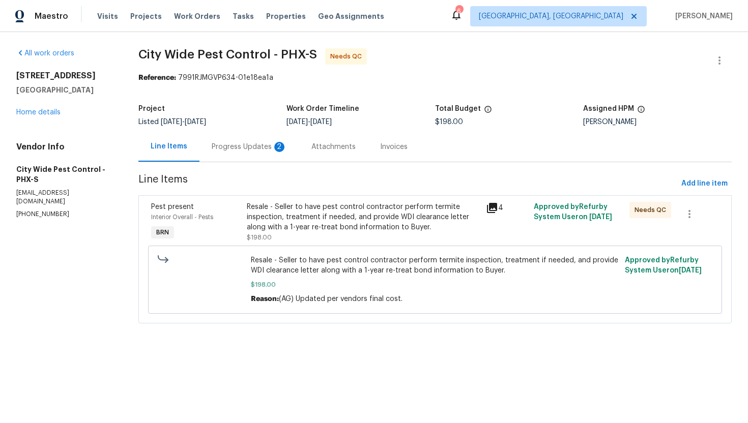
click at [270, 152] on div "Progress Updates 2" at bounding box center [249, 147] width 100 height 30
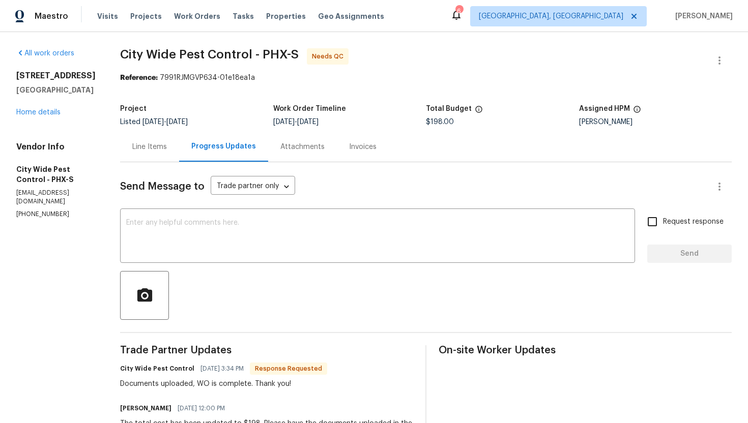
click at [146, 143] on div "Line Items" at bounding box center [149, 147] width 35 height 10
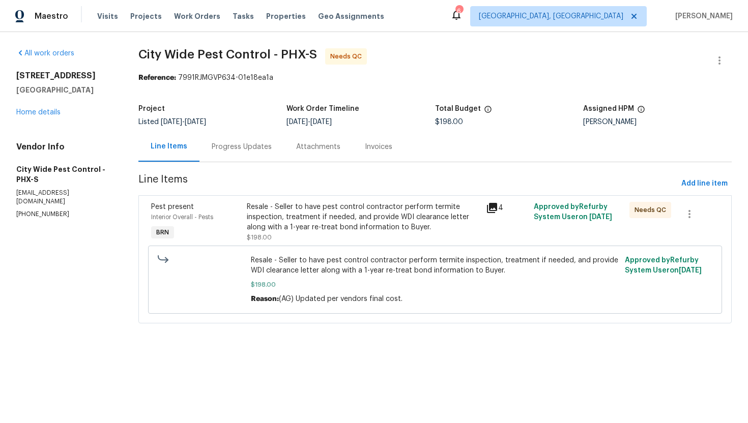
click at [306, 214] on div "Resale - Seller to have pest control contractor perform termite inspection, tre…" at bounding box center [363, 217] width 233 height 31
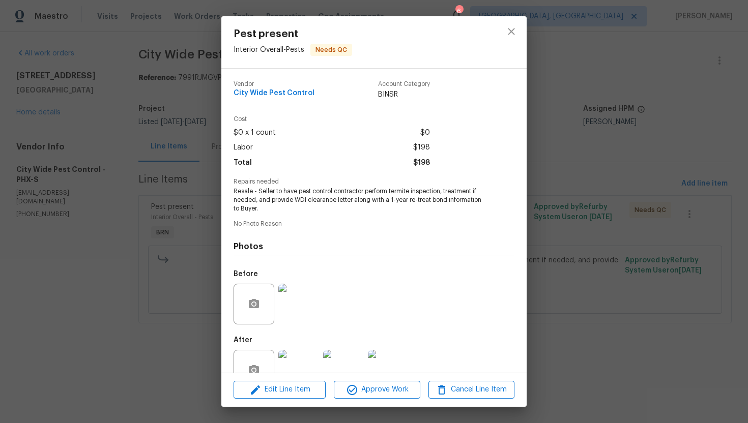
scroll to position [28, 0]
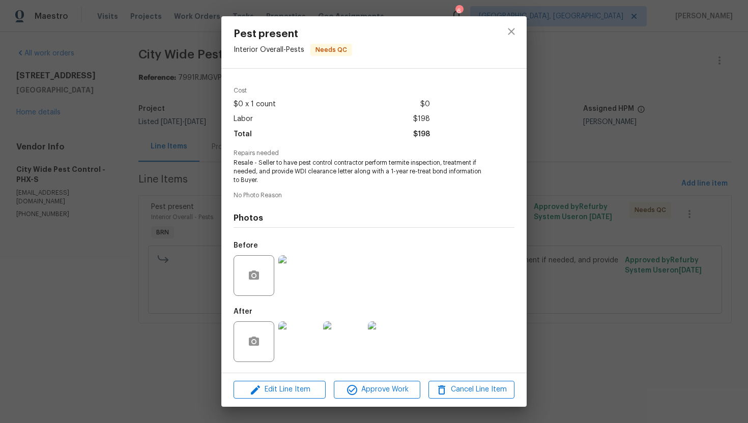
click at [310, 275] on img at bounding box center [298, 275] width 41 height 41
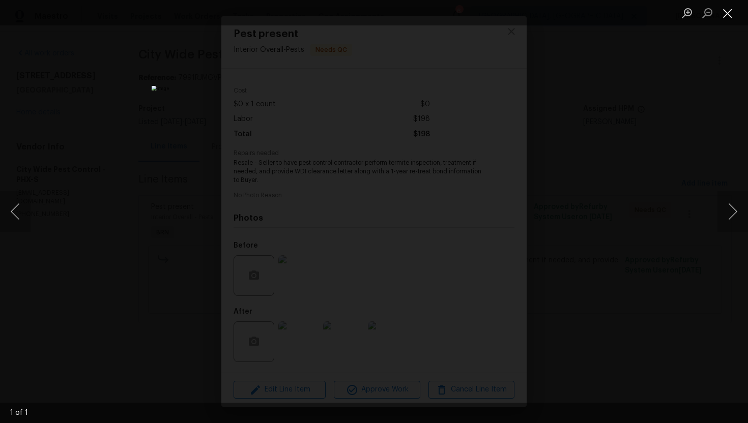
click at [726, 14] on button "Close lightbox" at bounding box center [728, 13] width 20 height 18
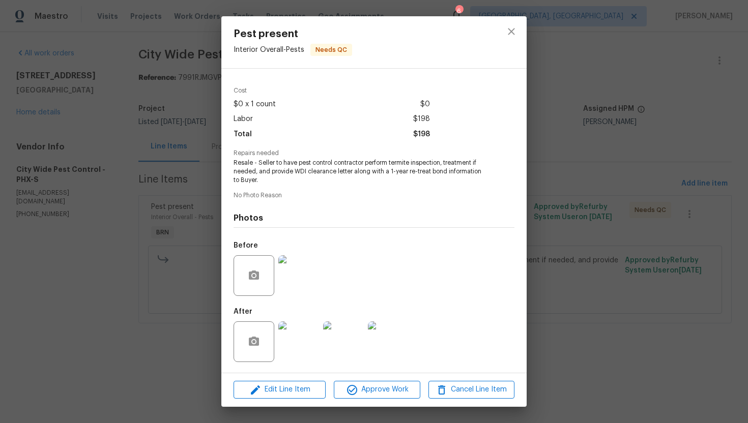
click at [291, 349] on img at bounding box center [298, 342] width 41 height 41
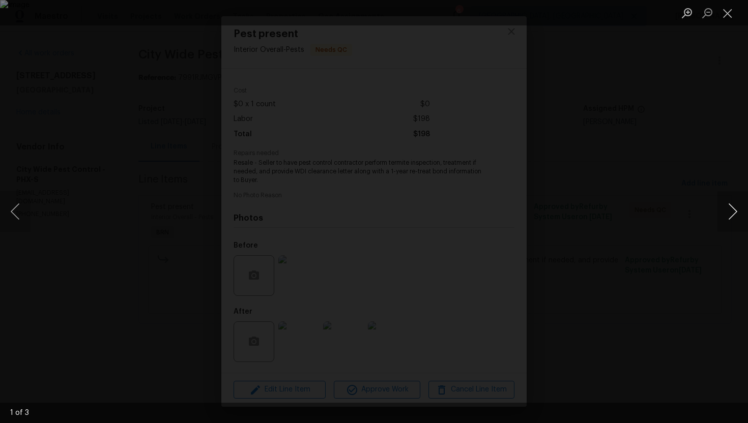
click at [730, 214] on button "Next image" at bounding box center [733, 211] width 31 height 41
click at [729, 216] on button "Next image" at bounding box center [733, 211] width 31 height 41
click at [731, 16] on button "Close lightbox" at bounding box center [728, 13] width 20 height 18
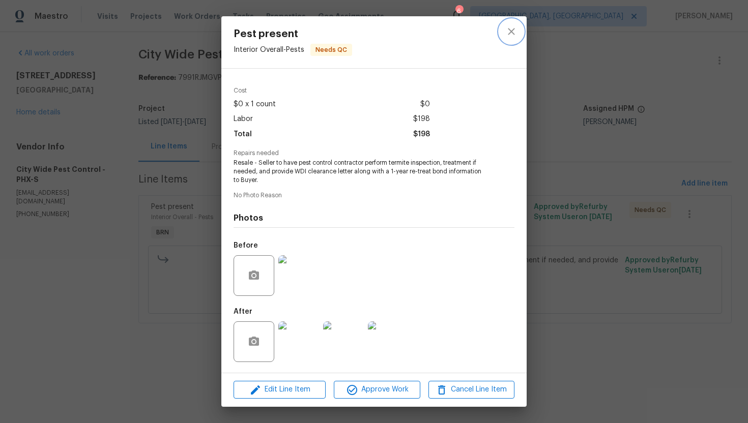
click at [510, 26] on icon "close" at bounding box center [511, 31] width 12 height 12
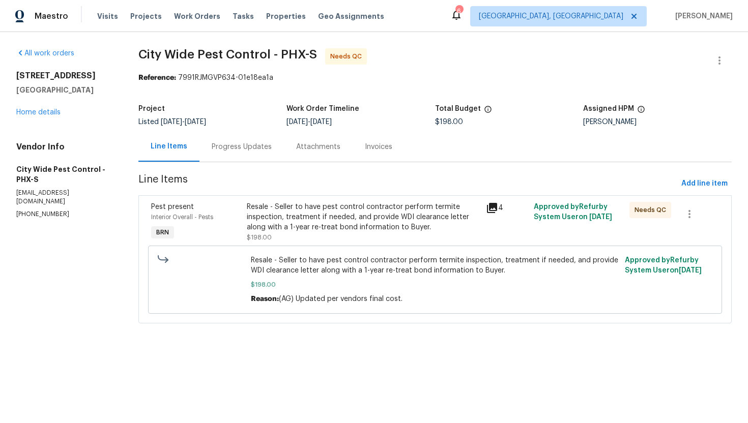
click at [251, 153] on div "Progress Updates" at bounding box center [241, 147] width 84 height 30
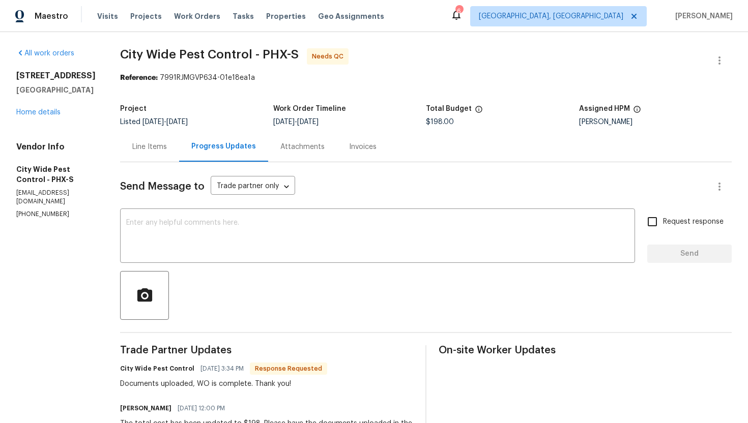
click at [144, 144] on div "Line Items" at bounding box center [149, 147] width 35 height 10
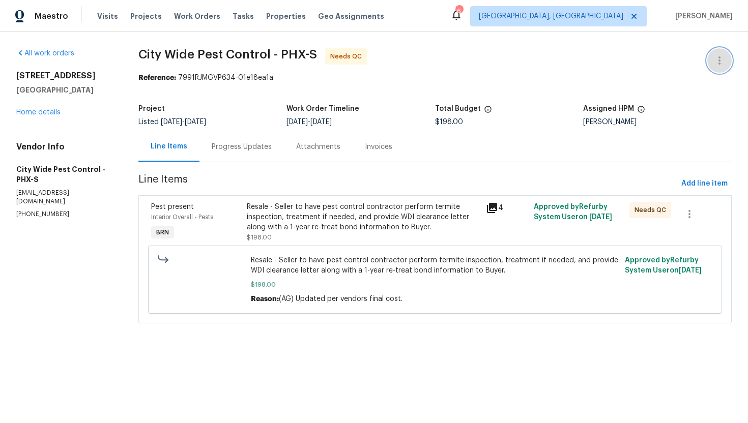
click at [723, 62] on icon "button" at bounding box center [719, 60] width 12 height 12
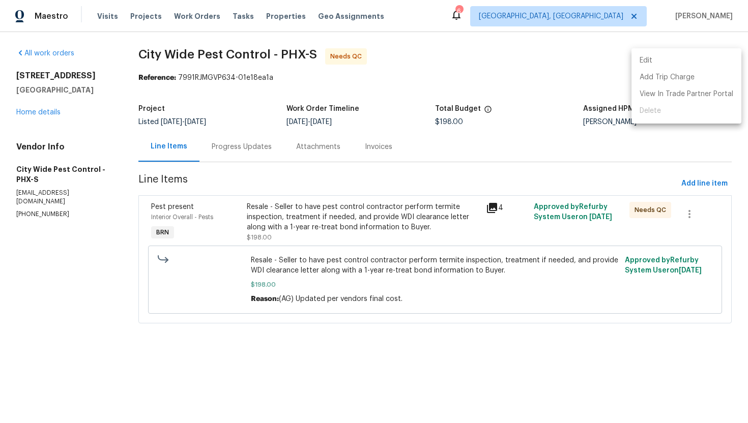
click at [709, 62] on li "Edit" at bounding box center [687, 60] width 110 height 17
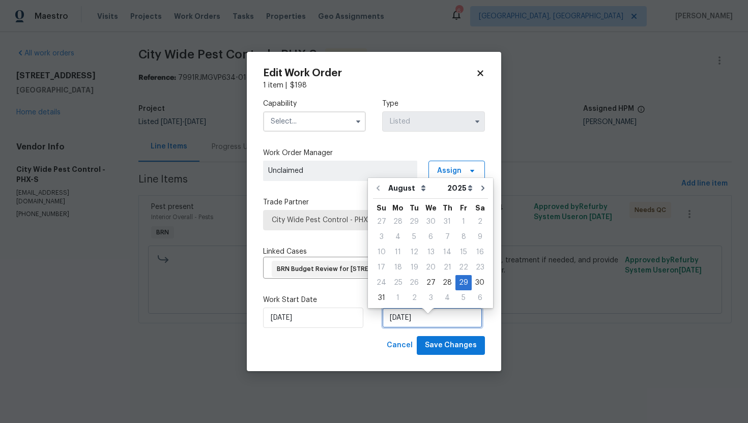
click at [405, 326] on input "8/29/2025" at bounding box center [432, 318] width 100 height 20
click at [415, 298] on div "2" at bounding box center [414, 298] width 16 height 14
type input "9/2/2025"
select select "8"
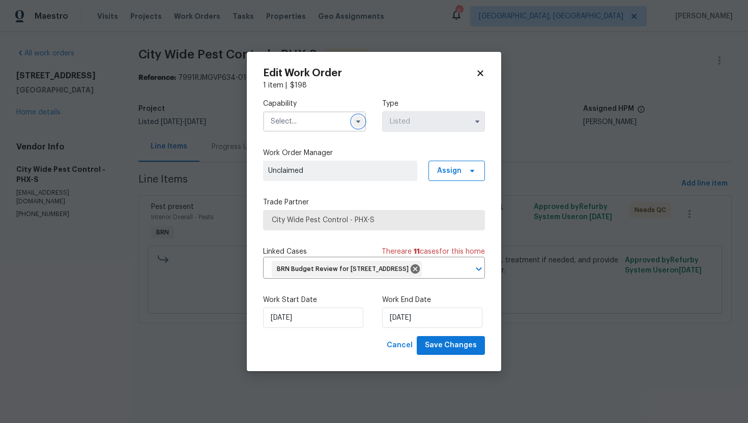
click at [357, 118] on icon "button" at bounding box center [358, 122] width 8 height 8
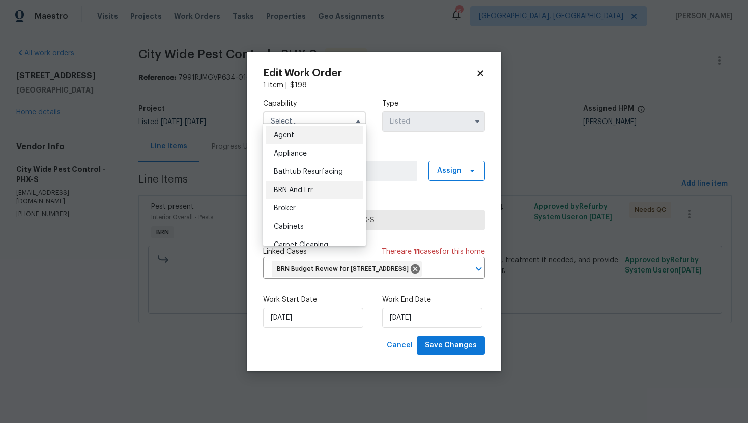
click at [326, 184] on div "BRN And Lrr" at bounding box center [315, 190] width 98 height 18
type input "BRN And Lrr"
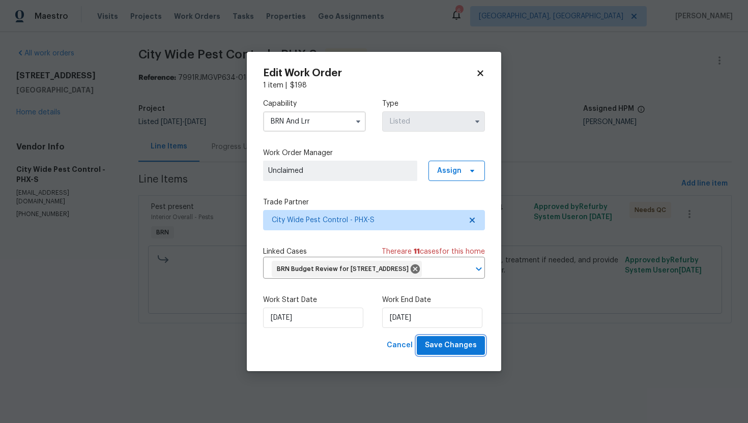
click at [450, 352] on span "Save Changes" at bounding box center [451, 345] width 52 height 13
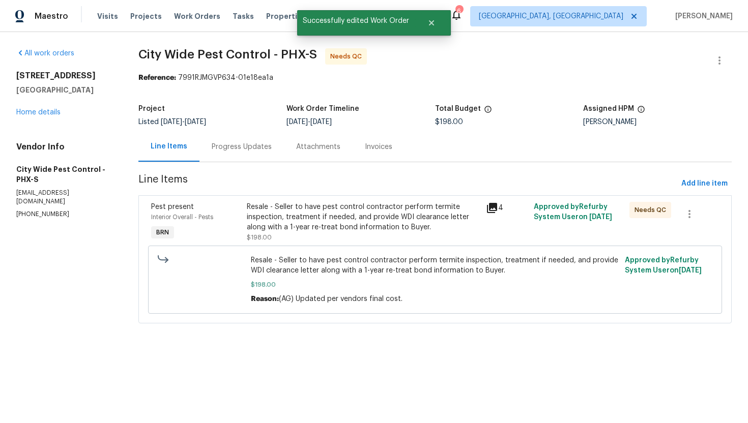
click at [243, 154] on div "Progress Updates" at bounding box center [241, 147] width 84 height 30
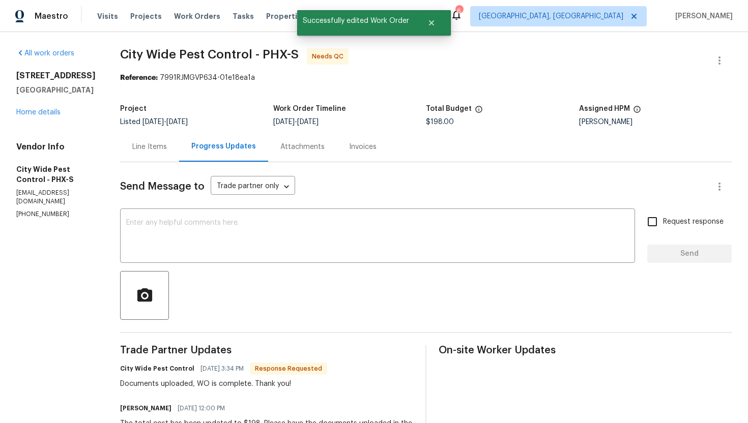
click at [165, 147] on div "Line Items" at bounding box center [149, 147] width 35 height 10
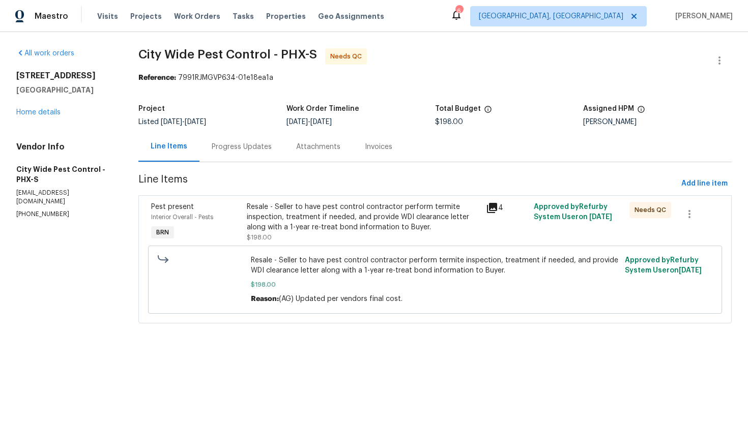
click at [300, 221] on div "Resale - Seller to have pest control contractor perform termite inspection, tre…" at bounding box center [363, 217] width 233 height 31
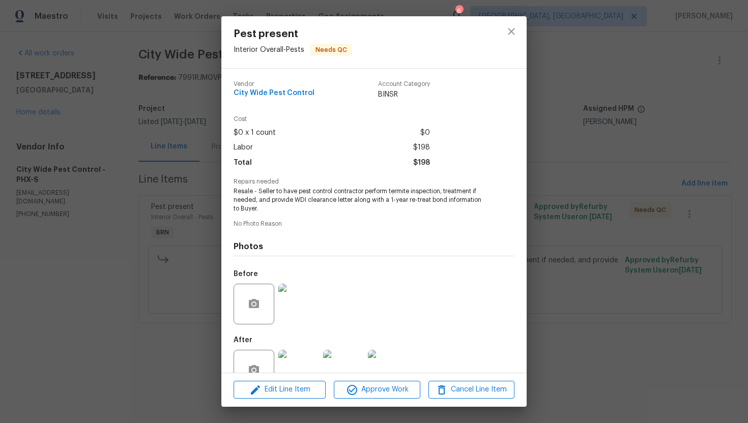
scroll to position [28, 0]
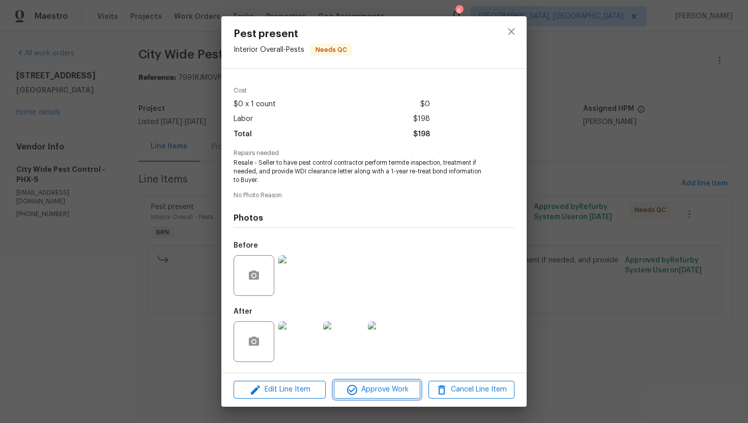
click at [369, 394] on span "Approve Work" at bounding box center [377, 390] width 80 height 13
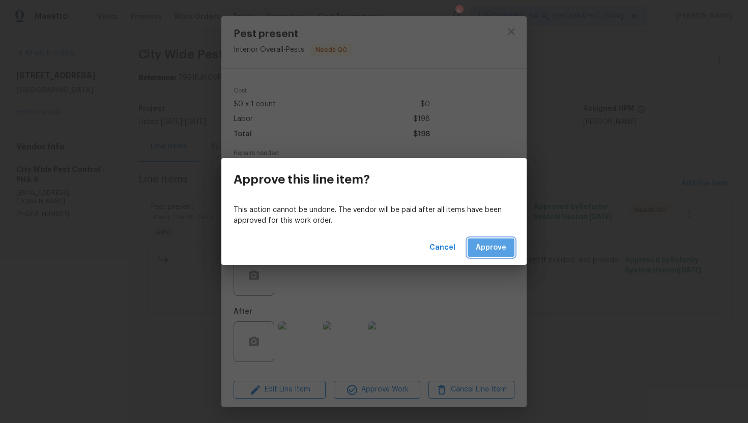
click at [480, 254] on button "Approve" at bounding box center [491, 248] width 47 height 19
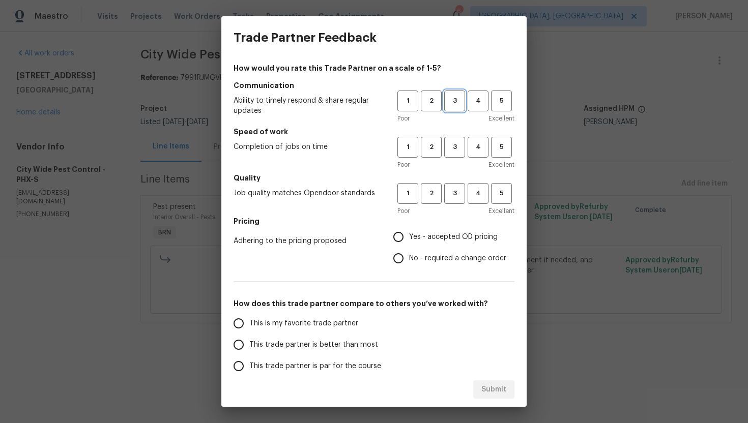
click at [458, 97] on span "3" at bounding box center [454, 101] width 19 height 12
click at [451, 156] on button "3" at bounding box center [454, 147] width 21 height 21
click at [455, 194] on span "3" at bounding box center [454, 194] width 19 height 12
click at [430, 251] on label "No - required a change order" at bounding box center [447, 258] width 119 height 21
click at [409, 251] on input "No - required a change order" at bounding box center [398, 258] width 21 height 21
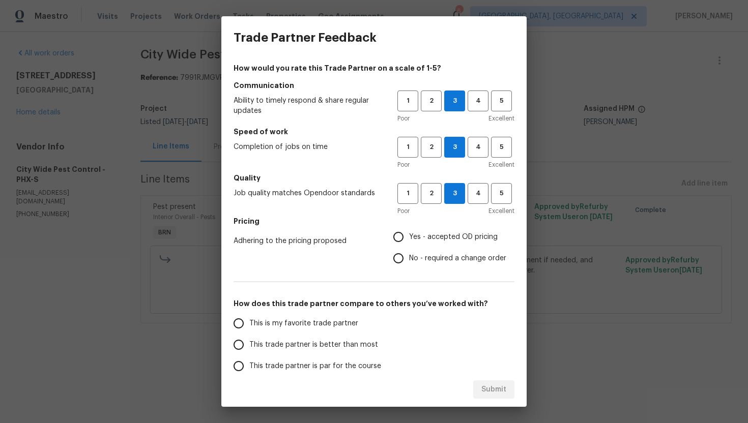
radio input "true"
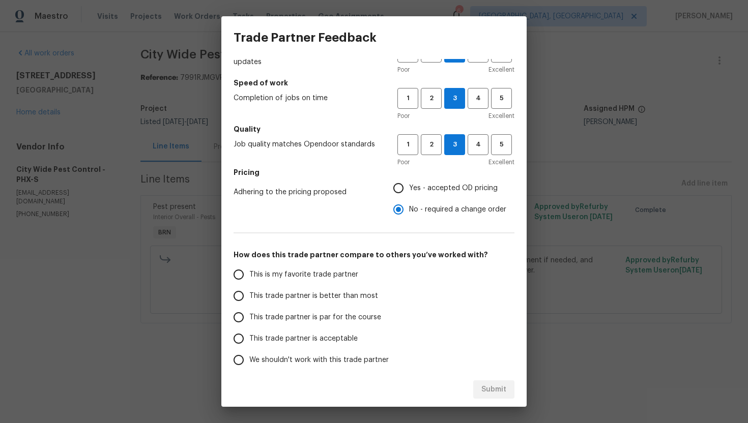
scroll to position [52, 0]
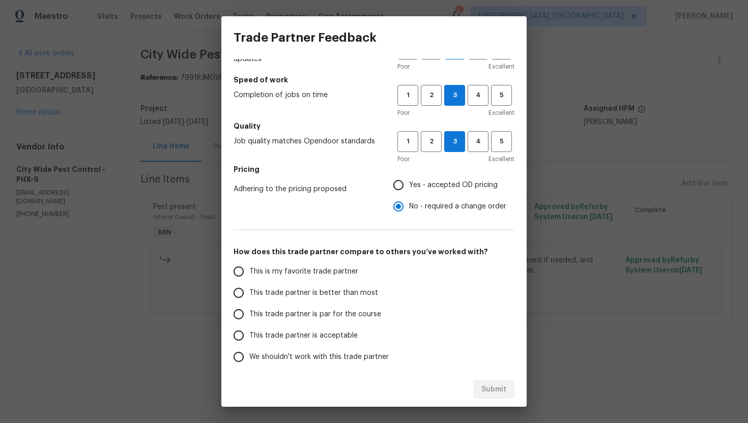
click at [318, 310] on span "This trade partner is par for the course" at bounding box center [315, 314] width 132 height 11
click at [249, 310] on input "This trade partner is par for the course" at bounding box center [238, 314] width 21 height 21
click at [506, 395] on span "Submit" at bounding box center [493, 390] width 25 height 13
radio input "true"
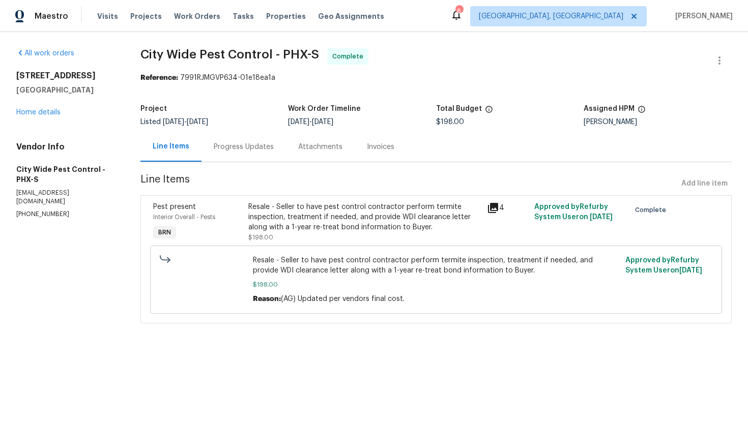
click at [383, 148] on div "Invoices" at bounding box center [380, 147] width 27 height 10
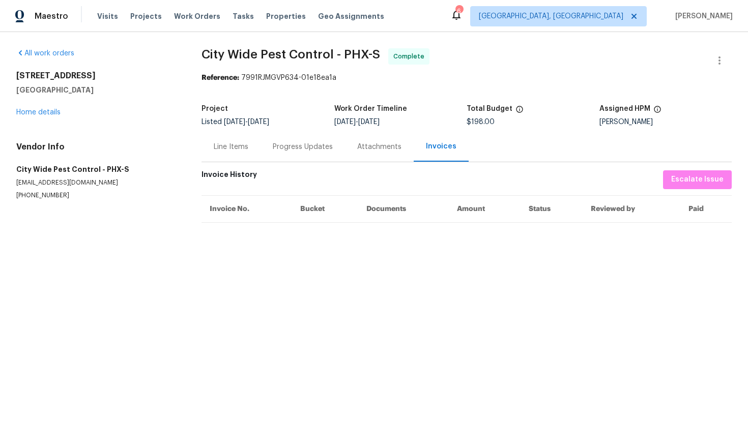
click at [255, 150] on div "Line Items" at bounding box center [231, 147] width 59 height 30
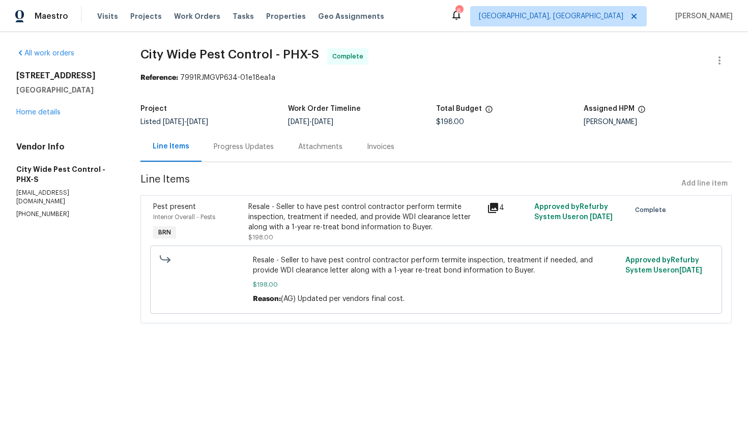
click at [272, 154] on div "Progress Updates" at bounding box center [244, 147] width 84 height 30
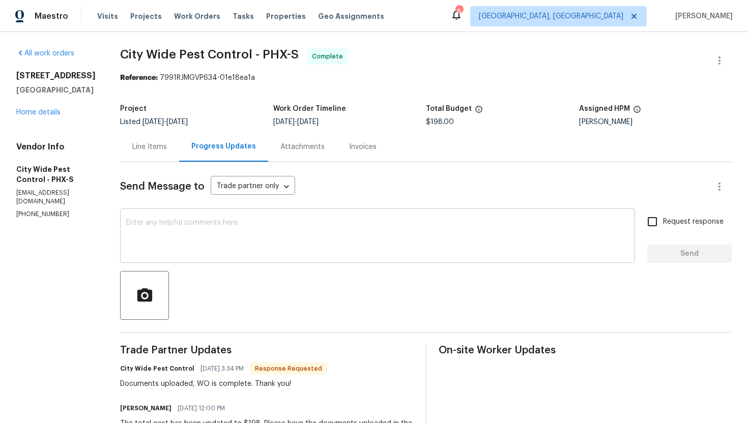
click at [424, 242] on textarea at bounding box center [377, 237] width 503 height 36
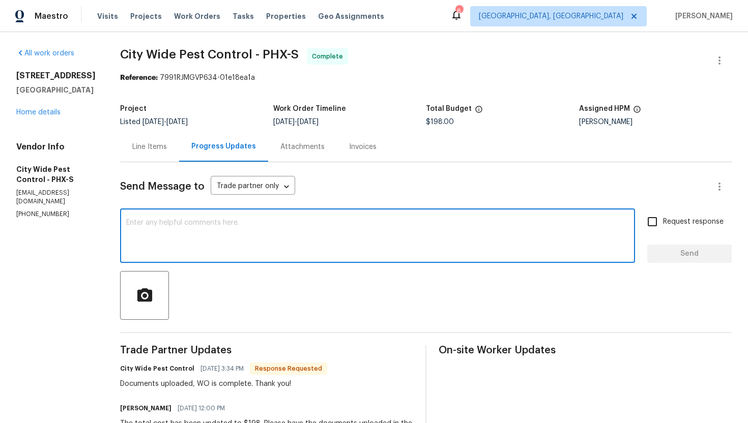
paste textarea "WO is approved. Please upload the invoice under invoice section. Thanks!"
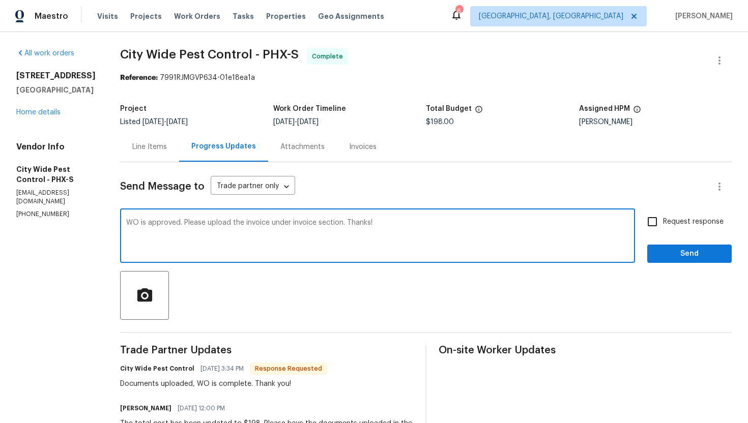
type textarea "WO is approved. Please upload the invoice under invoice section. Thanks!"
click at [674, 228] on label "Request response" at bounding box center [683, 221] width 82 height 21
click at [663, 228] on input "Request response" at bounding box center [652, 221] width 21 height 21
checkbox input "true"
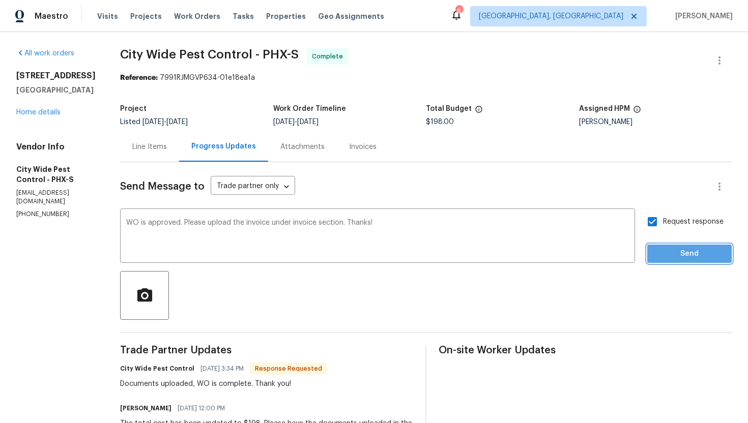
click at [675, 255] on span "Send" at bounding box center [689, 254] width 68 height 13
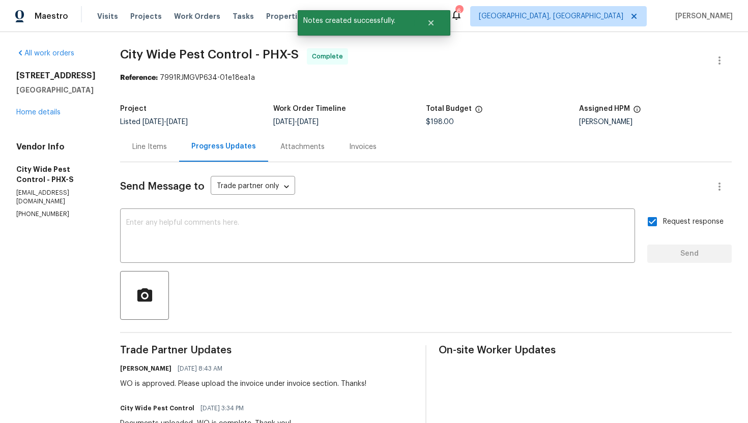
click at [161, 154] on div "Line Items" at bounding box center [149, 147] width 59 height 30
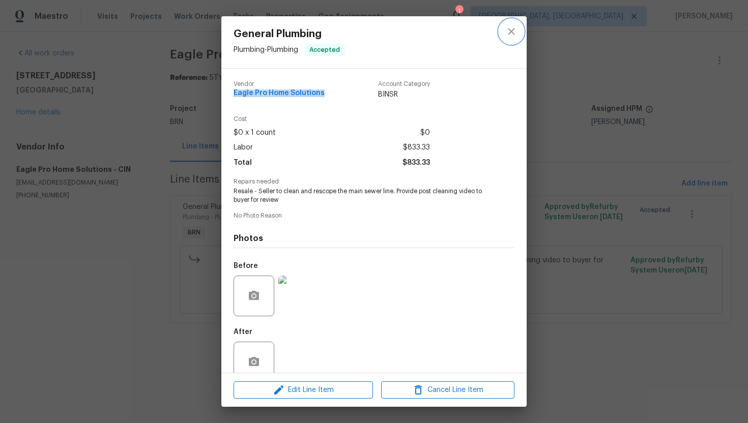
click at [504, 32] on button "close" at bounding box center [511, 31] width 24 height 24
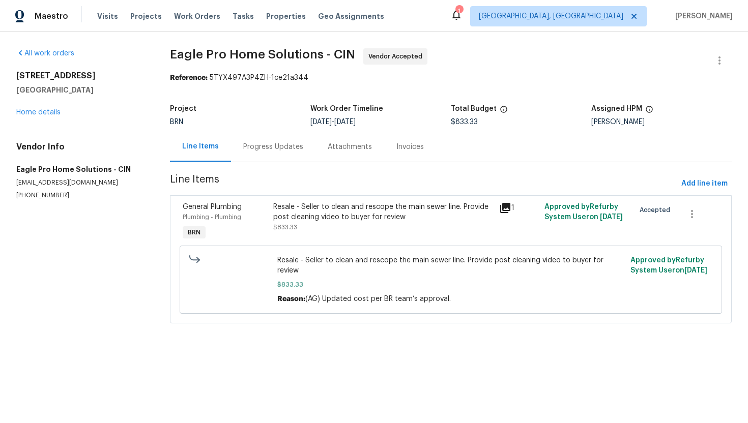
click at [266, 147] on div "Progress Updates" at bounding box center [273, 147] width 60 height 10
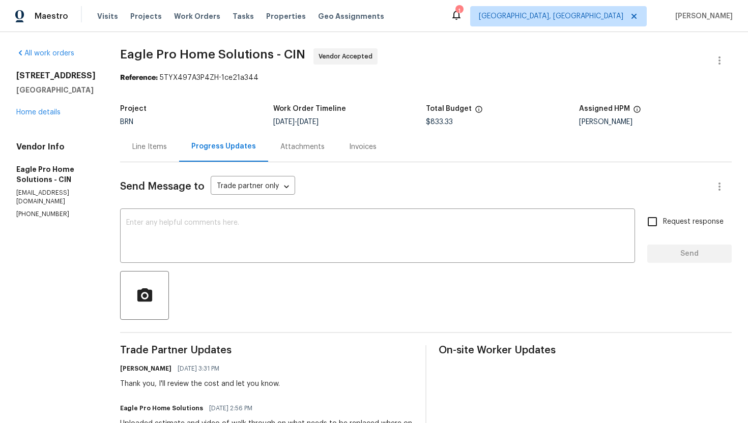
click at [179, 158] on div "Line Items" at bounding box center [149, 147] width 59 height 30
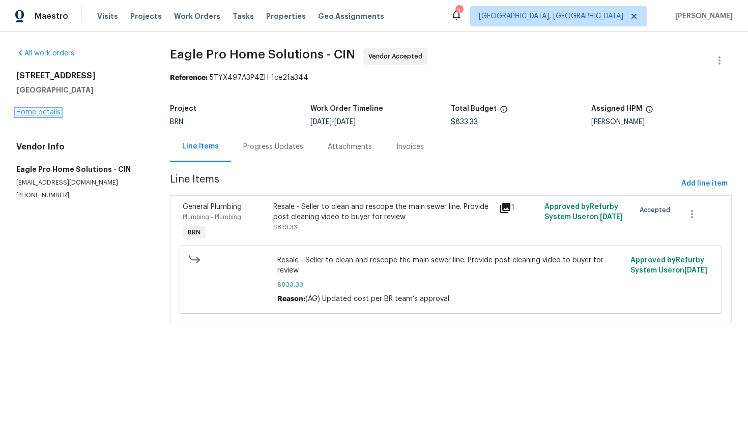
click at [59, 114] on link "Home details" at bounding box center [38, 112] width 44 height 7
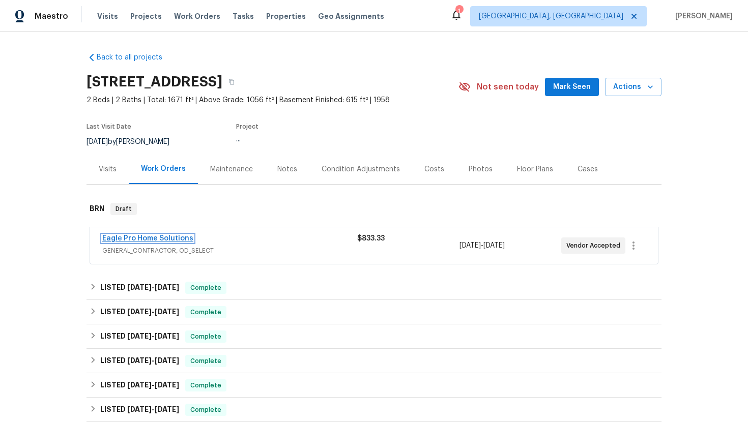
click at [137, 238] on link "Eagle Pro Home Solutions" at bounding box center [147, 238] width 91 height 7
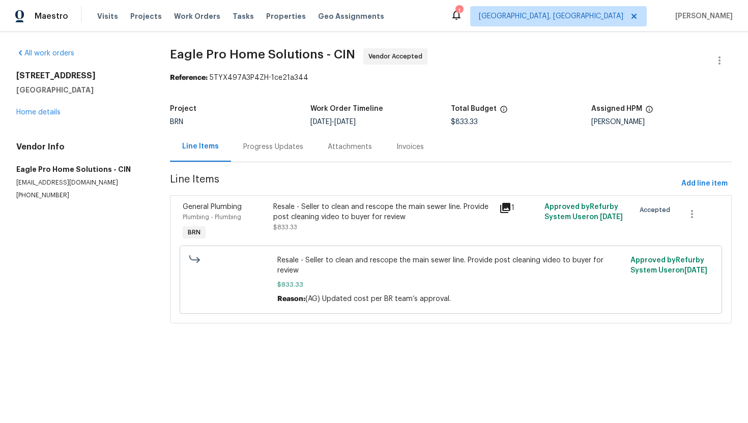
click at [255, 144] on div "Progress Updates" at bounding box center [273, 147] width 60 height 10
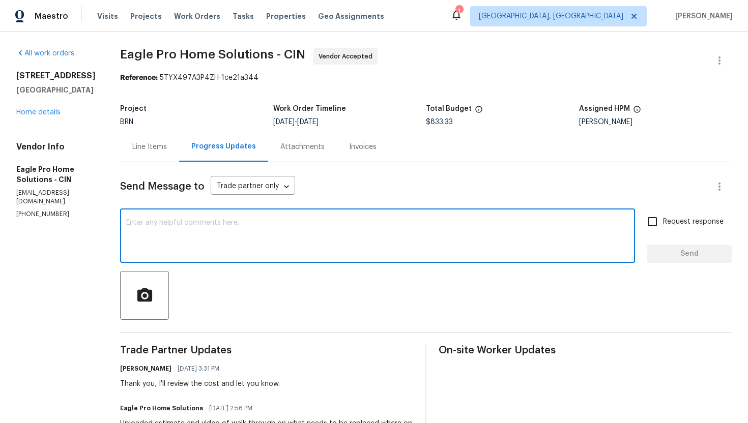
click at [245, 227] on textarea at bounding box center [377, 237] width 503 height 36
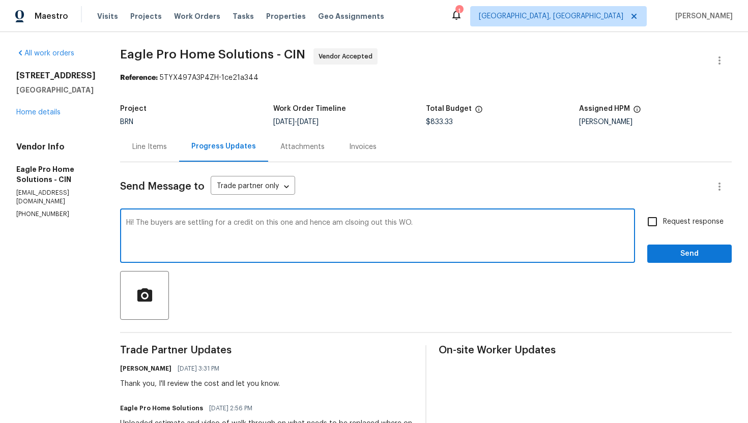
click at [376, 226] on textarea "Hi! The buyers are settling for a credit on this one and hence am clsoing out t…" at bounding box center [377, 237] width 503 height 36
click at [444, 222] on textarea "Hi! The buyers are settling for a credit on this one and hence am closing out t…" at bounding box center [377, 237] width 503 height 36
type textarea "Hi! The buyers are settling for a credit on this one and hence am closing out t…"
click at [658, 226] on input "Request response" at bounding box center [652, 221] width 21 height 21
checkbox input "true"
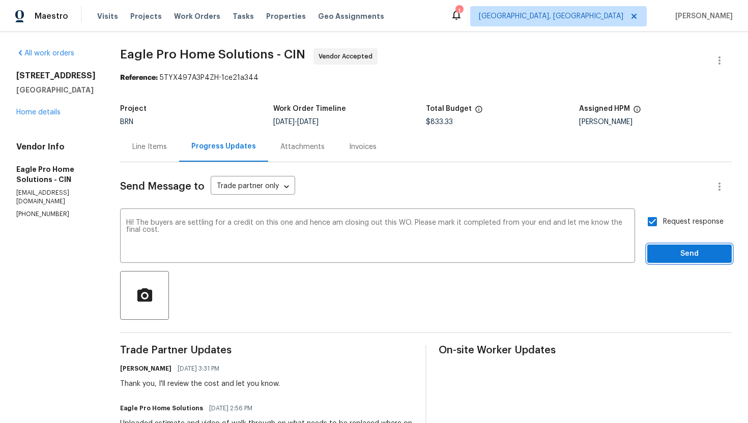
click at [661, 252] on span "Send" at bounding box center [689, 254] width 68 height 13
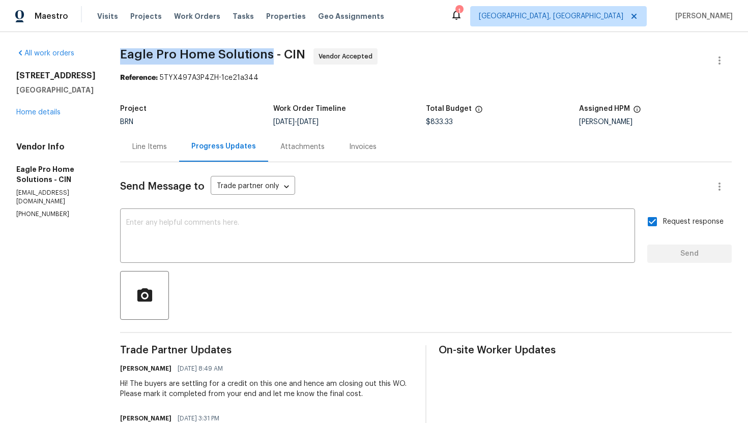
drag, startPoint x: 145, startPoint y: 54, endPoint x: 291, endPoint y: 51, distance: 145.6
click at [291, 51] on span "Eagle Pro Home Solutions - CIN" at bounding box center [212, 54] width 185 height 12
copy span "Eagle Pro Home Solution"
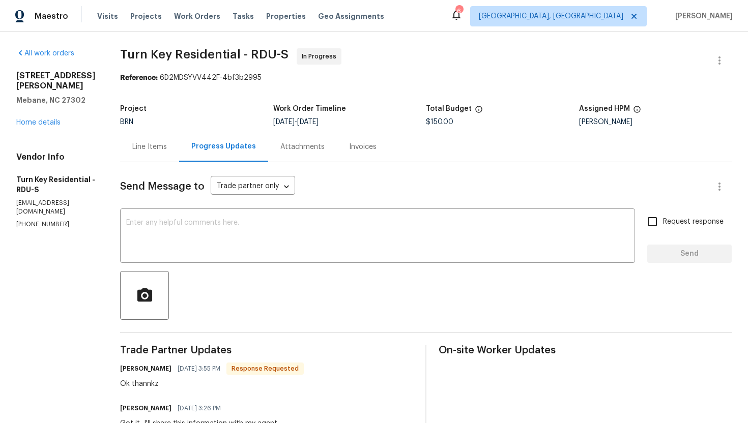
click at [175, 152] on div "Line Items" at bounding box center [149, 147] width 59 height 30
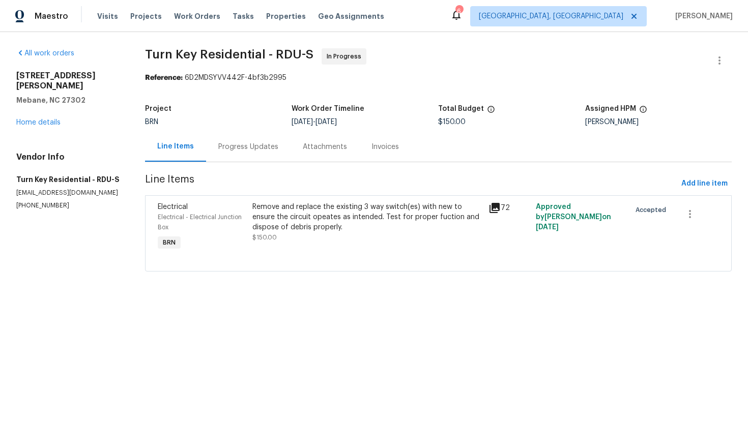
click at [282, 216] on div "Remove and replace the existing 3 way switch(es) with new to ensure the circuit…" at bounding box center [367, 217] width 231 height 31
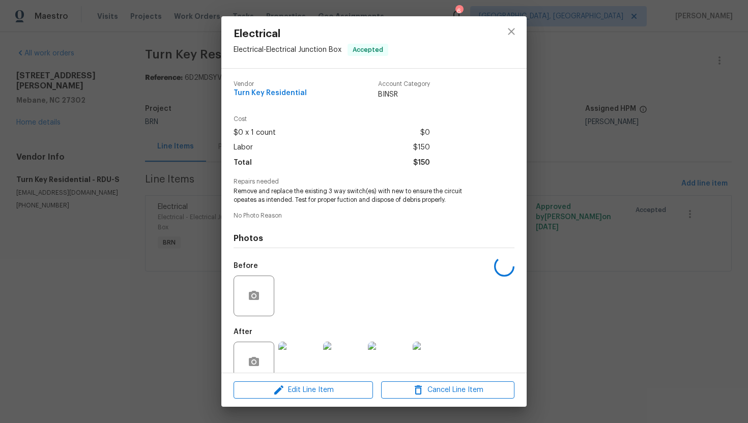
scroll to position [20, 0]
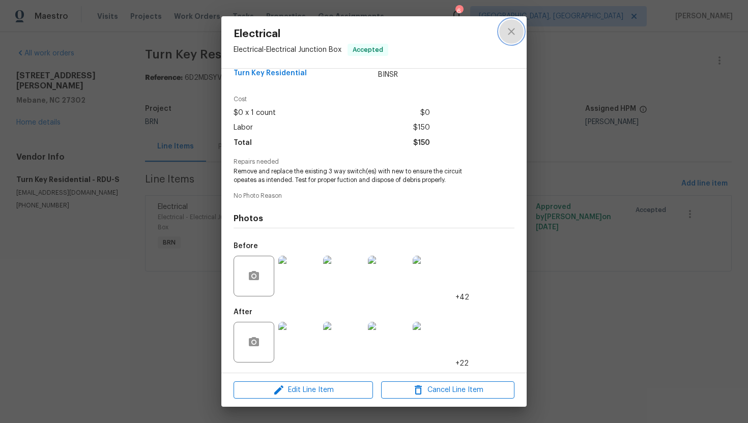
click at [505, 36] on icon "close" at bounding box center [511, 31] width 12 height 12
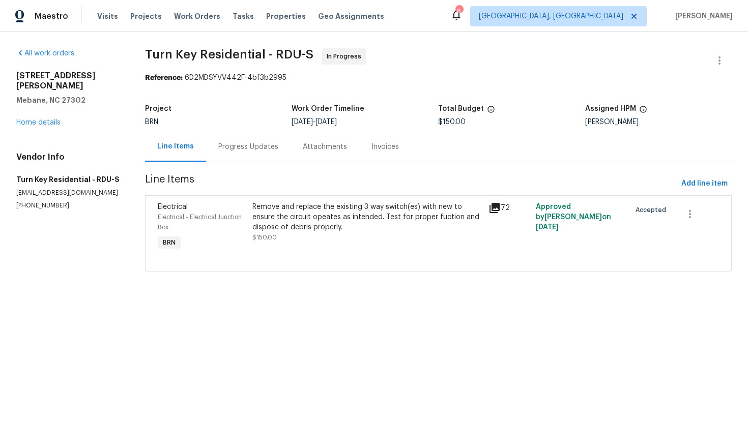
click at [232, 146] on div "Progress Updates" at bounding box center [248, 147] width 60 height 10
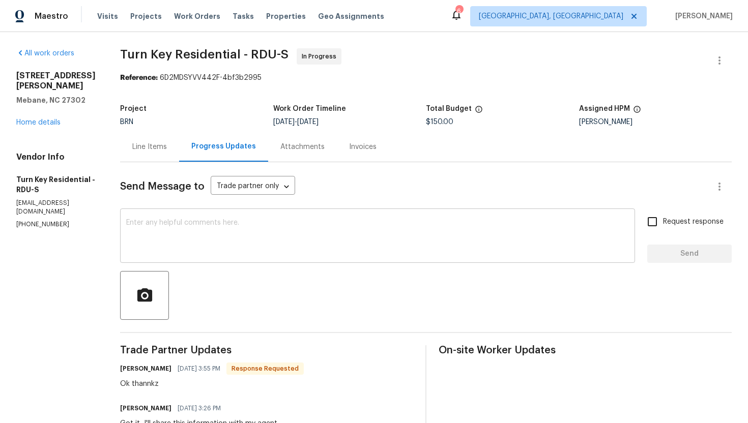
click at [225, 230] on textarea at bounding box center [377, 237] width 503 height 36
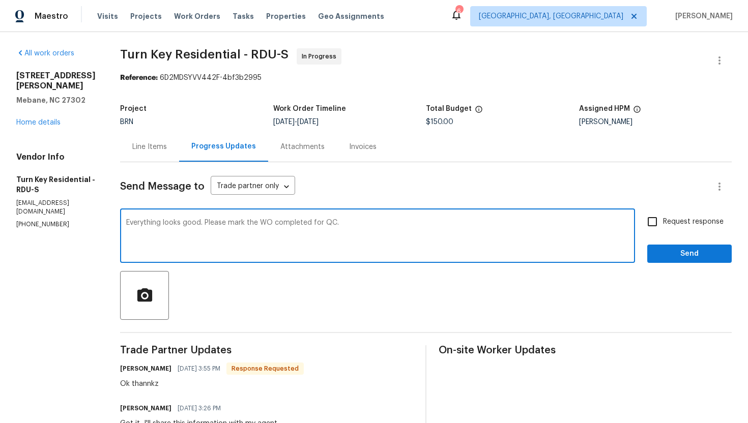
type textarea "Everything looks good. Please mark the WO completed for QC."
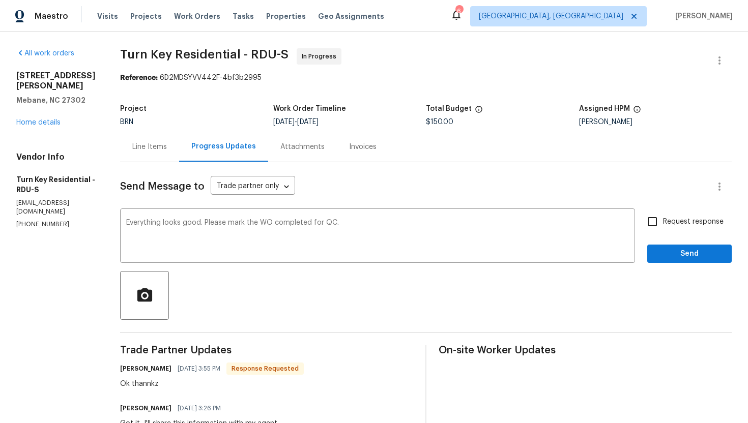
click at [703, 219] on span "Request response" at bounding box center [693, 222] width 61 height 11
click at [663, 219] on input "Request response" at bounding box center [652, 221] width 21 height 21
checkbox input "true"
click at [679, 249] on span "Send" at bounding box center [689, 254] width 68 height 13
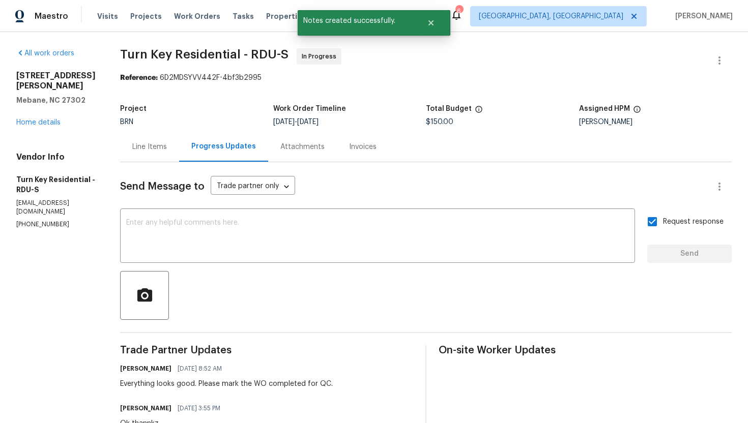
click at [179, 153] on div "Line Items" at bounding box center [149, 147] width 59 height 30
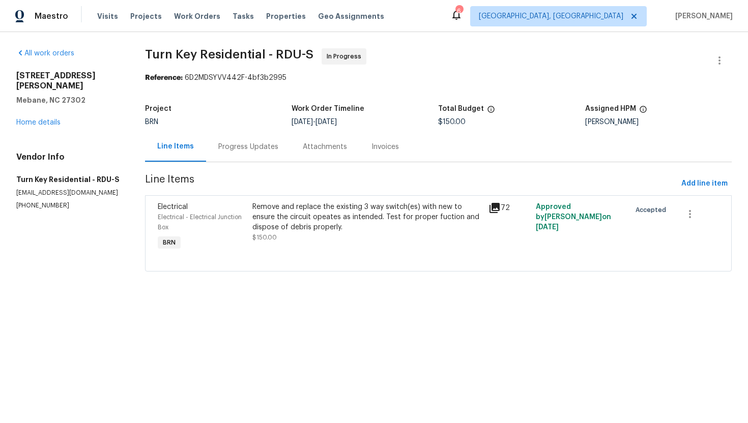
click at [252, 150] on div "Progress Updates" at bounding box center [248, 147] width 60 height 10
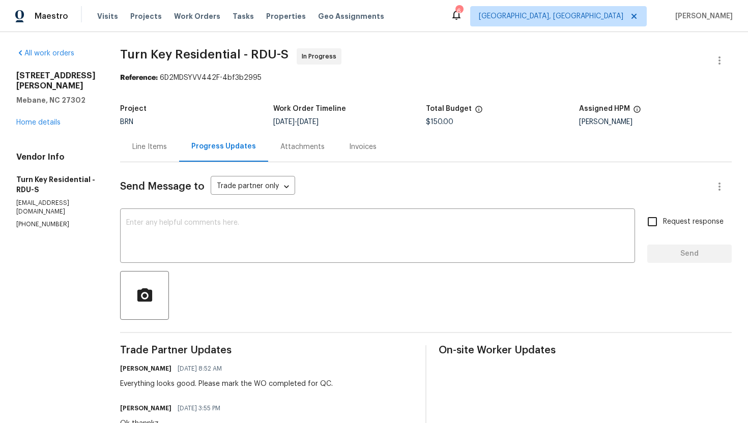
click at [167, 151] on div "Line Items" at bounding box center [149, 147] width 35 height 10
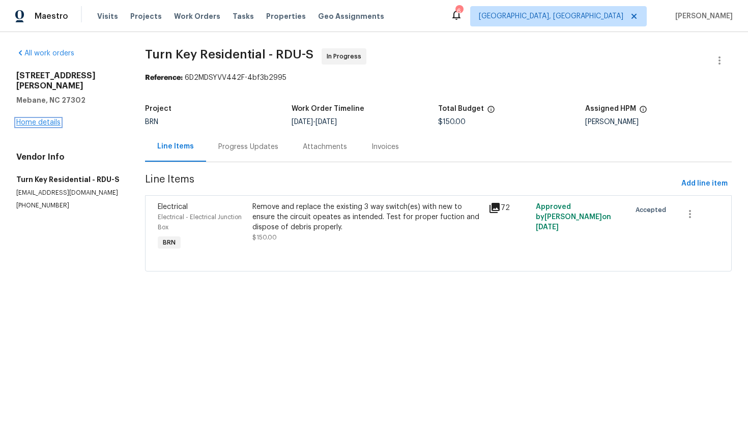
click at [43, 119] on link "Home details" at bounding box center [38, 122] width 44 height 7
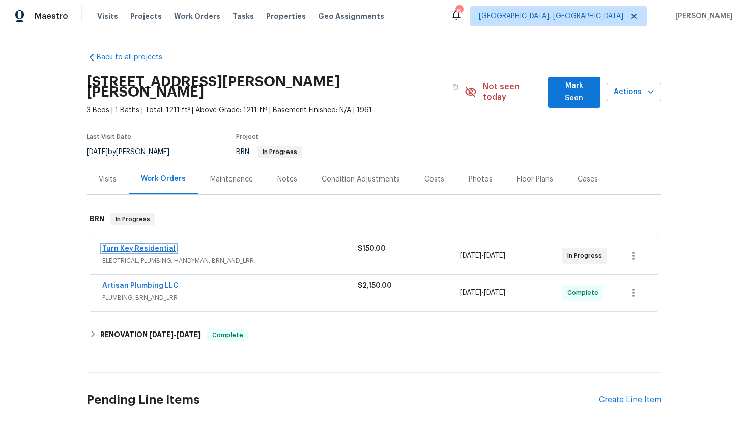
click at [136, 245] on link "Turn Key Residential" at bounding box center [138, 248] width 73 height 7
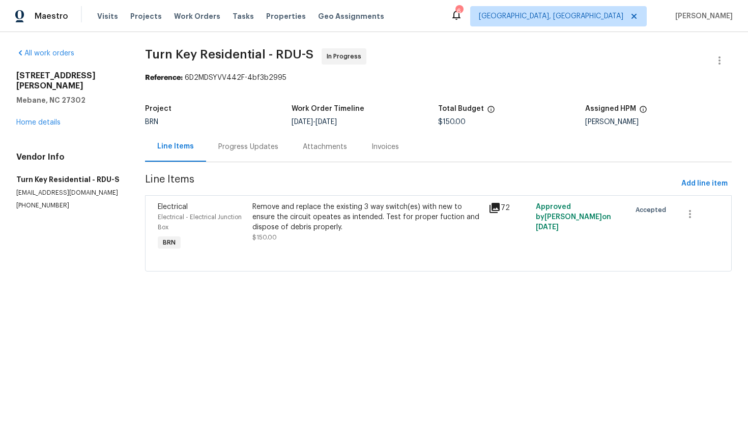
click at [282, 232] on div "Remove and replace the existing 3 way switch(es) with new to ensure the circuit…" at bounding box center [367, 217] width 231 height 31
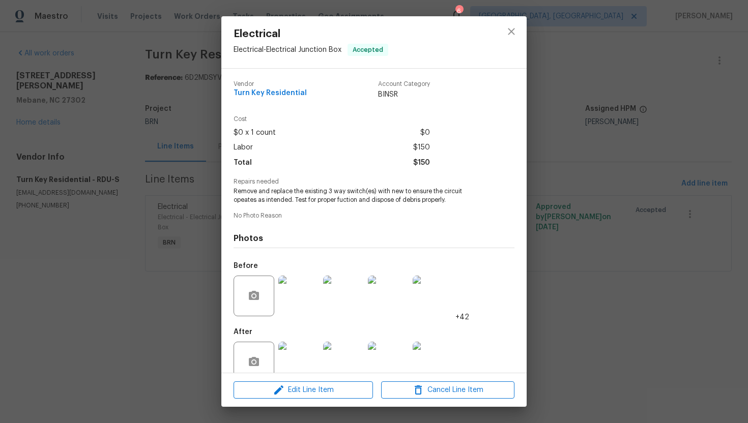
scroll to position [20, 0]
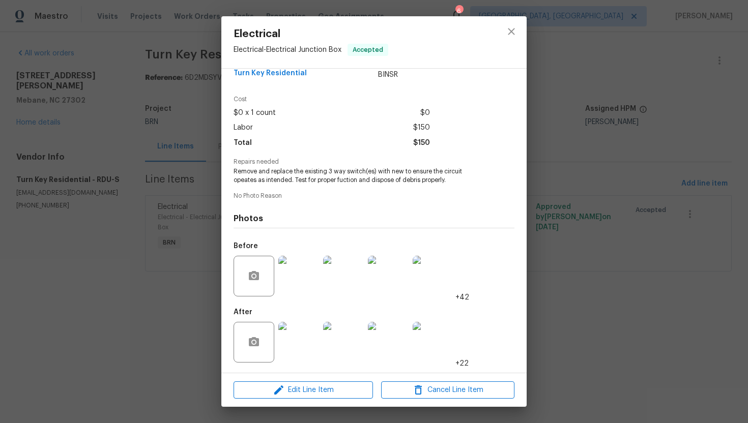
click at [307, 275] on img at bounding box center [298, 276] width 41 height 41
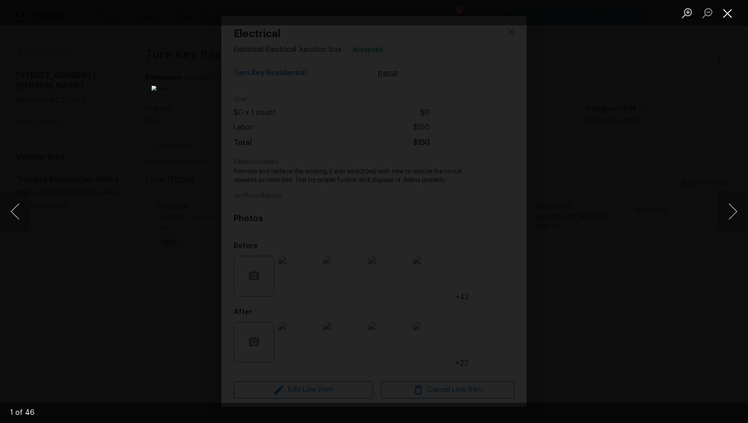
click at [723, 16] on button "Close lightbox" at bounding box center [728, 13] width 20 height 18
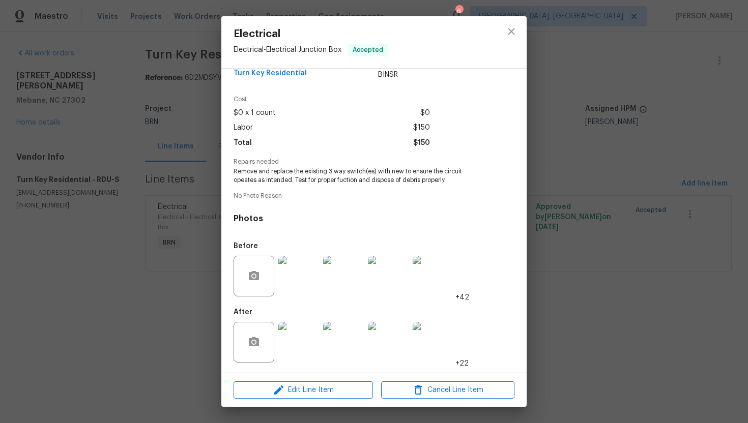
click at [328, 170] on span "Remove and replace the existing 3 way switch(es) with new to ensure the circuit…" at bounding box center [360, 175] width 253 height 17
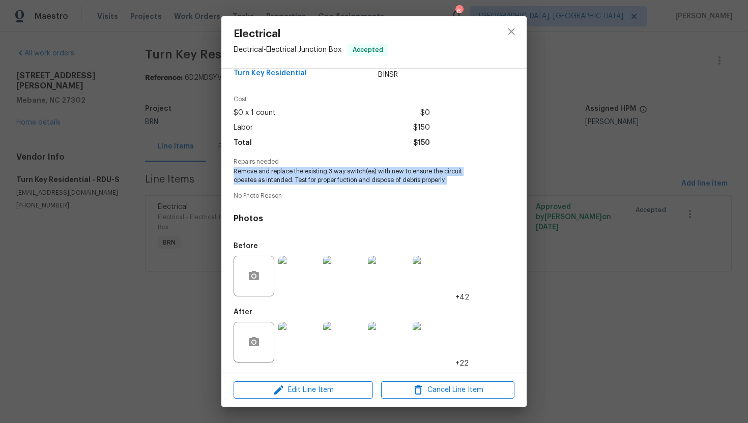
copy span "Remove and replace the existing 3 way switch(es) with new to ensure the circuit…"
click at [279, 73] on span "Turn Key Residential" at bounding box center [270, 74] width 73 height 8
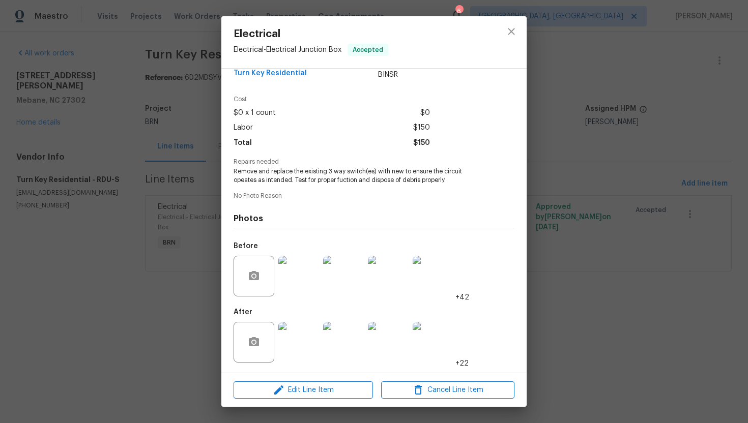
click at [279, 73] on span "Turn Key Residential" at bounding box center [270, 74] width 73 height 8
copy span "Turn Key Residential"
click at [298, 265] on img at bounding box center [298, 276] width 41 height 41
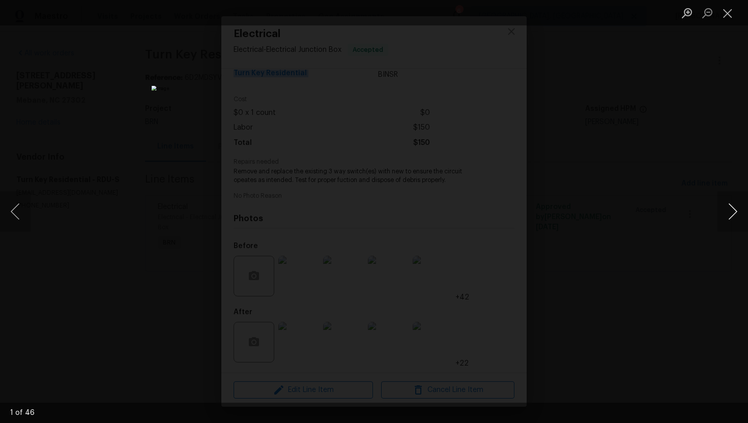
click at [727, 212] on button "Next image" at bounding box center [733, 211] width 31 height 41
click at [731, 214] on button "Next image" at bounding box center [733, 211] width 31 height 41
click at [730, 221] on button "Next image" at bounding box center [733, 211] width 31 height 41
click at [725, 205] on button "Next image" at bounding box center [733, 211] width 31 height 41
click at [728, 205] on button "Next image" at bounding box center [733, 211] width 31 height 41
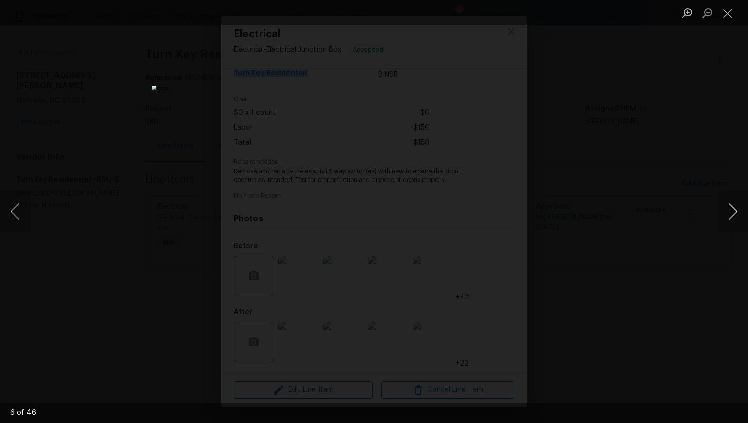
click at [728, 205] on button "Next image" at bounding box center [733, 211] width 31 height 41
click at [725, 218] on button "Next image" at bounding box center [733, 211] width 31 height 41
click at [731, 215] on button "Next image" at bounding box center [733, 211] width 31 height 41
click at [734, 205] on button "Next image" at bounding box center [733, 211] width 31 height 41
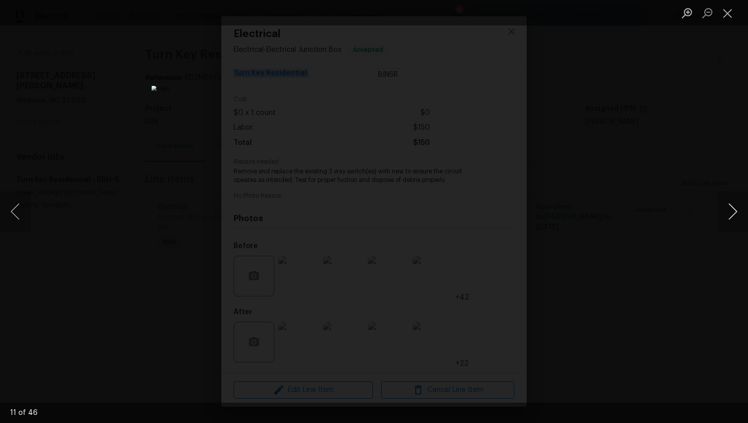
click at [728, 210] on button "Next image" at bounding box center [733, 211] width 31 height 41
click at [733, 212] on button "Next image" at bounding box center [733, 211] width 31 height 41
click at [734, 213] on button "Next image" at bounding box center [733, 211] width 31 height 41
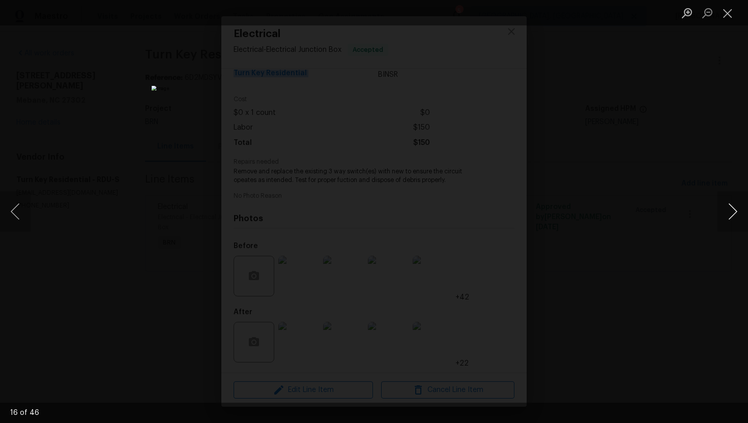
click at [734, 213] on button "Next image" at bounding box center [733, 211] width 31 height 41
click at [736, 215] on button "Next image" at bounding box center [733, 211] width 31 height 41
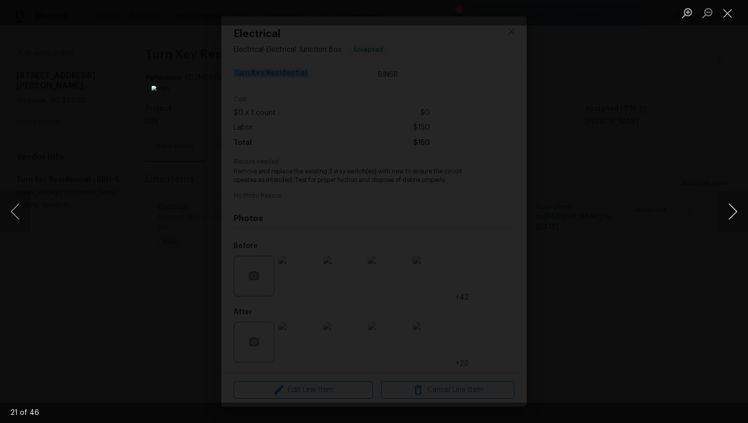
click at [729, 213] on button "Next image" at bounding box center [733, 211] width 31 height 41
click at [13, 213] on button "Previous image" at bounding box center [15, 211] width 31 height 41
click at [726, 218] on button "Next image" at bounding box center [733, 211] width 31 height 41
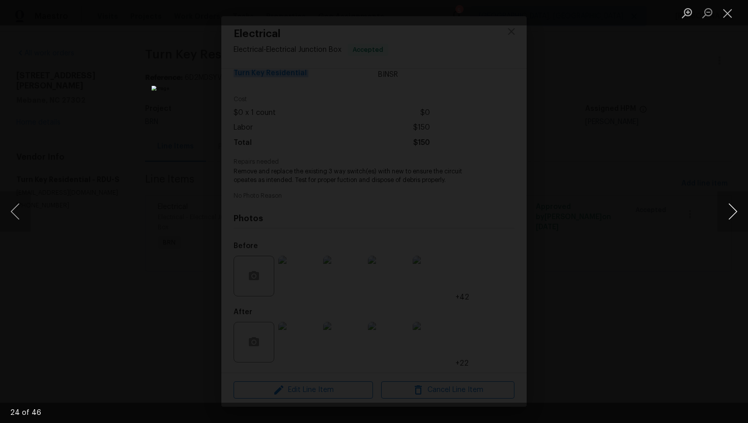
click at [727, 213] on button "Next image" at bounding box center [733, 211] width 31 height 41
click at [727, 217] on button "Next image" at bounding box center [733, 211] width 31 height 41
click at [739, 209] on button "Next image" at bounding box center [733, 211] width 31 height 41
click at [726, 218] on button "Next image" at bounding box center [733, 211] width 31 height 41
click at [737, 215] on button "Next image" at bounding box center [733, 211] width 31 height 41
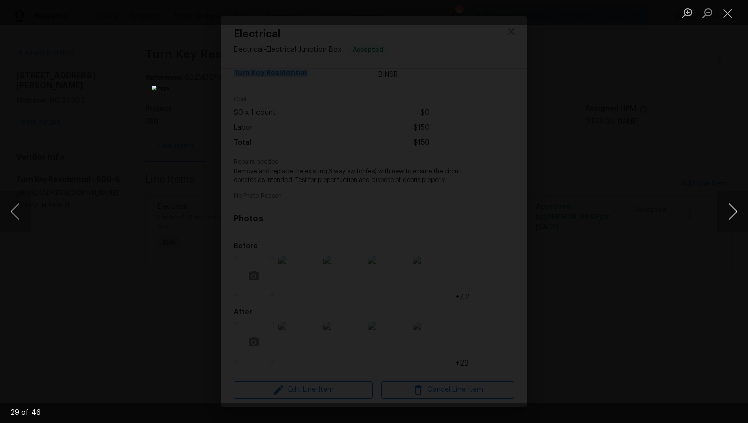
click at [728, 212] on button "Next image" at bounding box center [733, 211] width 31 height 41
click at [735, 214] on button "Next image" at bounding box center [733, 211] width 31 height 41
click at [726, 209] on button "Next image" at bounding box center [733, 211] width 31 height 41
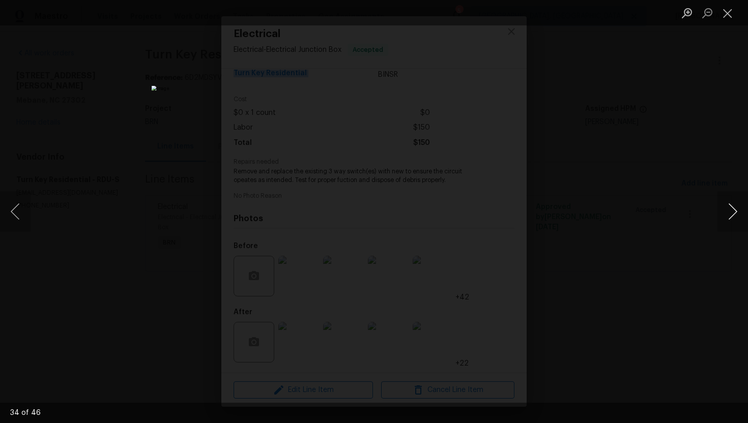
click at [726, 209] on button "Next image" at bounding box center [733, 211] width 31 height 41
click at [732, 218] on button "Next image" at bounding box center [733, 211] width 31 height 41
click at [726, 214] on button "Next image" at bounding box center [733, 211] width 31 height 41
click at [722, 210] on button "Next image" at bounding box center [733, 211] width 31 height 41
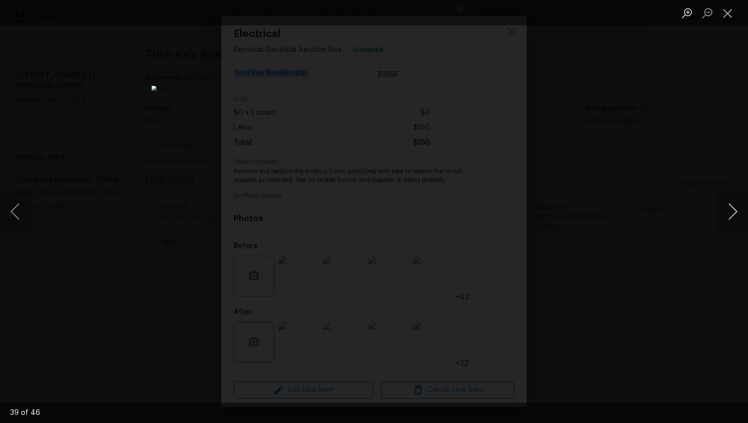
click at [722, 210] on button "Next image" at bounding box center [733, 211] width 31 height 41
click at [733, 216] on button "Next image" at bounding box center [733, 211] width 31 height 41
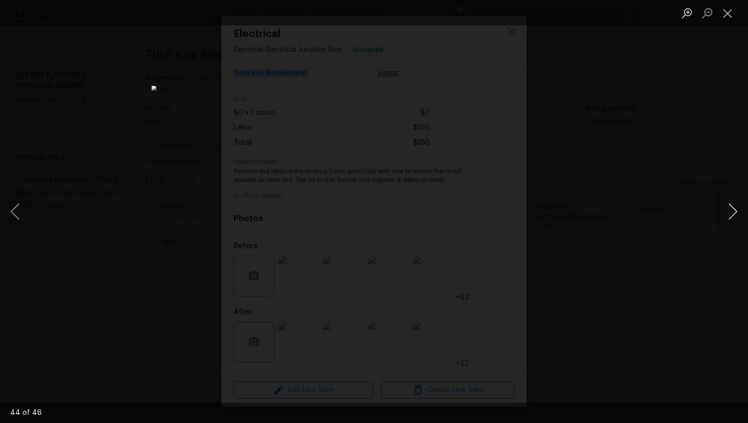
click at [733, 216] on button "Next image" at bounding box center [733, 211] width 31 height 41
click at [733, 12] on button "Close lightbox" at bounding box center [728, 13] width 20 height 18
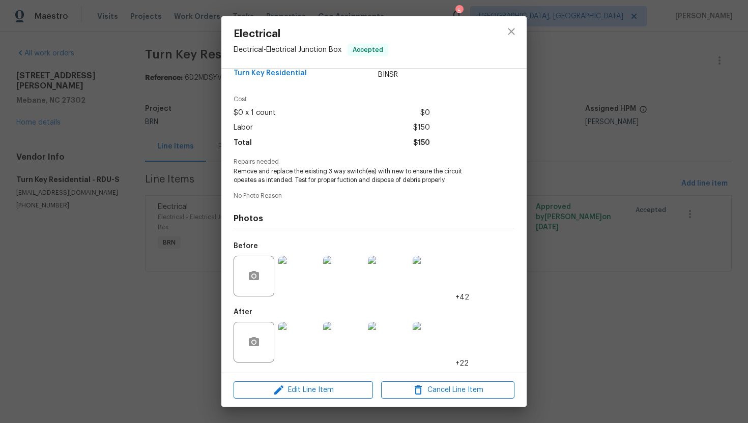
click at [313, 320] on div at bounding box center [298, 342] width 45 height 53
click at [298, 337] on img at bounding box center [298, 342] width 41 height 41
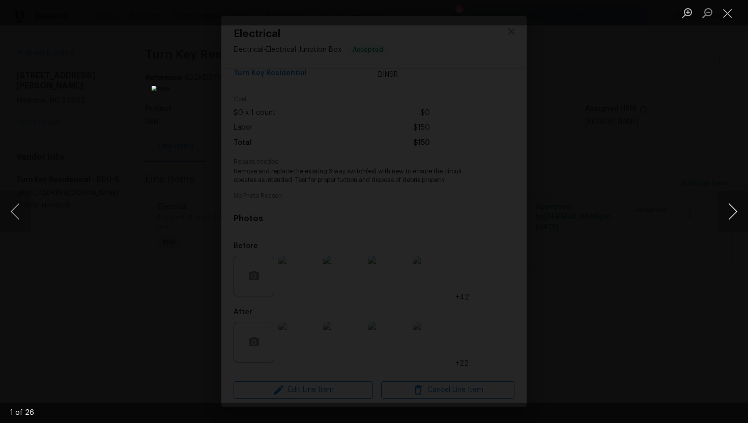
click at [730, 218] on button "Next image" at bounding box center [733, 211] width 31 height 41
click at [734, 214] on button "Next image" at bounding box center [733, 211] width 31 height 41
click at [733, 212] on button "Next image" at bounding box center [733, 211] width 31 height 41
click at [730, 215] on button "Next image" at bounding box center [733, 211] width 31 height 41
click at [735, 221] on button "Next image" at bounding box center [733, 211] width 31 height 41
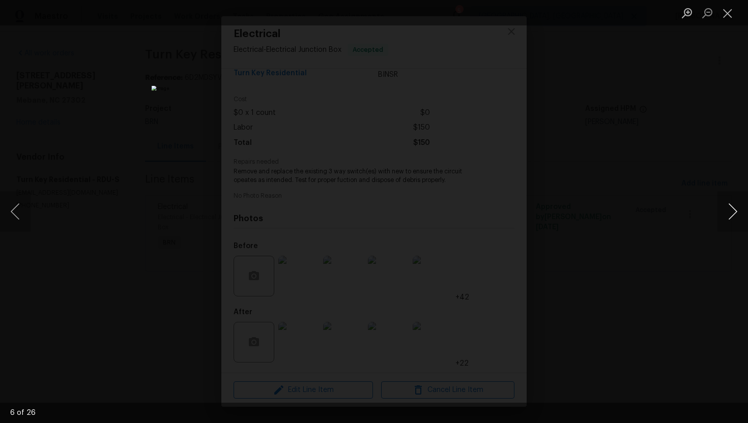
click at [737, 217] on button "Next image" at bounding box center [733, 211] width 31 height 41
click at [737, 208] on button "Next image" at bounding box center [733, 211] width 31 height 41
click at [736, 218] on button "Next image" at bounding box center [733, 211] width 31 height 41
click at [730, 209] on button "Next image" at bounding box center [733, 211] width 31 height 41
click at [738, 216] on button "Next image" at bounding box center [733, 211] width 31 height 41
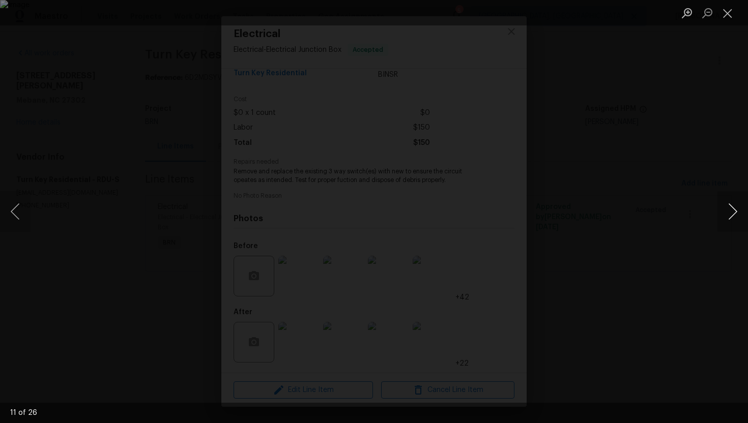
click at [727, 207] on button "Next image" at bounding box center [733, 211] width 31 height 41
click at [728, 209] on button "Next image" at bounding box center [733, 211] width 31 height 41
click at [733, 215] on button "Next image" at bounding box center [733, 211] width 31 height 41
click at [730, 210] on button "Next image" at bounding box center [733, 211] width 31 height 41
click at [724, 211] on button "Next image" at bounding box center [733, 211] width 31 height 41
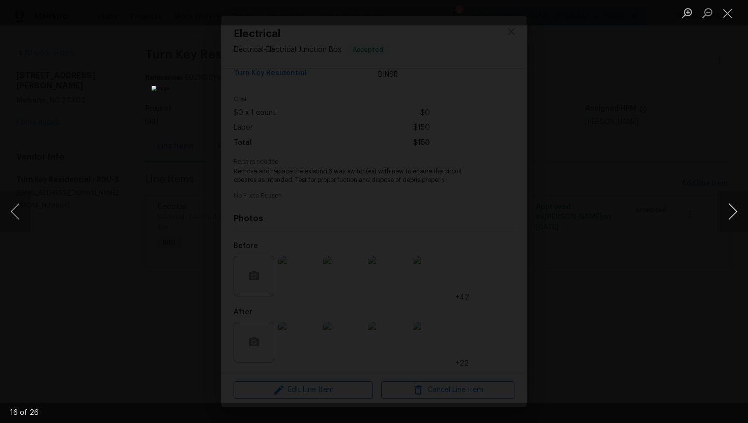
click at [735, 211] on button "Next image" at bounding box center [733, 211] width 31 height 41
click at [736, 209] on button "Next image" at bounding box center [733, 211] width 31 height 41
click at [733, 209] on button "Next image" at bounding box center [733, 211] width 31 height 41
click at [732, 208] on button "Next image" at bounding box center [733, 211] width 31 height 41
click at [734, 213] on button "Next image" at bounding box center [733, 211] width 31 height 41
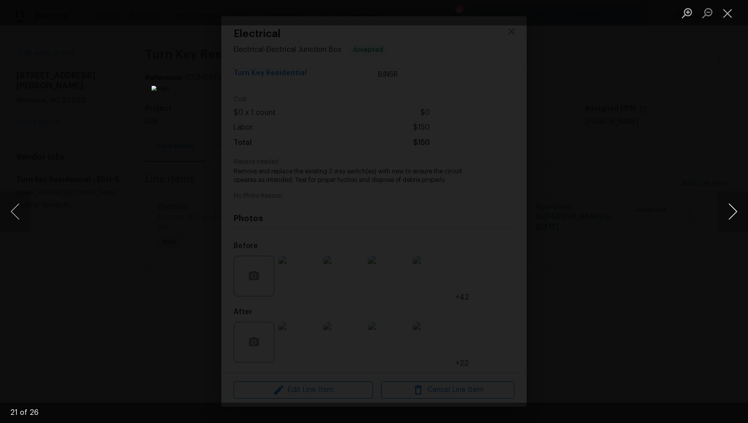
click at [738, 212] on button "Next image" at bounding box center [733, 211] width 31 height 41
click at [729, 215] on button "Next image" at bounding box center [733, 211] width 31 height 41
click at [733, 209] on button "Next image" at bounding box center [733, 211] width 31 height 41
click at [726, 214] on button "Next image" at bounding box center [733, 211] width 31 height 41
click at [732, 212] on button "Next image" at bounding box center [733, 211] width 31 height 41
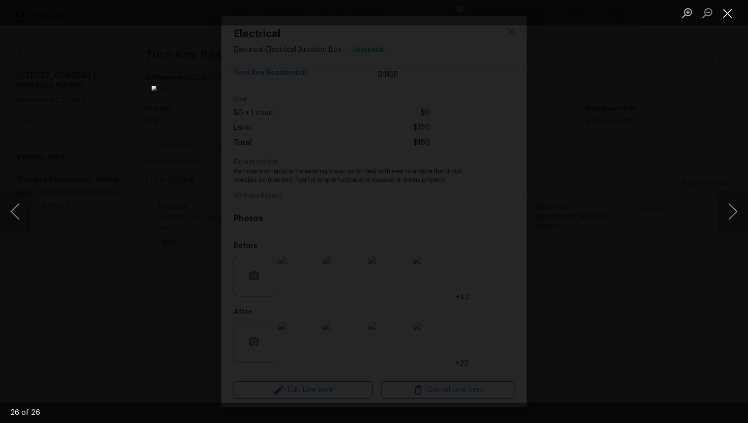
click at [729, 10] on button "Close lightbox" at bounding box center [728, 13] width 20 height 18
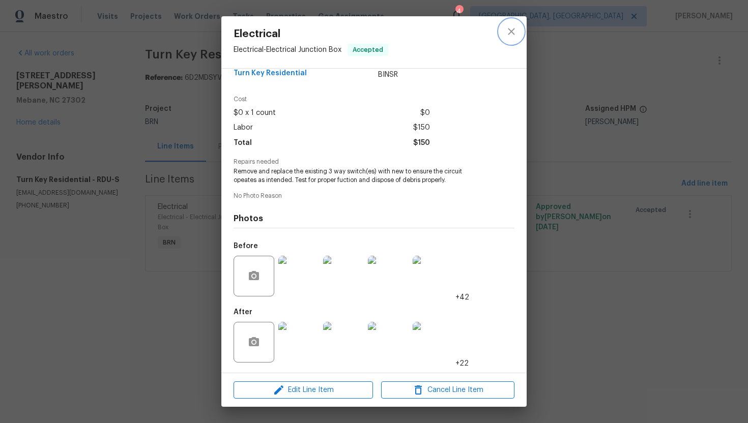
click at [509, 32] on icon "close" at bounding box center [511, 31] width 12 height 12
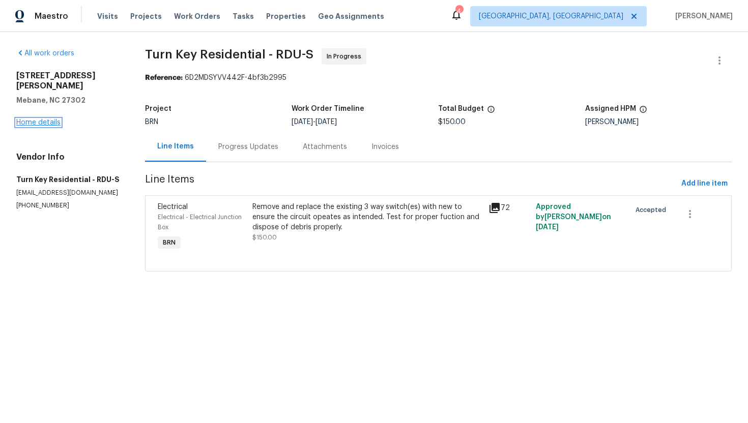
click at [34, 119] on link "Home details" at bounding box center [38, 122] width 44 height 7
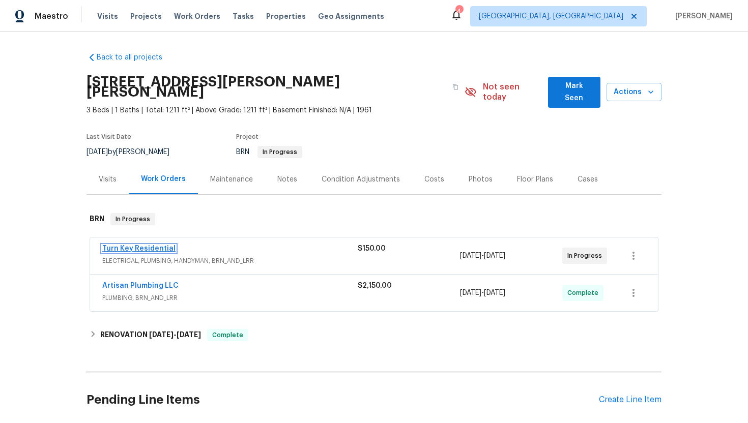
click at [150, 245] on link "Turn Key Residential" at bounding box center [138, 248] width 73 height 7
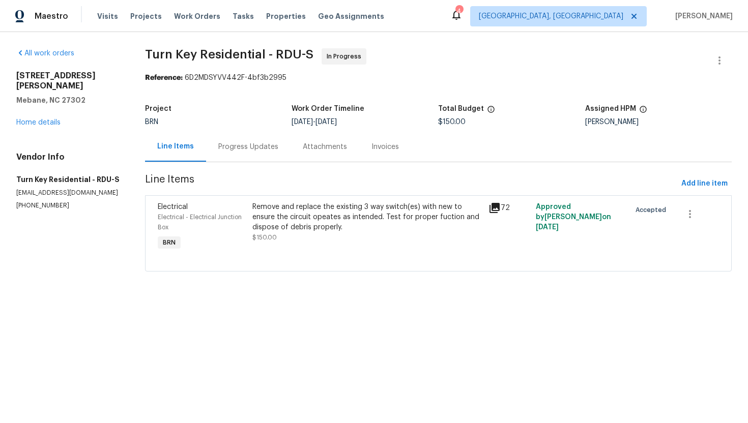
click at [366, 154] on div "Invoices" at bounding box center [385, 147] width 52 height 30
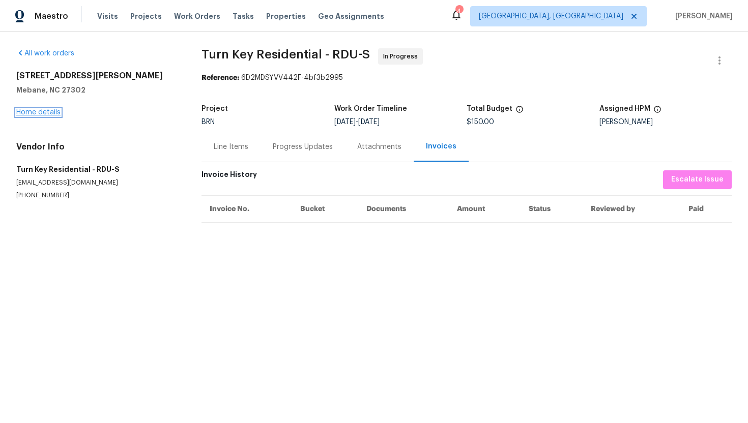
click at [40, 113] on link "Home details" at bounding box center [38, 112] width 44 height 7
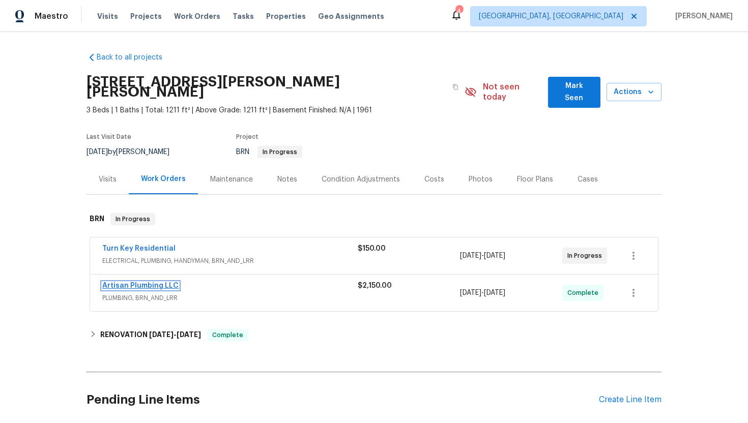
click at [124, 282] on link "Artisan Plumbing LLC" at bounding box center [140, 285] width 76 height 7
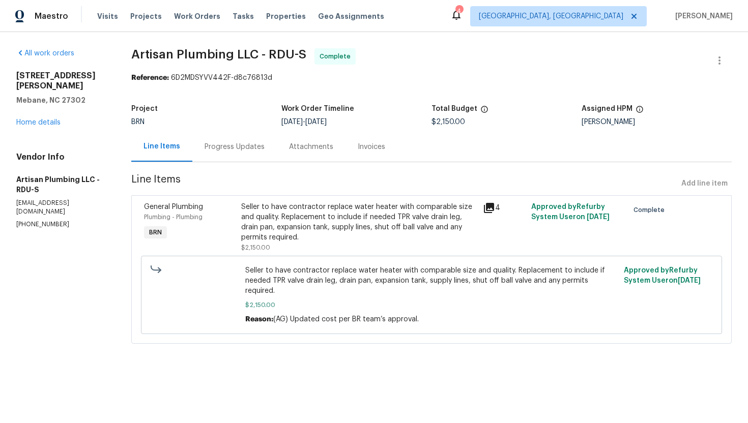
click at [346, 220] on div "Seller to have contractor replace water heater with comparable size and quality…" at bounding box center [359, 222] width 236 height 41
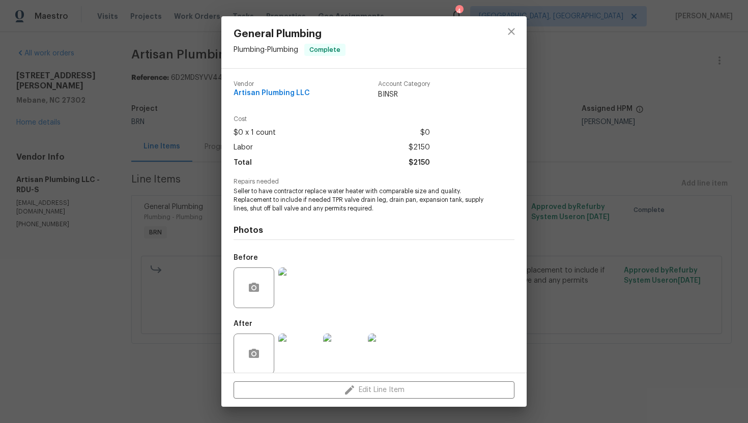
click at [324, 188] on span "Seller to have contractor replace water heater with comparable size and quality…" at bounding box center [360, 199] width 253 height 25
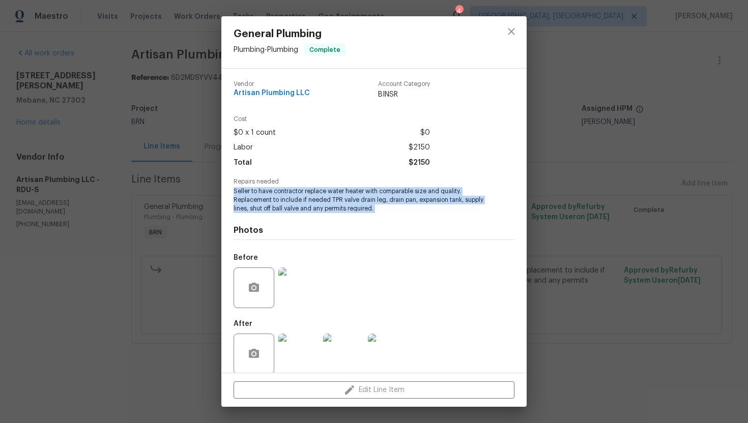
copy span "Seller to have contractor replace water heater with comparable size and quality…"
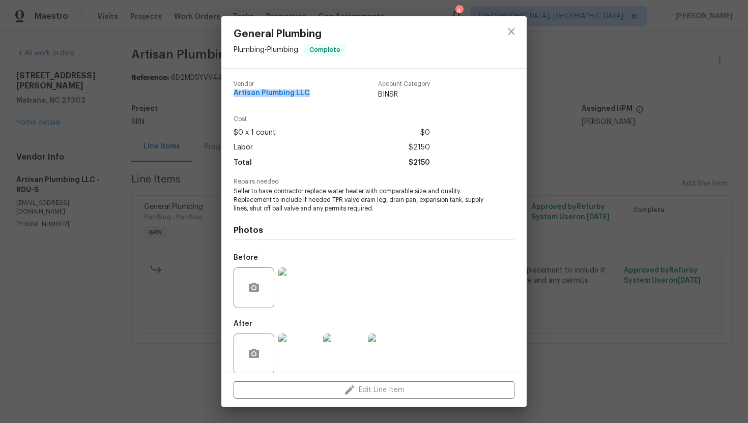
drag, startPoint x: 231, startPoint y: 95, endPoint x: 310, endPoint y: 96, distance: 79.4
click at [311, 96] on div "Vendor Artisan Plumbing LLC Account Category BINSR Cost $0 x 1 count $0 Labor $…" at bounding box center [373, 221] width 305 height 304
copy span "Artisan Plumbing LLC"
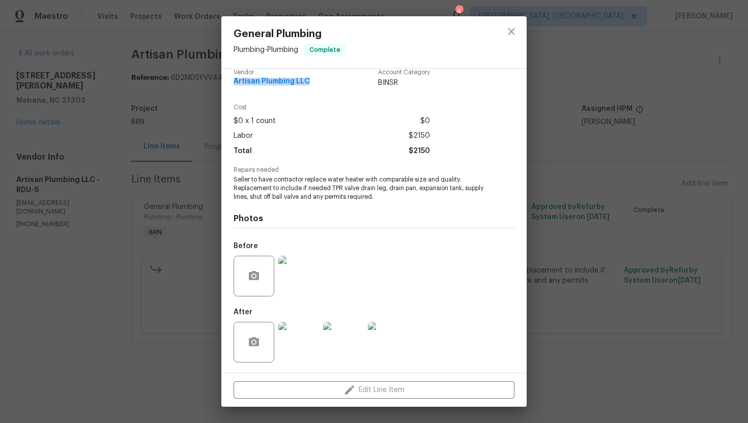
click at [300, 276] on img at bounding box center [298, 276] width 41 height 41
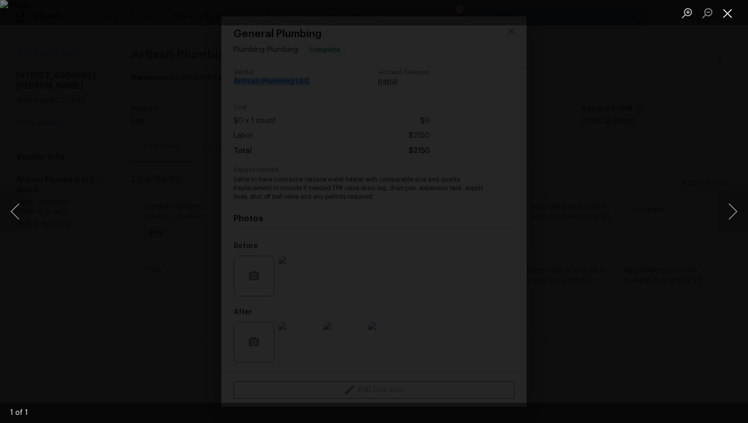
click at [727, 11] on button "Close lightbox" at bounding box center [728, 13] width 20 height 18
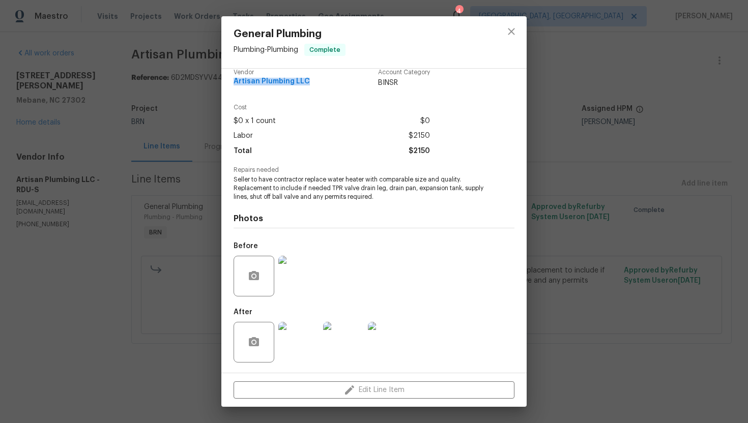
click at [390, 341] on img at bounding box center [388, 342] width 41 height 41
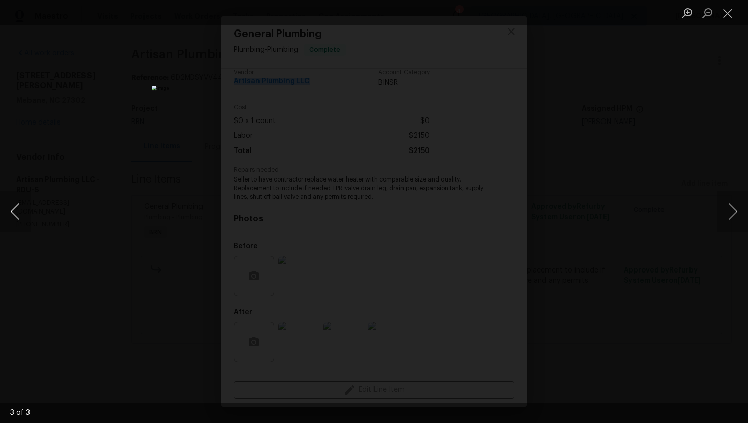
click at [13, 210] on button "Previous image" at bounding box center [15, 211] width 31 height 41
click at [731, 199] on button "Next image" at bounding box center [733, 211] width 31 height 41
click at [437, 236] on img "Lightbox" at bounding box center [374, 212] width 445 height 252
click at [734, 215] on button "Next image" at bounding box center [733, 211] width 31 height 41
click at [733, 13] on button "Close lightbox" at bounding box center [728, 13] width 20 height 18
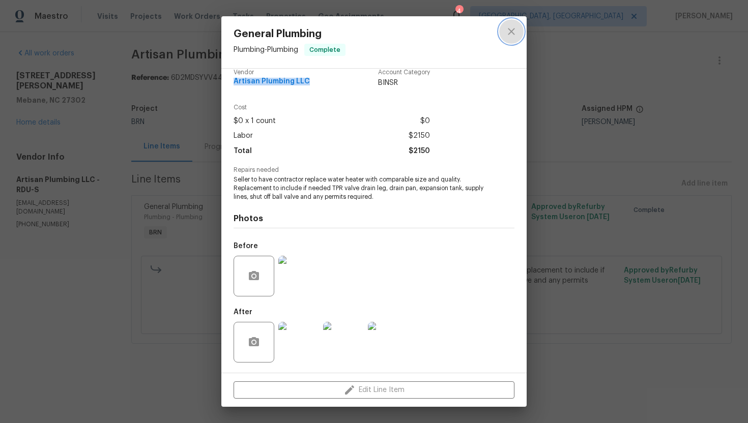
click at [506, 37] on icon "close" at bounding box center [511, 31] width 12 height 12
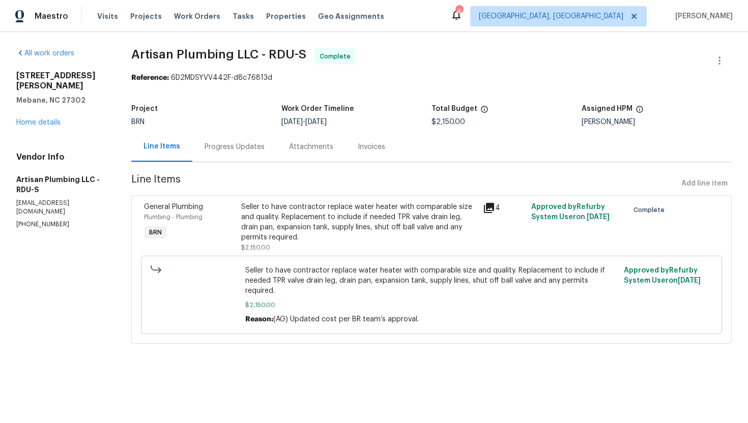
click at [383, 148] on div "Invoices" at bounding box center [371, 147] width 27 height 10
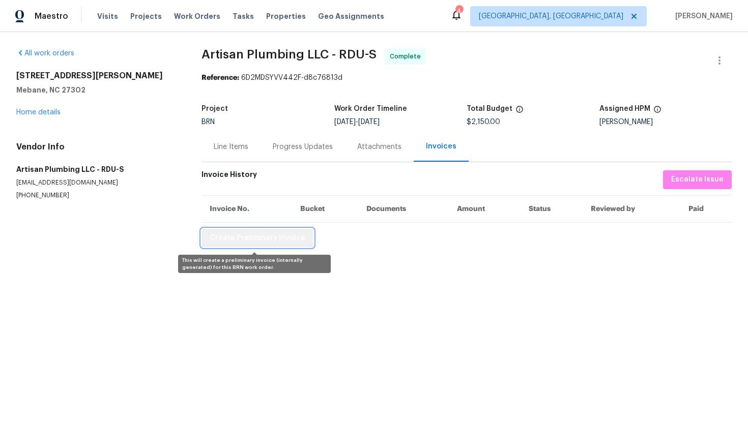
click at [260, 239] on span "Create Preliminary Invoice" at bounding box center [258, 238] width 96 height 13
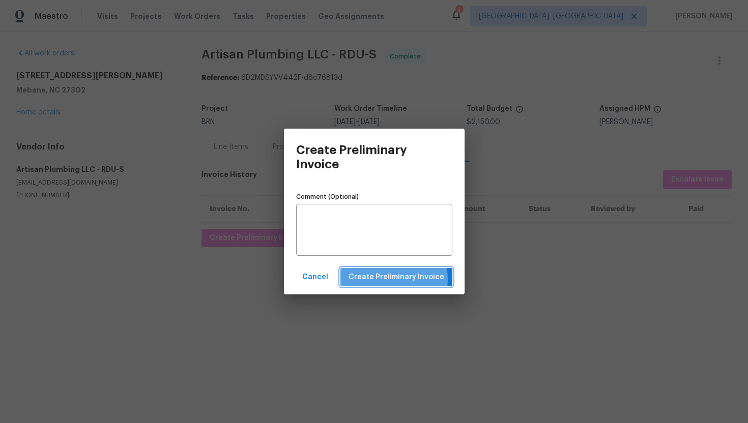
click at [391, 279] on span "Create Preliminary Invoice" at bounding box center [397, 277] width 96 height 13
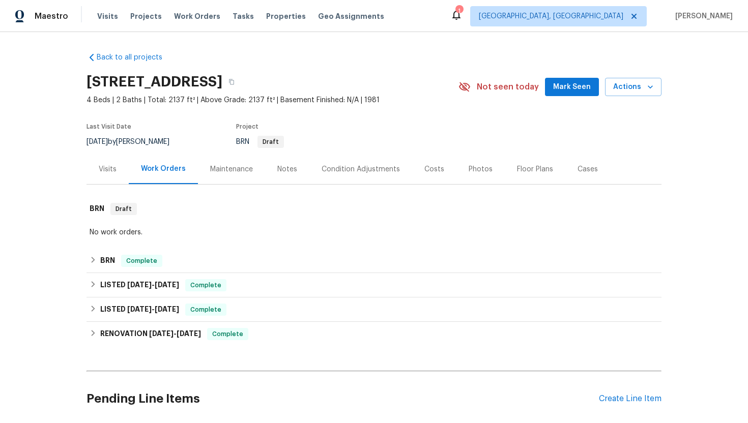
scroll to position [79, 0]
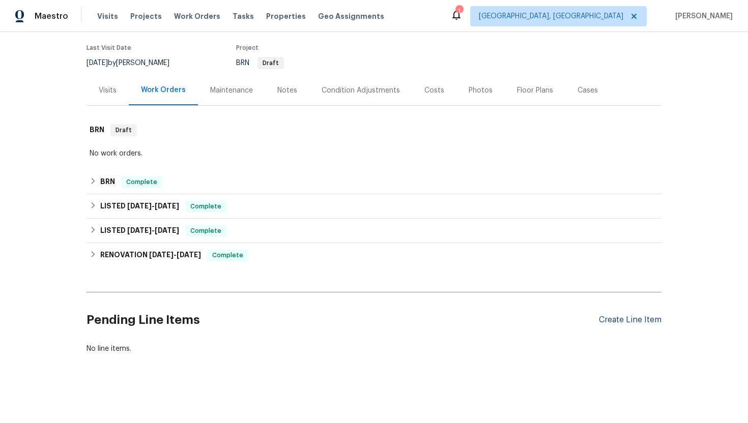
click at [623, 320] on div "Create Line Item" at bounding box center [630, 321] width 63 height 10
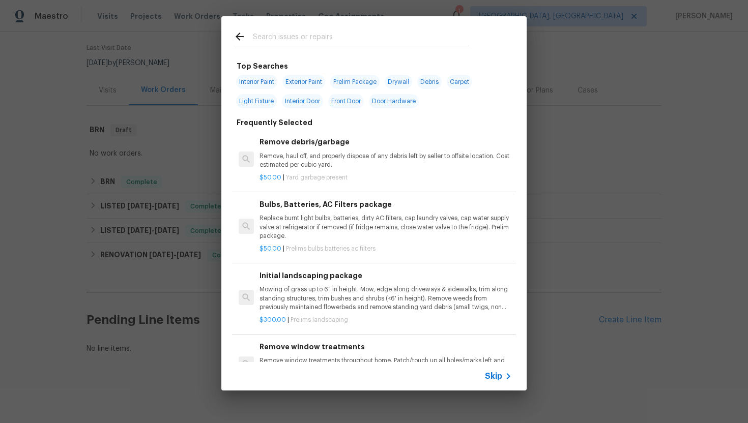
click at [495, 374] on span "Skip" at bounding box center [493, 377] width 17 height 10
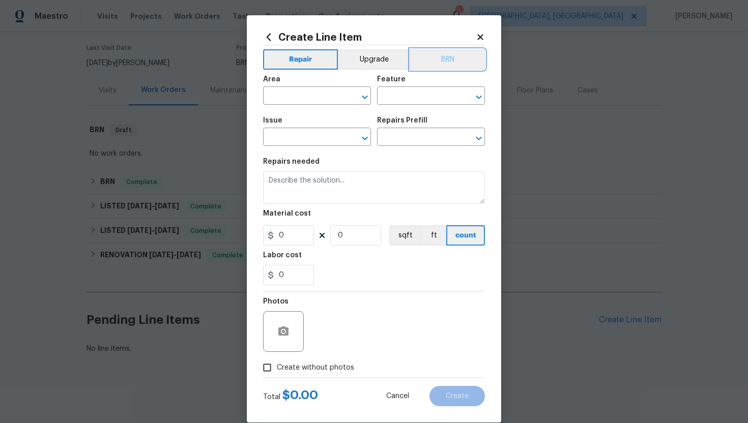
click at [425, 61] on button "BRN" at bounding box center [447, 59] width 75 height 20
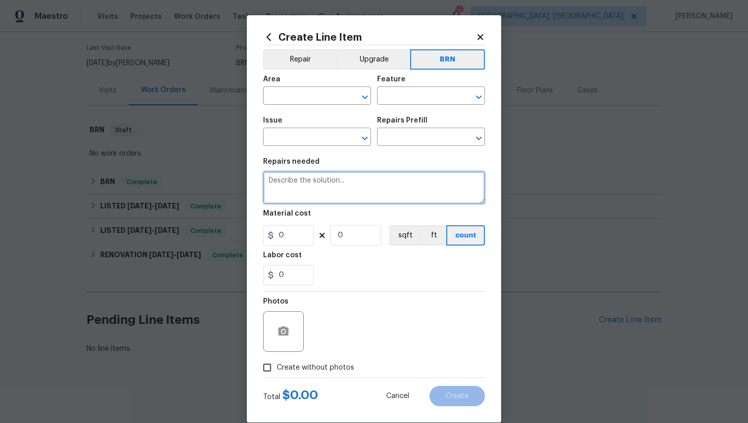
click at [341, 192] on textarea at bounding box center [374, 188] width 222 height 33
paste textarea "Seller to have contractor remove and replace polybutylene pipes with new piping…"
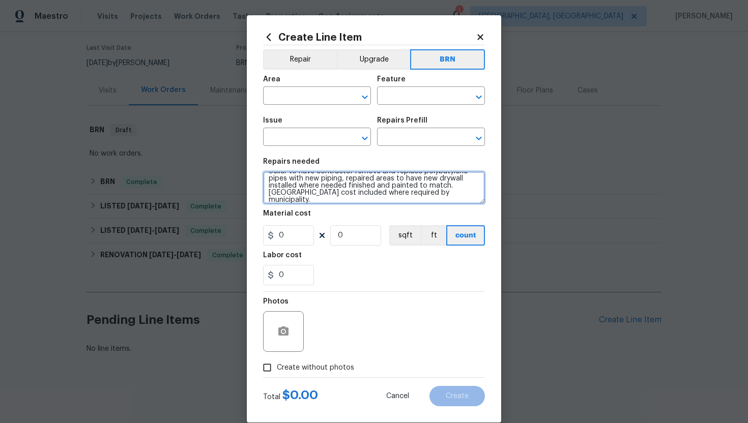
scroll to position [0, 0]
click at [270, 182] on textarea "Seller to have contractor remove and replace polybutylene pipes with new piping…" at bounding box center [374, 188] width 222 height 33
type textarea "Revisit - Seller to have contractor remove and replace polybutylene pipes with …"
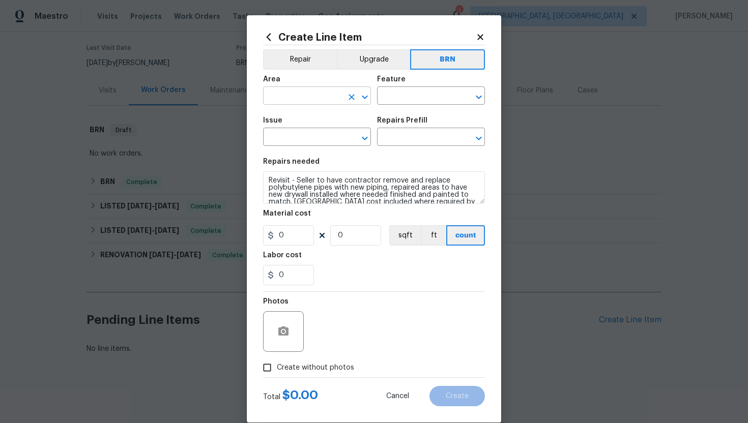
click at [296, 99] on input "text" at bounding box center [302, 97] width 79 height 16
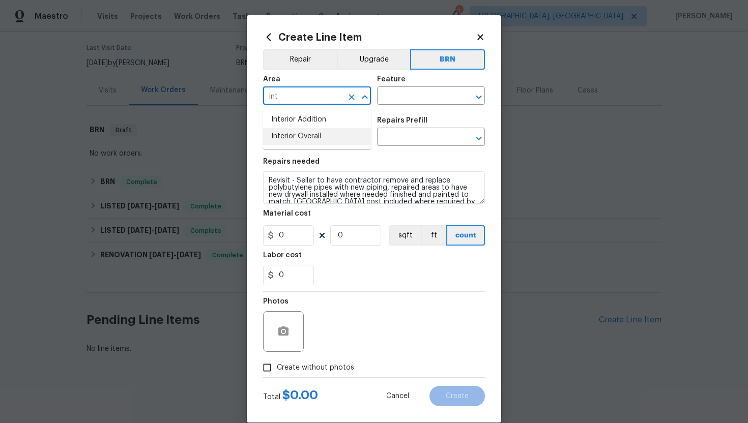
click at [312, 138] on li "Interior Overall" at bounding box center [317, 136] width 108 height 17
type input "Interior Overall"
click at [395, 91] on input "text" at bounding box center [416, 97] width 79 height 16
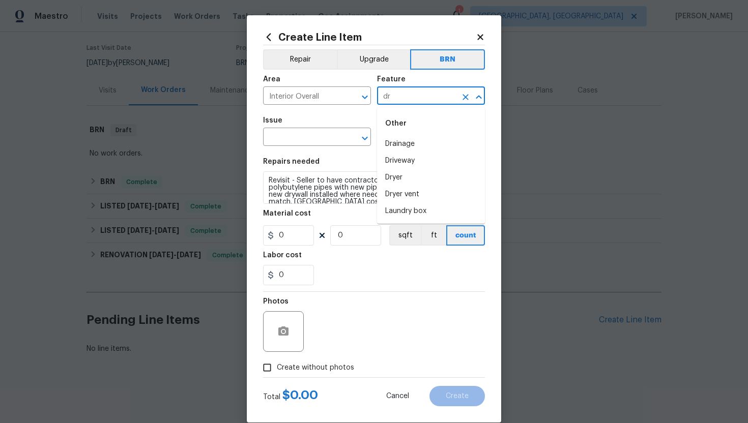
type input "d"
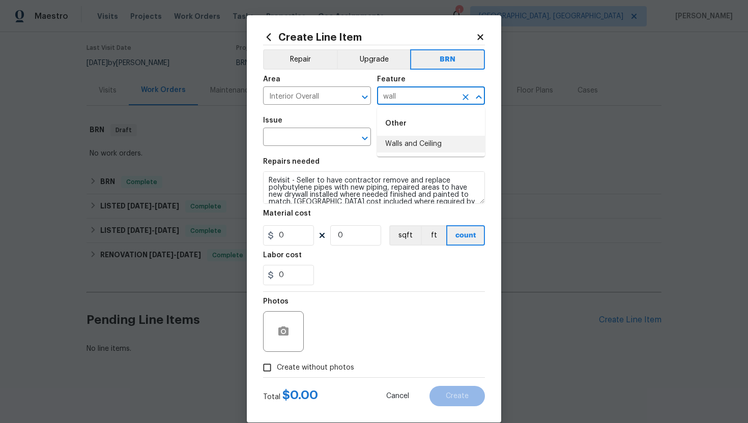
click at [420, 147] on li "Walls and Ceiling" at bounding box center [431, 144] width 108 height 17
type input "Walls and Ceiling"
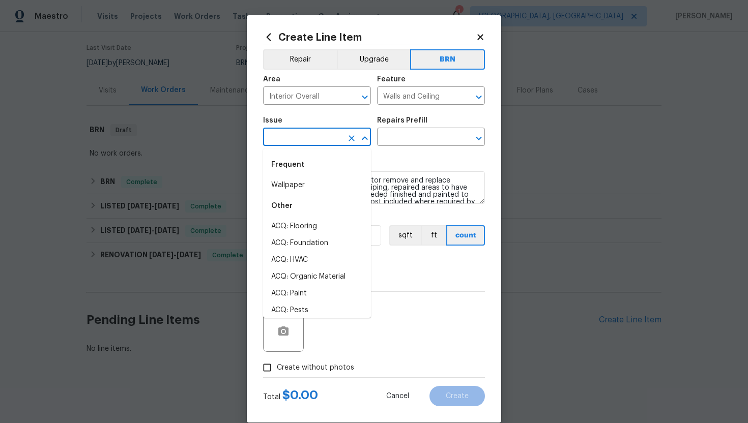
click at [293, 140] on input "text" at bounding box center [302, 138] width 79 height 16
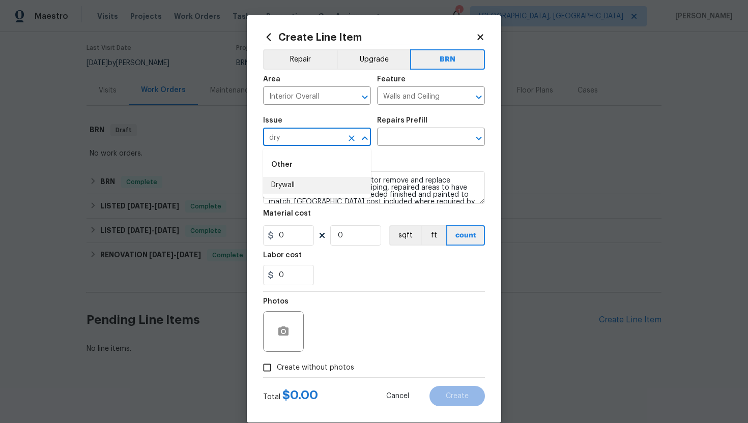
click at [290, 187] on li "Drywall" at bounding box center [317, 185] width 108 height 17
type input "Drywall"
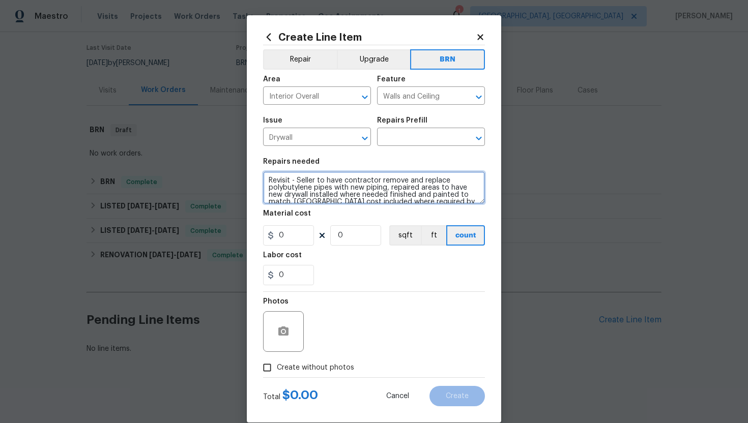
scroll to position [14, 0]
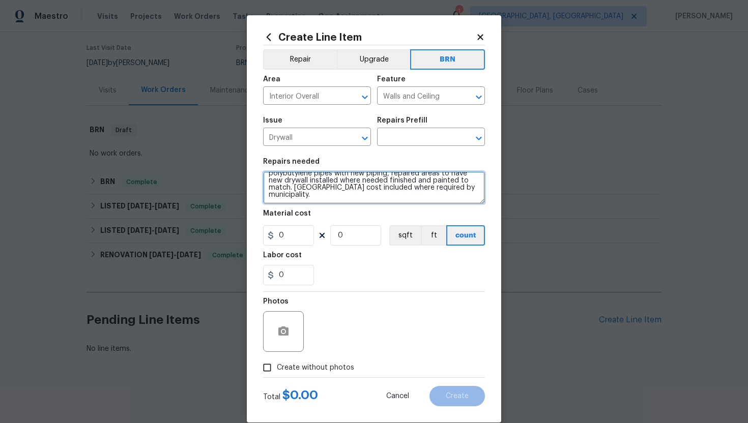
drag, startPoint x: 267, startPoint y: 182, endPoint x: 373, endPoint y: 218, distance: 111.9
click at [373, 218] on section "Repairs needed Revisit - Seller to have contractor remove and replace polybutyl…" at bounding box center [374, 221] width 222 height 139
click at [430, 139] on input "text" at bounding box center [416, 138] width 79 height 16
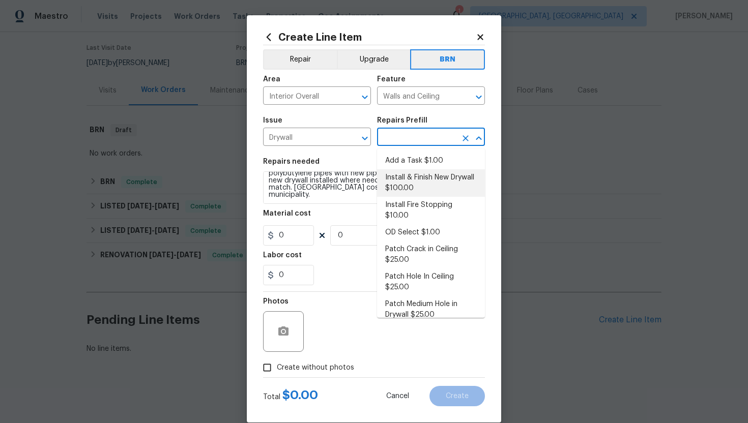
click at [430, 184] on li "Install & Finish New Drywall $100.00" at bounding box center [431, 182] width 108 height 27
type input "Install & Finish New Drywall $100.00"
type textarea "Remove the existing damaged drywall and replace with new. Ensure that the new d…"
type input "100"
type input "1"
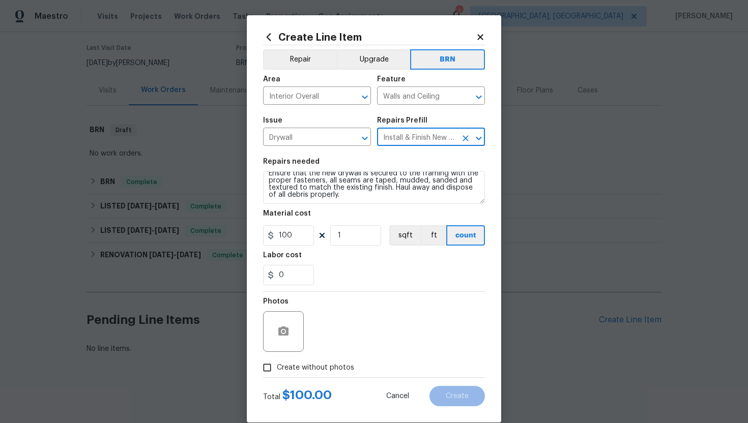
scroll to position [0, 0]
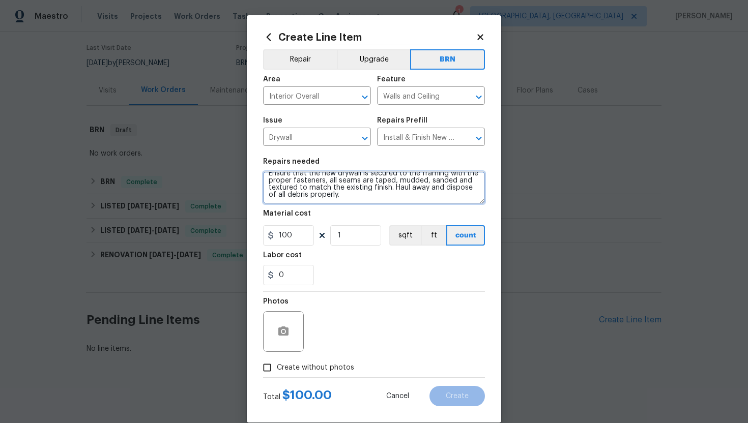
drag, startPoint x: 267, startPoint y: 182, endPoint x: 338, endPoint y: 216, distance: 79.0
click at [338, 216] on section "Repairs needed Remove the existing damaged drywall and replace with new. Ensure…" at bounding box center [374, 221] width 222 height 139
paste textarea "visit - Seller to have contractor remove and replace polybutylene pipes with ne…"
type textarea "Revisit - Seller to have contractor remove and replace polybutylene pipes with …"
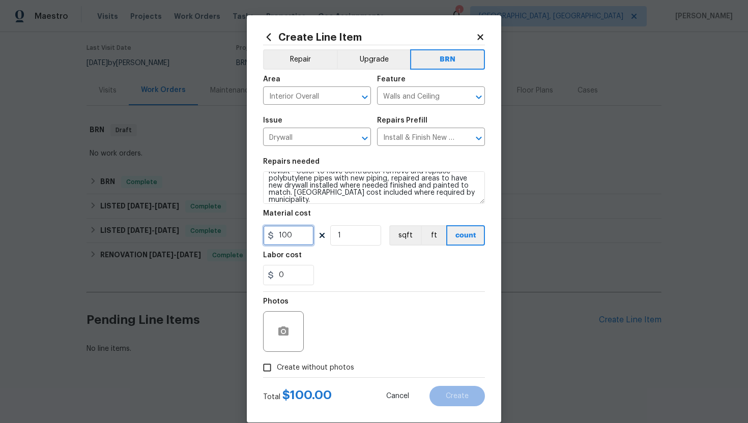
click at [297, 240] on input "100" at bounding box center [288, 235] width 51 height 20
type input "1"
click at [288, 332] on icon "button" at bounding box center [283, 331] width 10 height 9
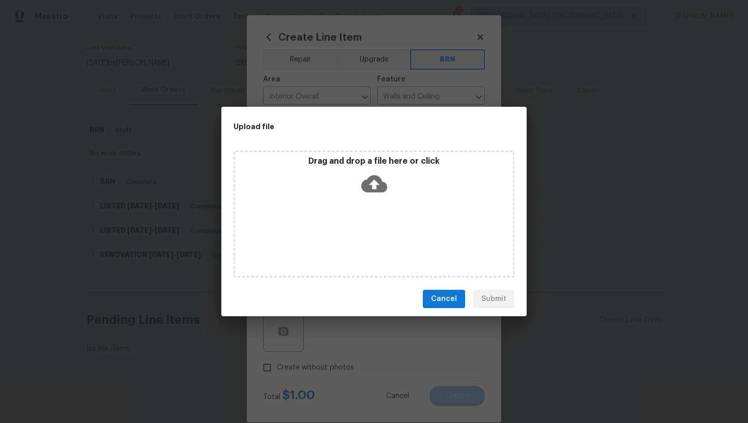
click at [373, 173] on icon at bounding box center [374, 184] width 26 height 26
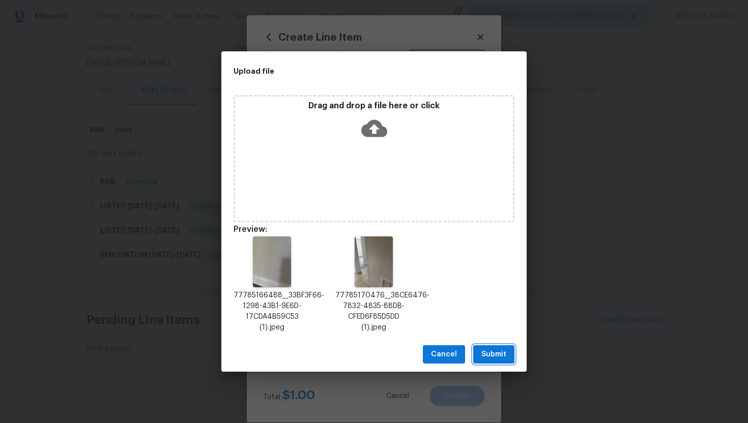
click at [496, 357] on span "Submit" at bounding box center [493, 355] width 25 height 13
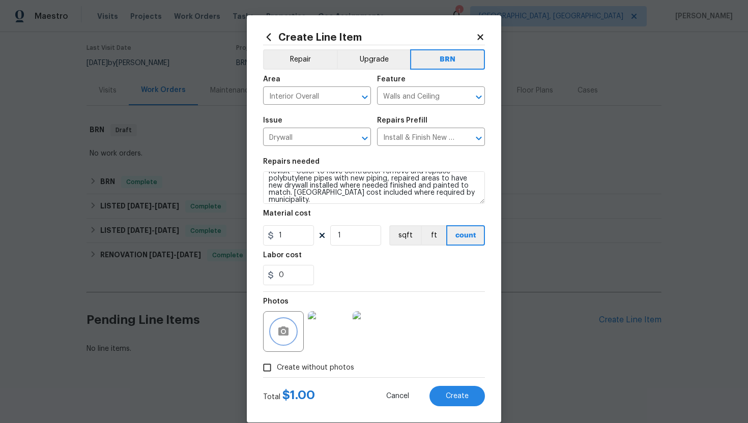
scroll to position [15, 0]
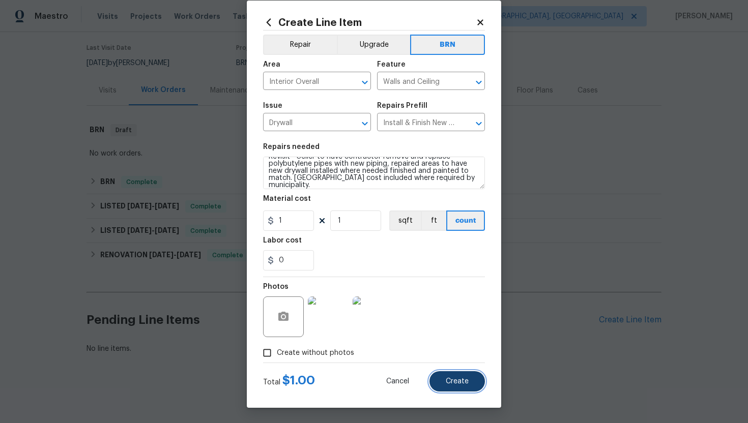
click at [457, 379] on span "Create" at bounding box center [457, 382] width 23 height 8
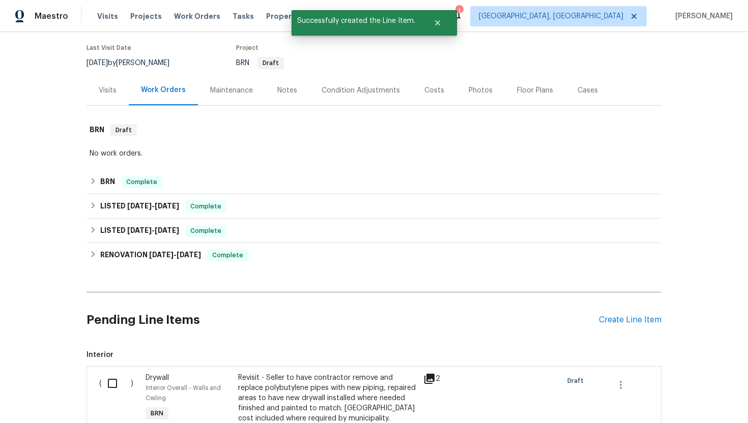
scroll to position [236, 0]
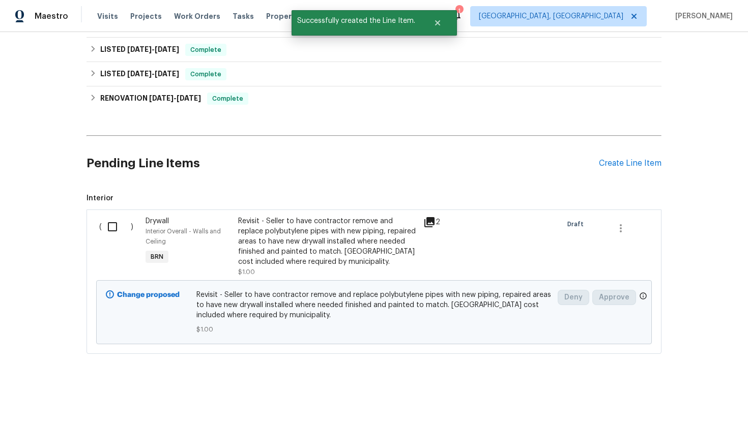
click at [114, 233] on input "checkbox" at bounding box center [116, 226] width 29 height 21
checkbox input "true"
click at [705, 394] on span "Create Work Order" at bounding box center [690, 398] width 68 height 13
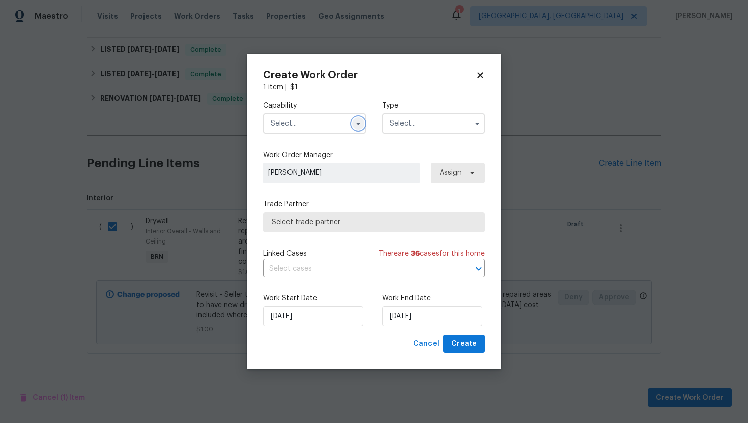
click at [355, 124] on icon "button" at bounding box center [358, 124] width 8 height 8
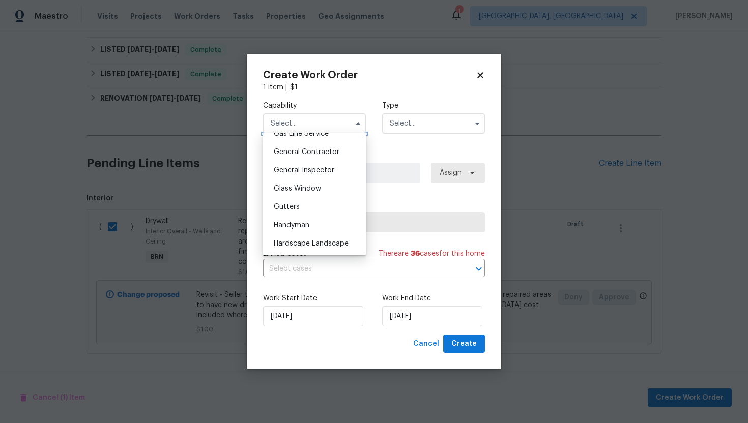
scroll to position [469, 0]
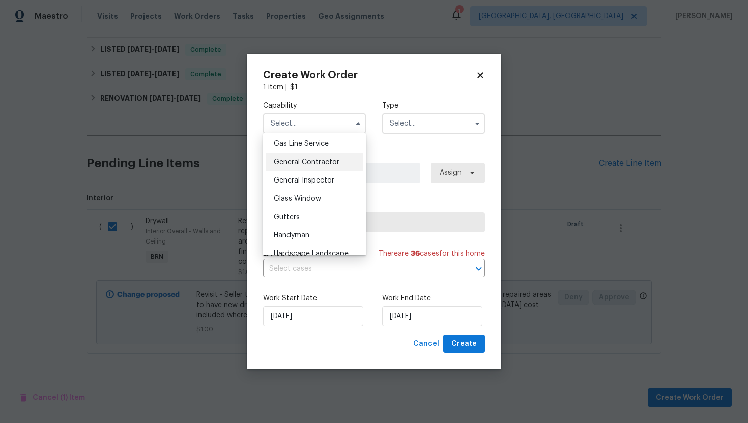
click at [320, 165] on span "General Contractor" at bounding box center [307, 162] width 66 height 7
type input "General Contractor"
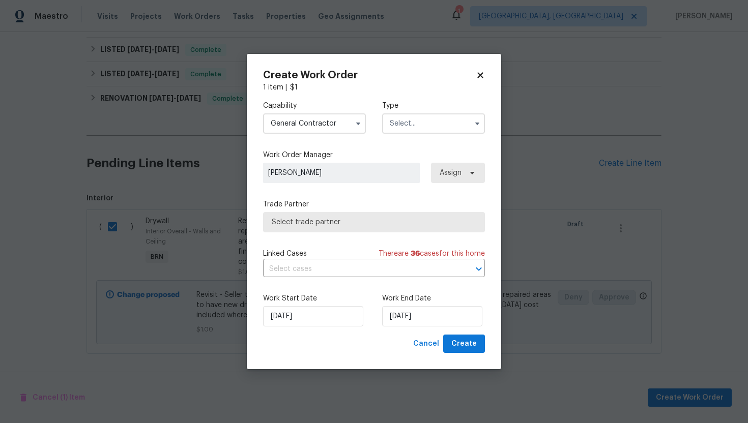
click at [407, 119] on input "text" at bounding box center [433, 123] width 103 height 20
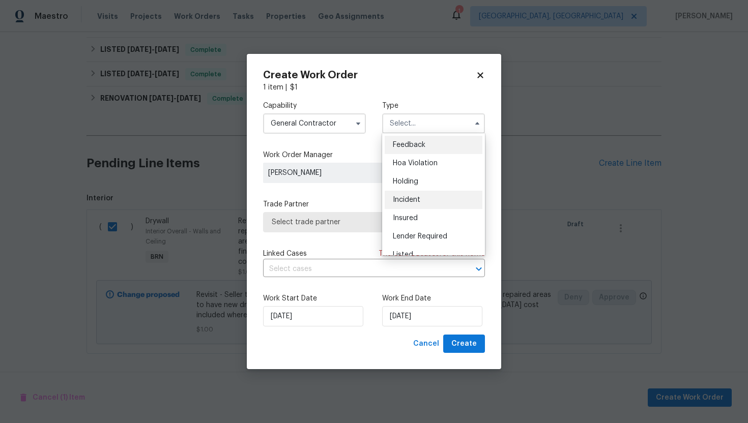
scroll to position [231, 0]
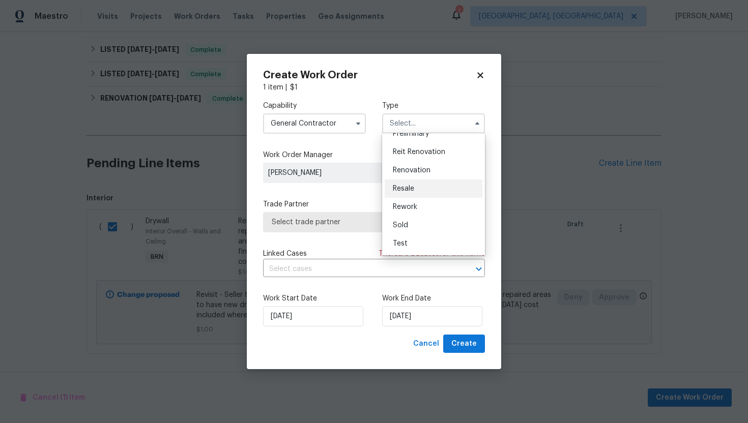
click at [423, 190] on div "Resale" at bounding box center [434, 189] width 98 height 18
type input "Resale"
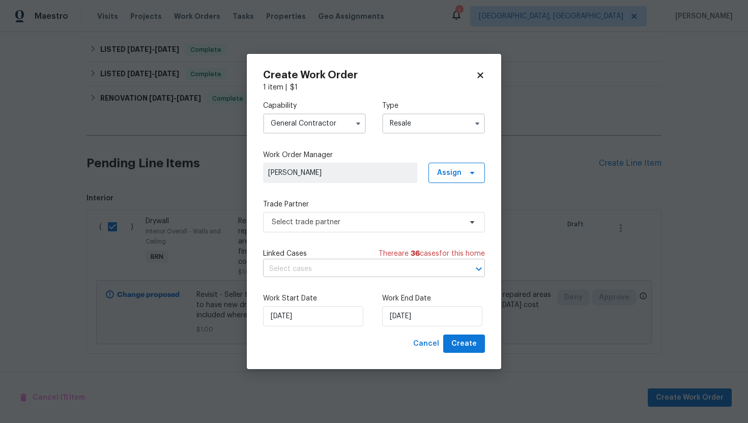
click at [367, 269] on input "text" at bounding box center [359, 270] width 193 height 16
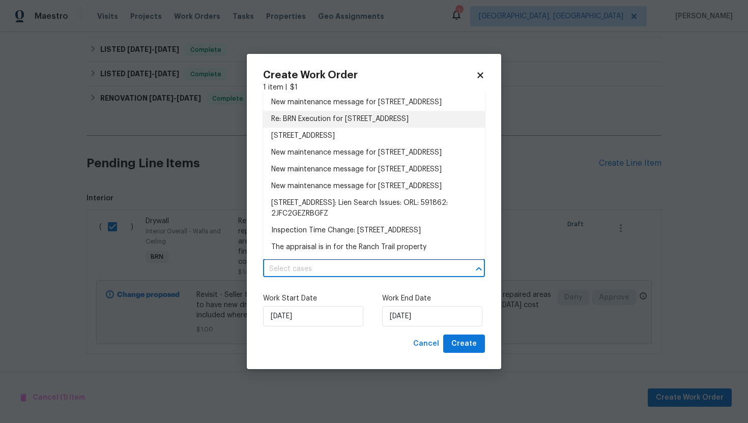
click at [373, 126] on li "Re: BRN Execution for 412 Ranch Trl, Casselberry, FL 32707" at bounding box center [374, 119] width 222 height 17
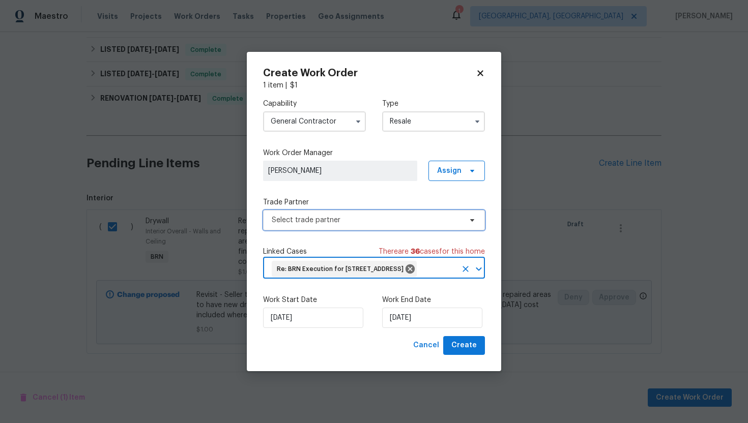
click at [323, 215] on span "Select trade partner" at bounding box center [367, 220] width 190 height 10
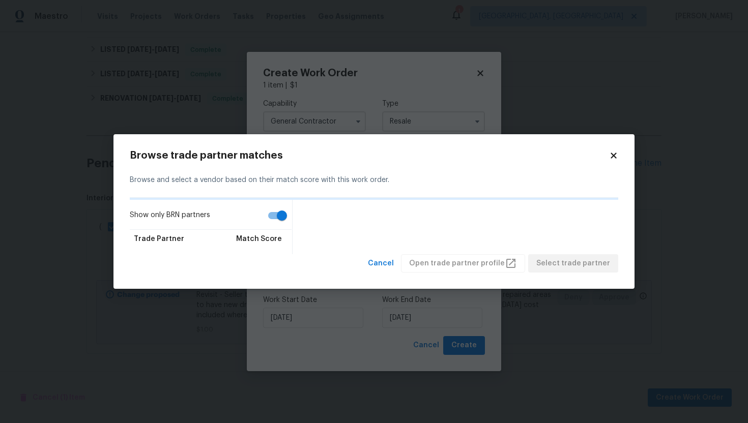
click at [284, 217] on input "Show only BRN partners" at bounding box center [282, 215] width 58 height 19
checkbox input "false"
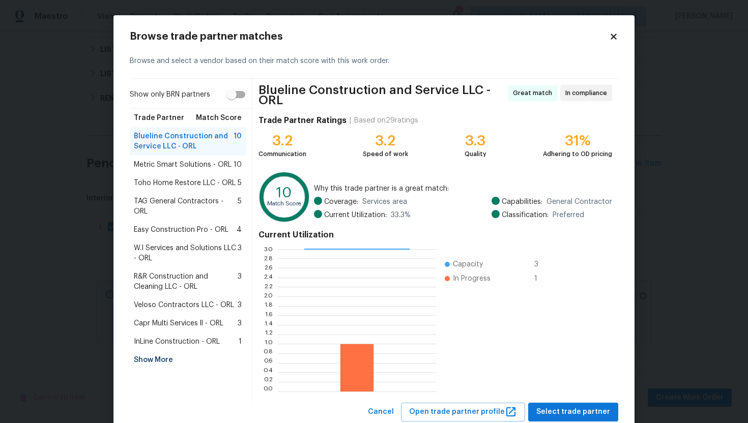
scroll to position [30, 0]
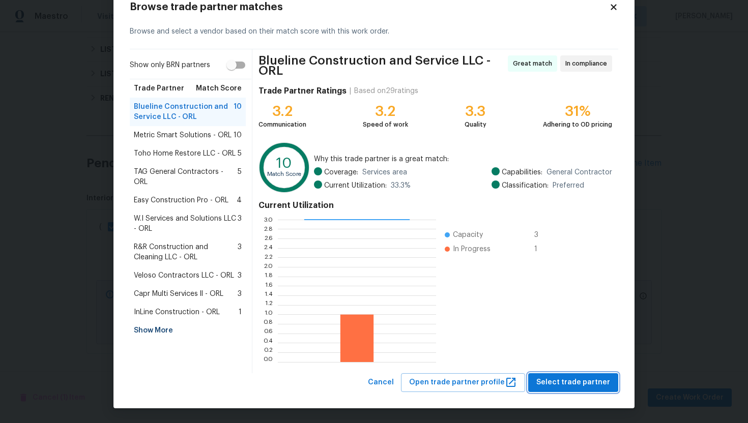
click at [568, 384] on span "Select trade partner" at bounding box center [573, 383] width 74 height 13
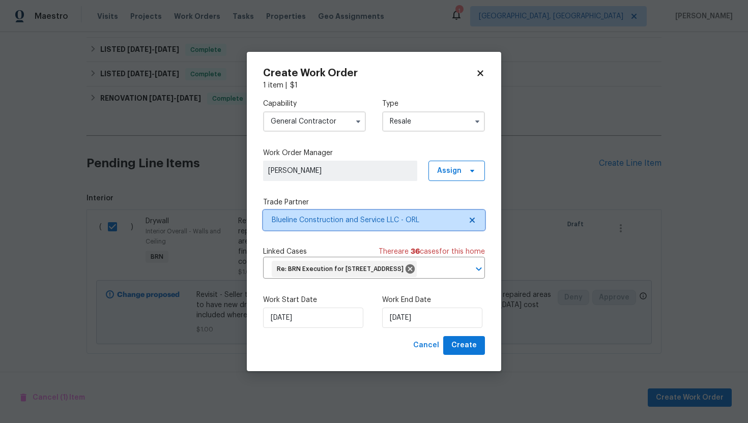
scroll to position [0, 0]
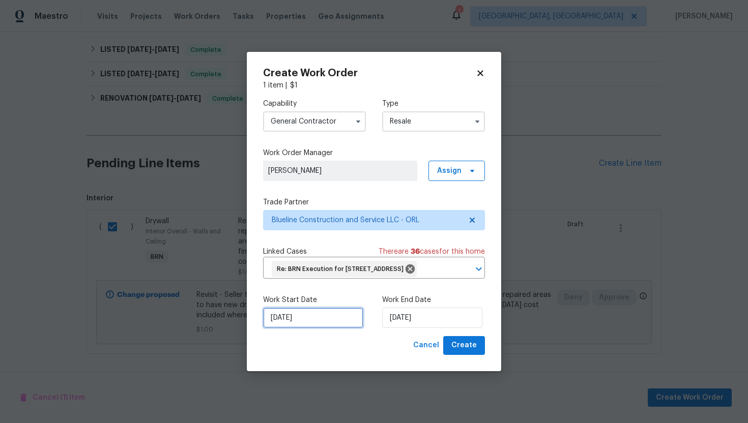
click at [281, 323] on input "9/3/2025" at bounding box center [313, 318] width 100 height 20
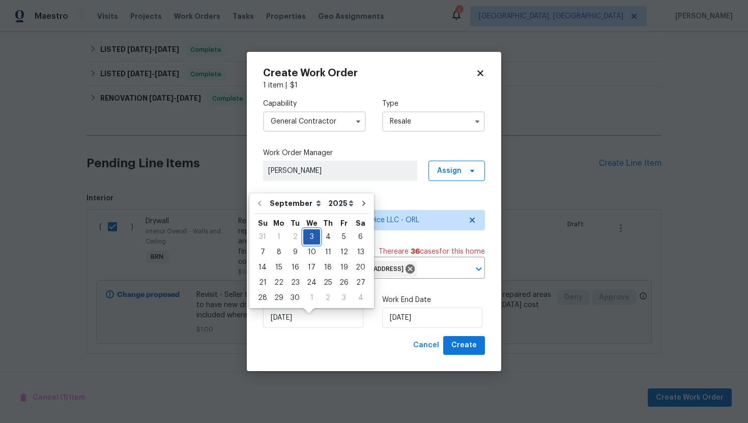
click at [312, 239] on div "3" at bounding box center [311, 237] width 17 height 14
click at [397, 328] on input "9/3/2025" at bounding box center [432, 318] width 100 height 20
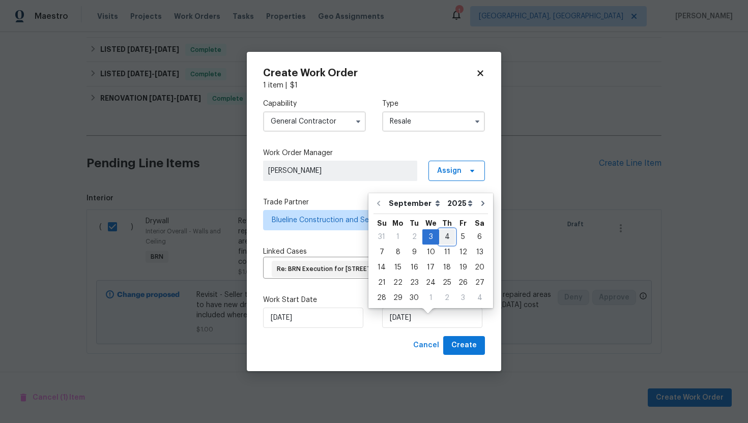
click at [442, 236] on div "4" at bounding box center [447, 237] width 16 height 14
type input "9/4/2025"
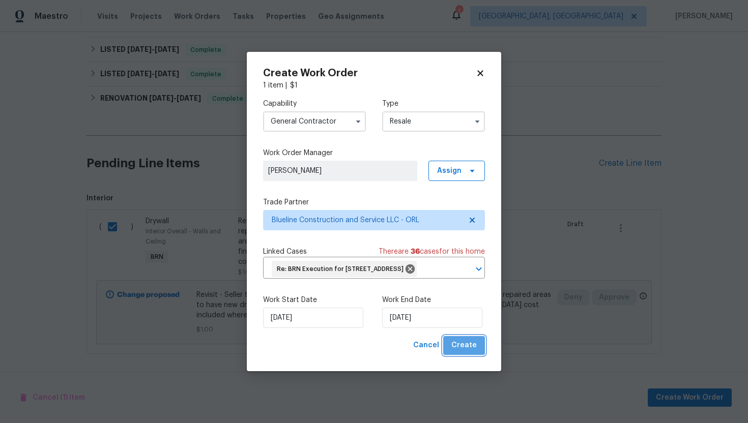
click at [470, 352] on span "Create" at bounding box center [463, 345] width 25 height 13
checkbox input "false"
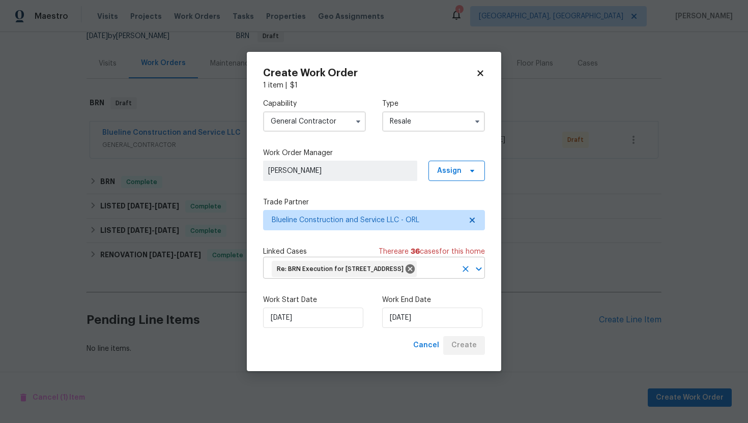
scroll to position [106, 0]
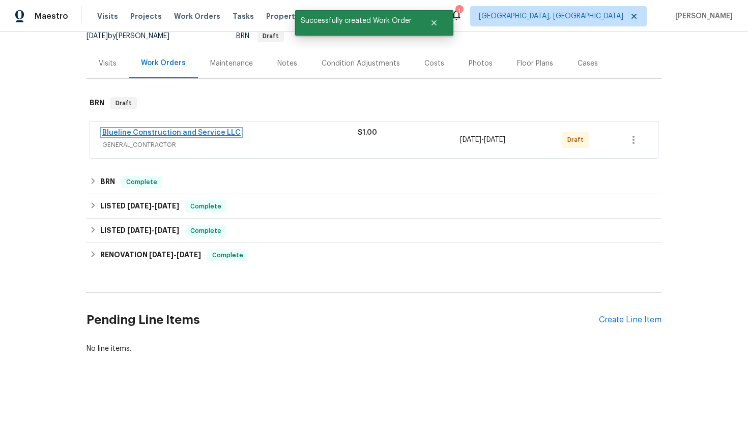
click at [199, 134] on link "Blueline Construction and Service LLC" at bounding box center [171, 132] width 138 height 7
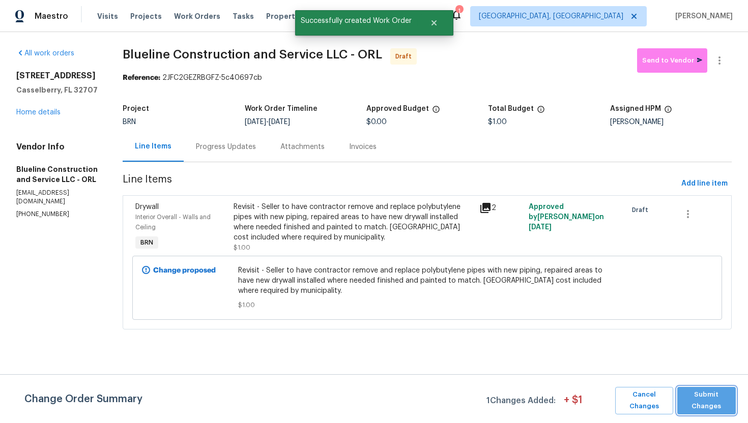
click at [693, 398] on span "Submit Changes" at bounding box center [706, 400] width 48 height 23
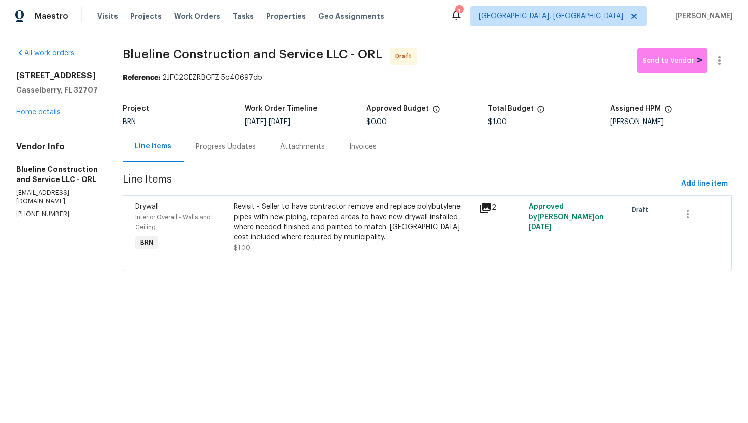
click at [241, 149] on div "Progress Updates" at bounding box center [226, 147] width 60 height 10
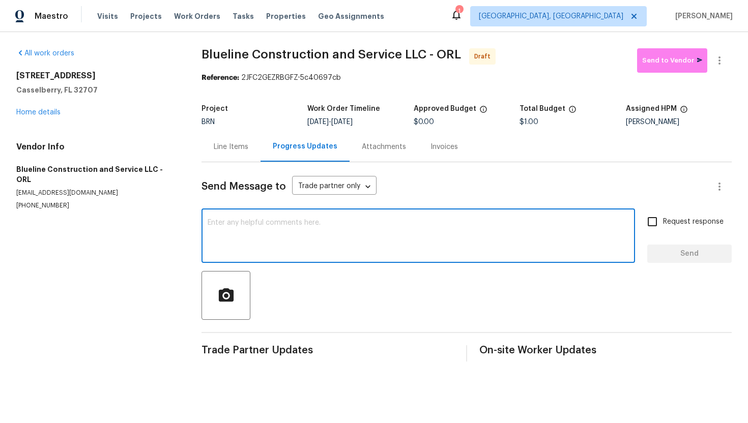
click at [342, 221] on textarea at bounding box center [418, 237] width 421 height 36
paste textarea "redo these areas if they were where they opened the walls for the repipe."
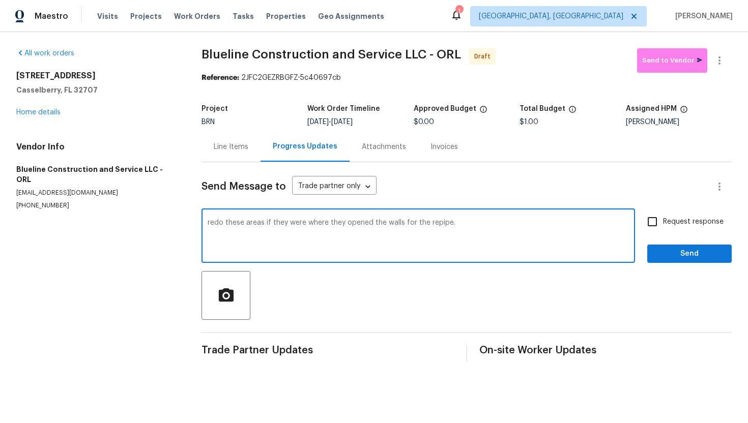
click at [208, 227] on textarea "redo these areas if they were where they opened the walls for the repipe." at bounding box center [418, 237] width 421 height 36
click at [207, 224] on div "redo these areas if they were where they opened the walls for the repipe. x ​" at bounding box center [419, 237] width 434 height 52
click at [206, 224] on div "redo these areas if they were where they opened the walls for the repipe. x ​" at bounding box center [419, 237] width 434 height 52
click at [208, 224] on textarea "redo these areas if they were where they opened the walls for the repipe." at bounding box center [418, 237] width 421 height 36
drag, startPoint x: 309, startPoint y: 226, endPoint x: 289, endPoint y: 224, distance: 20.9
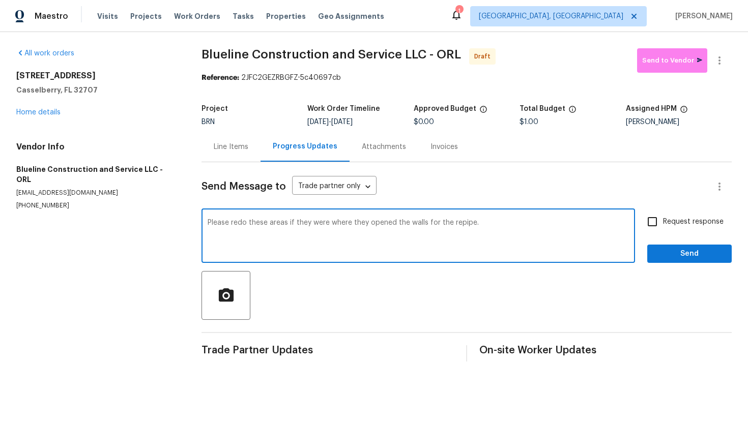
click at [289, 224] on textarea "Please redo these areas if they were where they opened the walls for the repipe." at bounding box center [418, 237] width 421 height 36
drag, startPoint x: 351, startPoint y: 224, endPoint x: 297, endPoint y: 224, distance: 54.5
click at [297, 224] on textarea "Please redo these areas if were where they opened the walls for the repipe." at bounding box center [418, 237] width 421 height 36
type textarea "Please redo these areas if you had opened the walls for the repipe."
click at [660, 227] on input "Request response" at bounding box center [652, 221] width 21 height 21
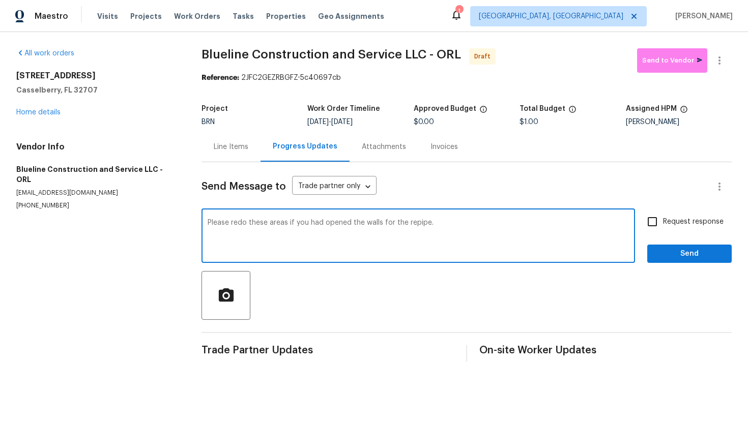
checkbox input "true"
click at [488, 224] on textarea "Please redo these areas if you had opened the walls for the repipe." at bounding box center [418, 237] width 421 height 36
type textarea "Please redo these areas if you had opened the walls for the repipe. Have attach…"
click at [676, 251] on span "Send" at bounding box center [689, 254] width 68 height 13
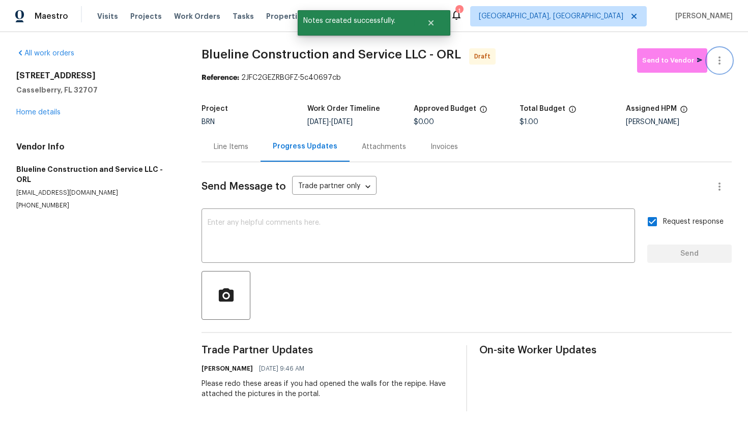
click at [723, 62] on icon "button" at bounding box center [719, 60] width 12 height 12
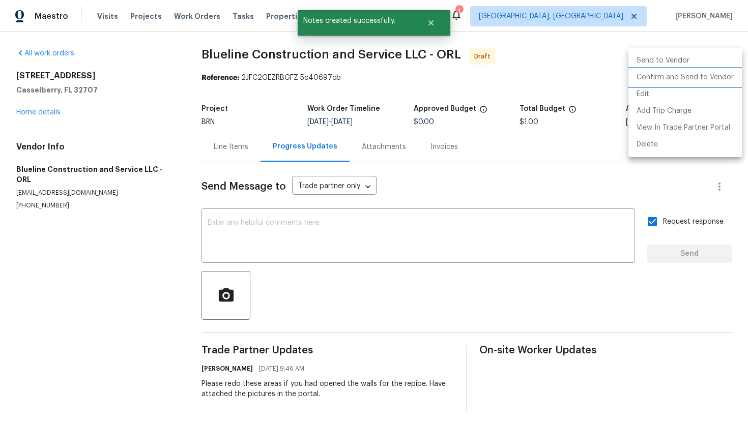
click at [714, 80] on li "Confirm and Send to Vendor" at bounding box center [685, 77] width 113 height 17
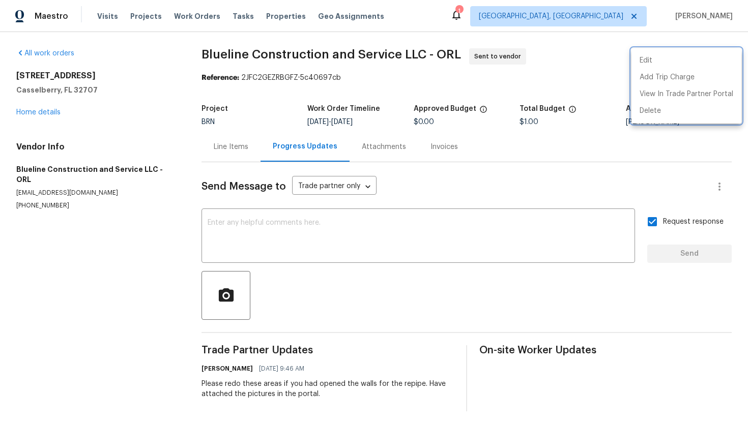
click at [207, 51] on div at bounding box center [374, 211] width 748 height 423
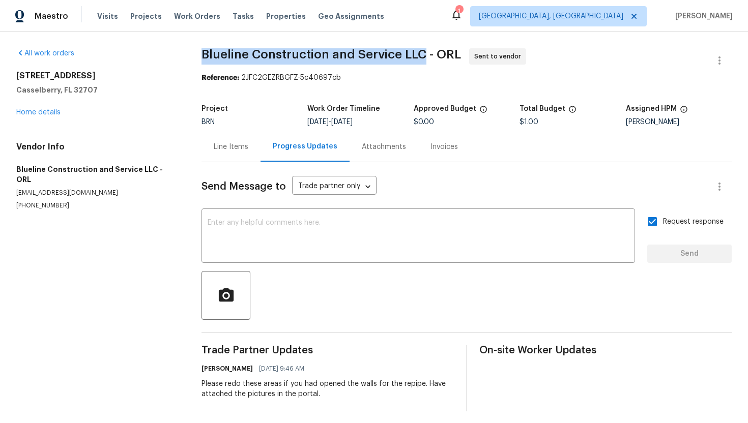
drag, startPoint x: 205, startPoint y: 52, endPoint x: 422, endPoint y: 51, distance: 217.3
click at [422, 51] on span "Blueline Construction and Service LLC - ORL" at bounding box center [332, 54] width 260 height 12
copy span "Blueline Construction and Service LLC"
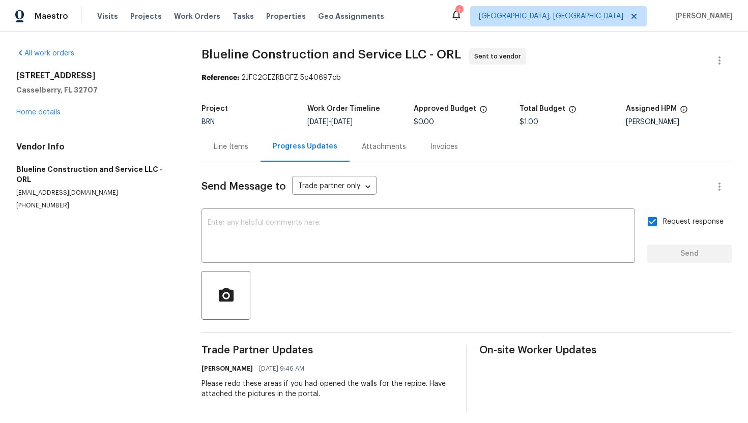
click at [252, 151] on div "Line Items" at bounding box center [231, 147] width 59 height 30
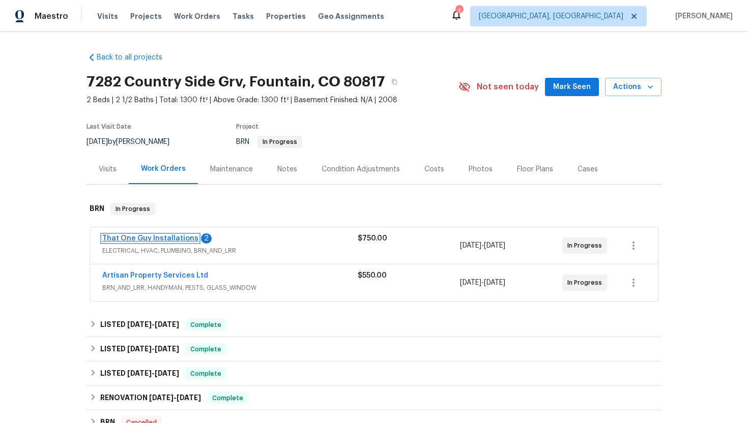
click at [150, 236] on link "That One Guy Installations" at bounding box center [150, 238] width 96 height 7
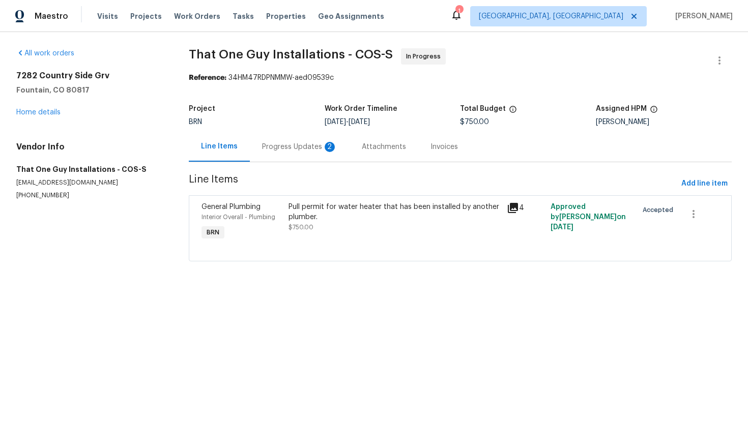
click at [282, 151] on div "Progress Updates 2" at bounding box center [299, 147] width 75 height 10
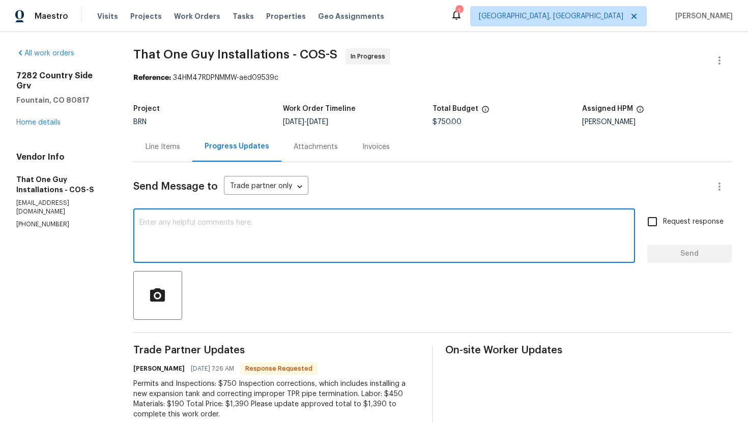
click at [285, 229] on textarea at bounding box center [384, 237] width 490 height 36
